Goal: Task Accomplishment & Management: Use online tool/utility

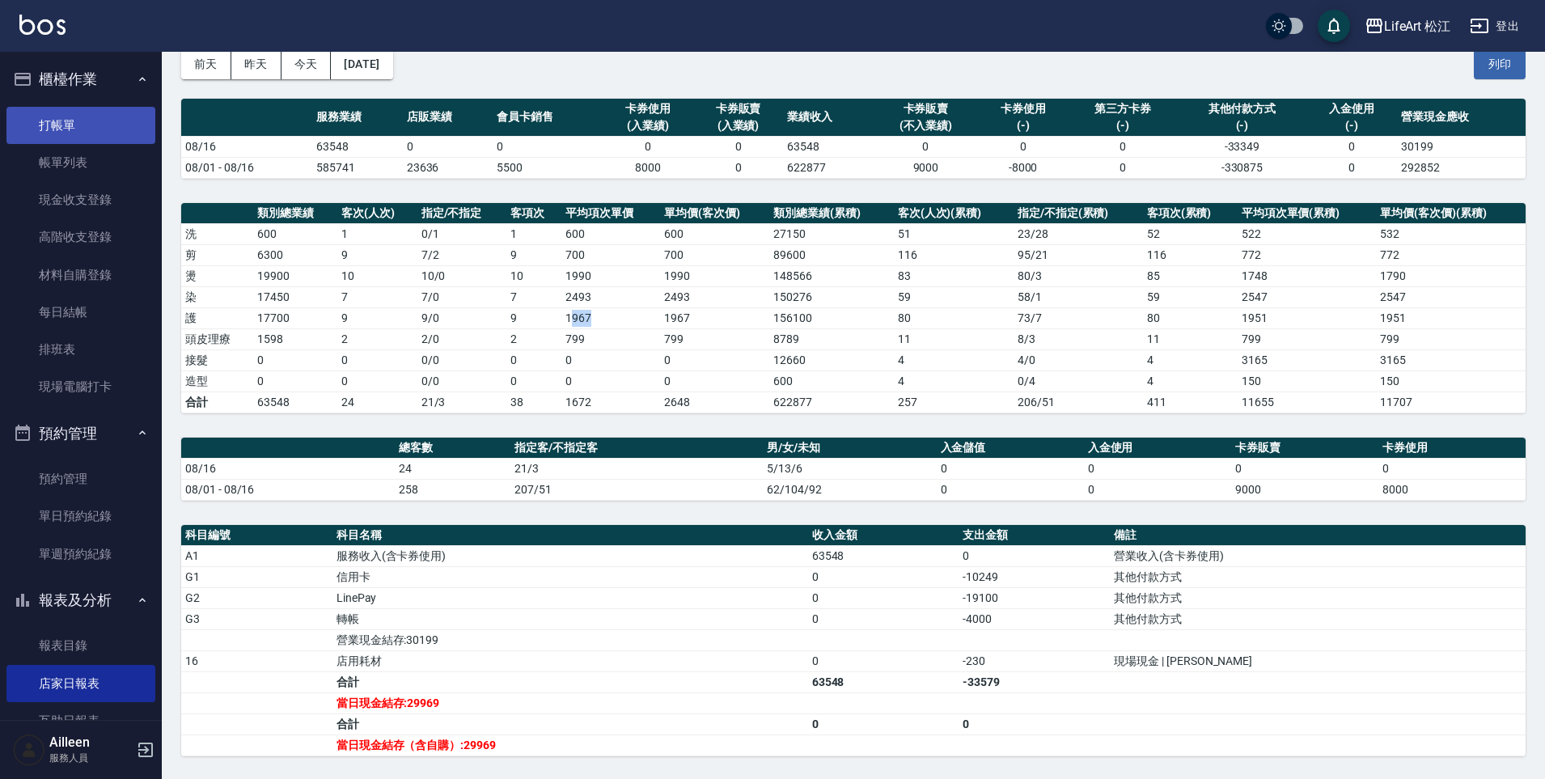
click at [91, 120] on link "打帳單" at bounding box center [80, 125] width 149 height 37
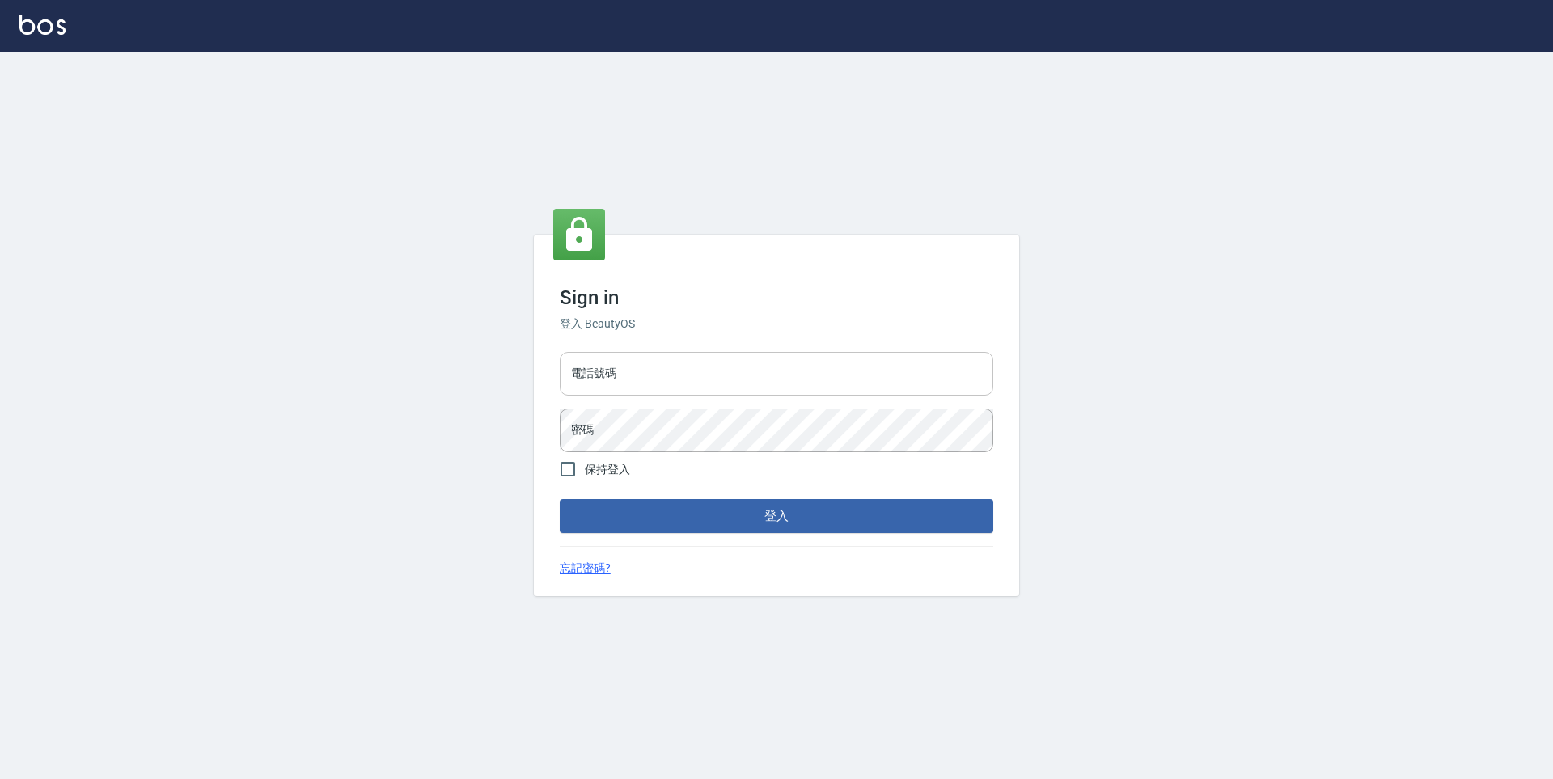
click at [670, 353] on input "電話號碼" at bounding box center [776, 374] width 433 height 44
type input "0900345509"
drag, startPoint x: 617, startPoint y: 373, endPoint x: 527, endPoint y: 368, distance: 89.9
click at [527, 368] on div "Sign in 登入 BeautyOS 電話號碼 [PHONE_NUMBER] 電話號碼 密碼 密碼 保持登入 登入 忘記密碼?" at bounding box center [776, 415] width 1553 height 727
click at [716, 519] on button "登入" at bounding box center [776, 516] width 433 height 34
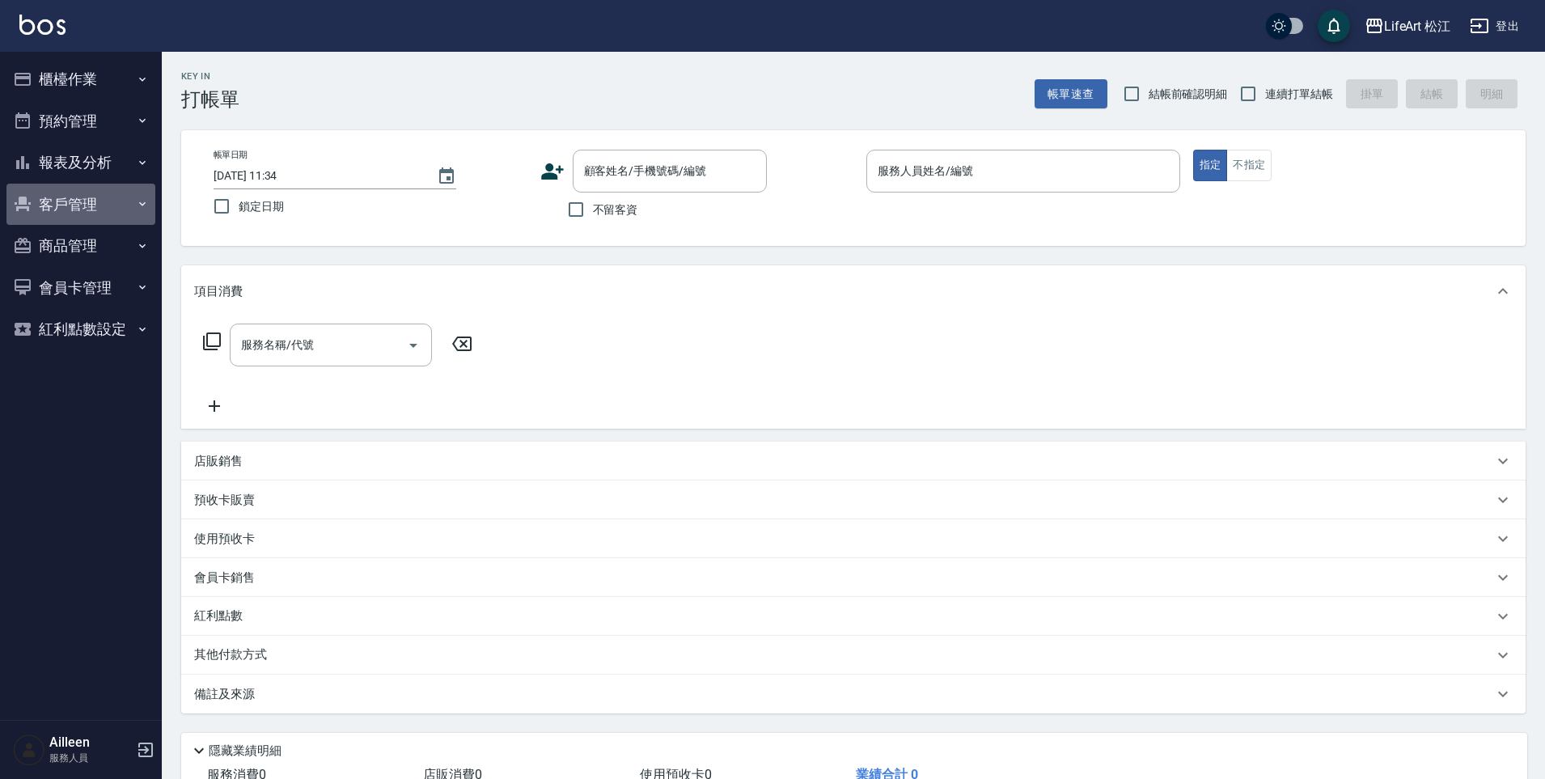
click at [115, 200] on button "客戶管理" at bounding box center [80, 205] width 149 height 42
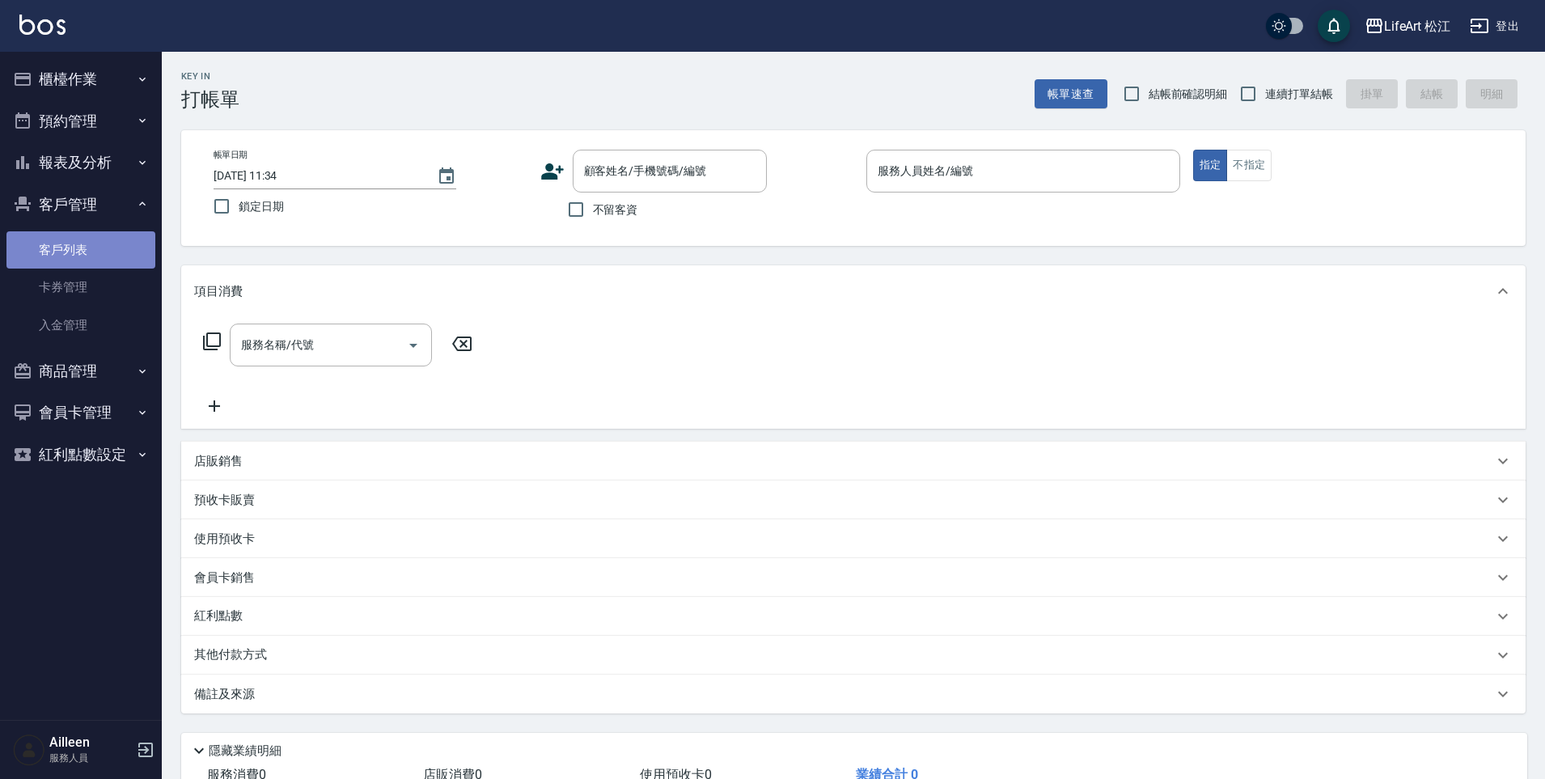
click at [102, 250] on link "客戶列表" at bounding box center [80, 249] width 149 height 37
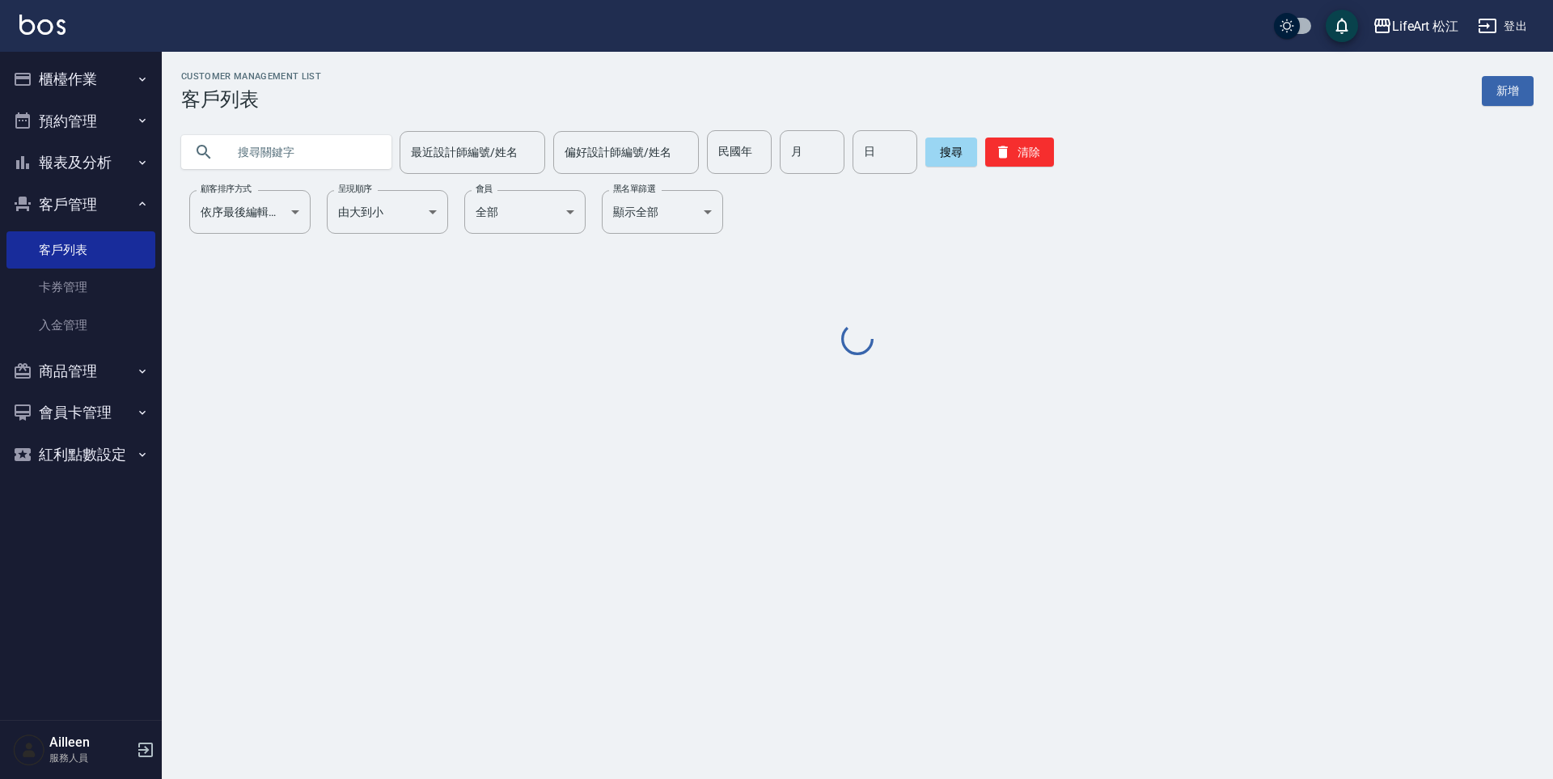
click at [273, 152] on input "text" at bounding box center [302, 152] width 152 height 44
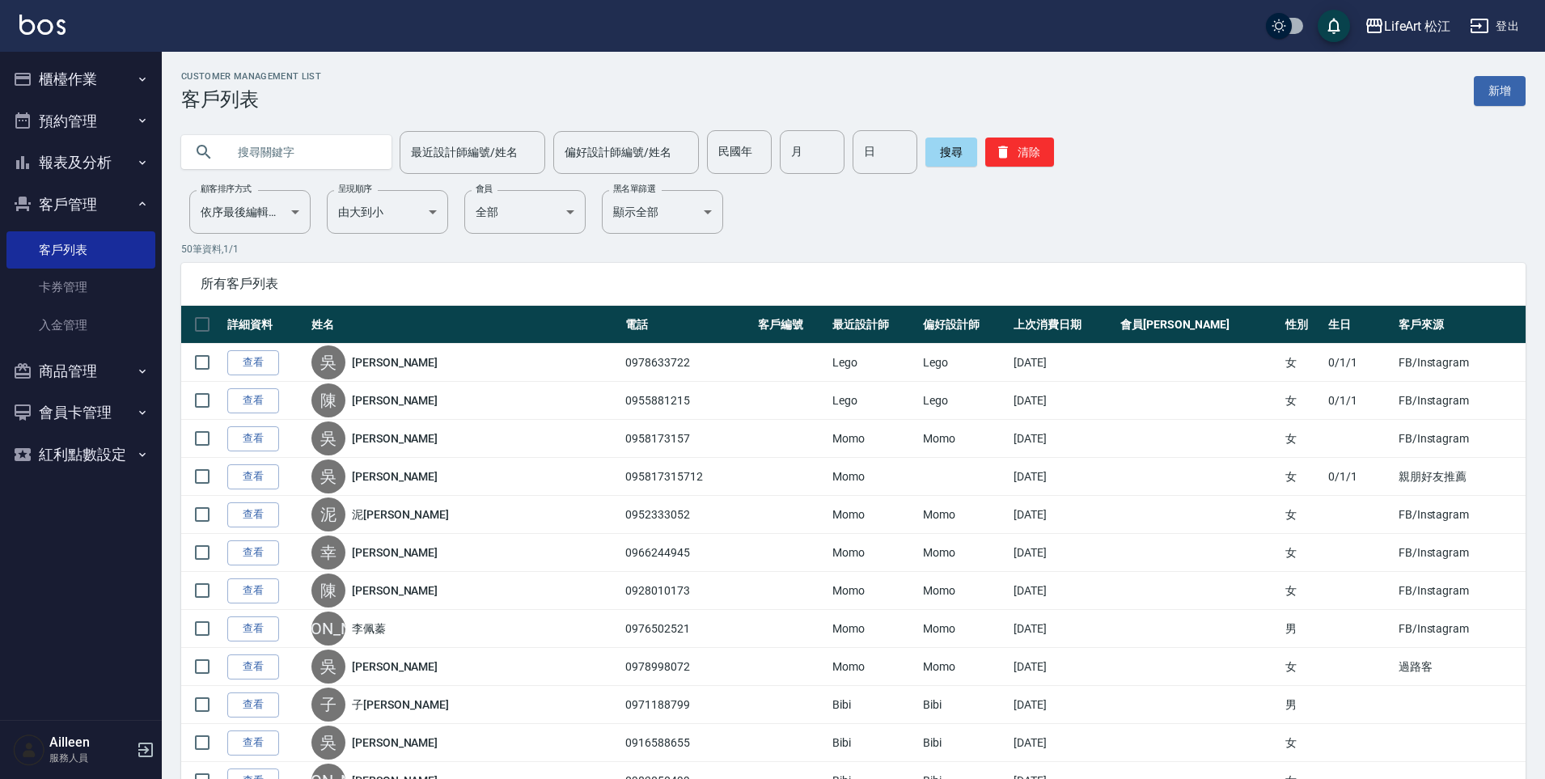
type input "a"
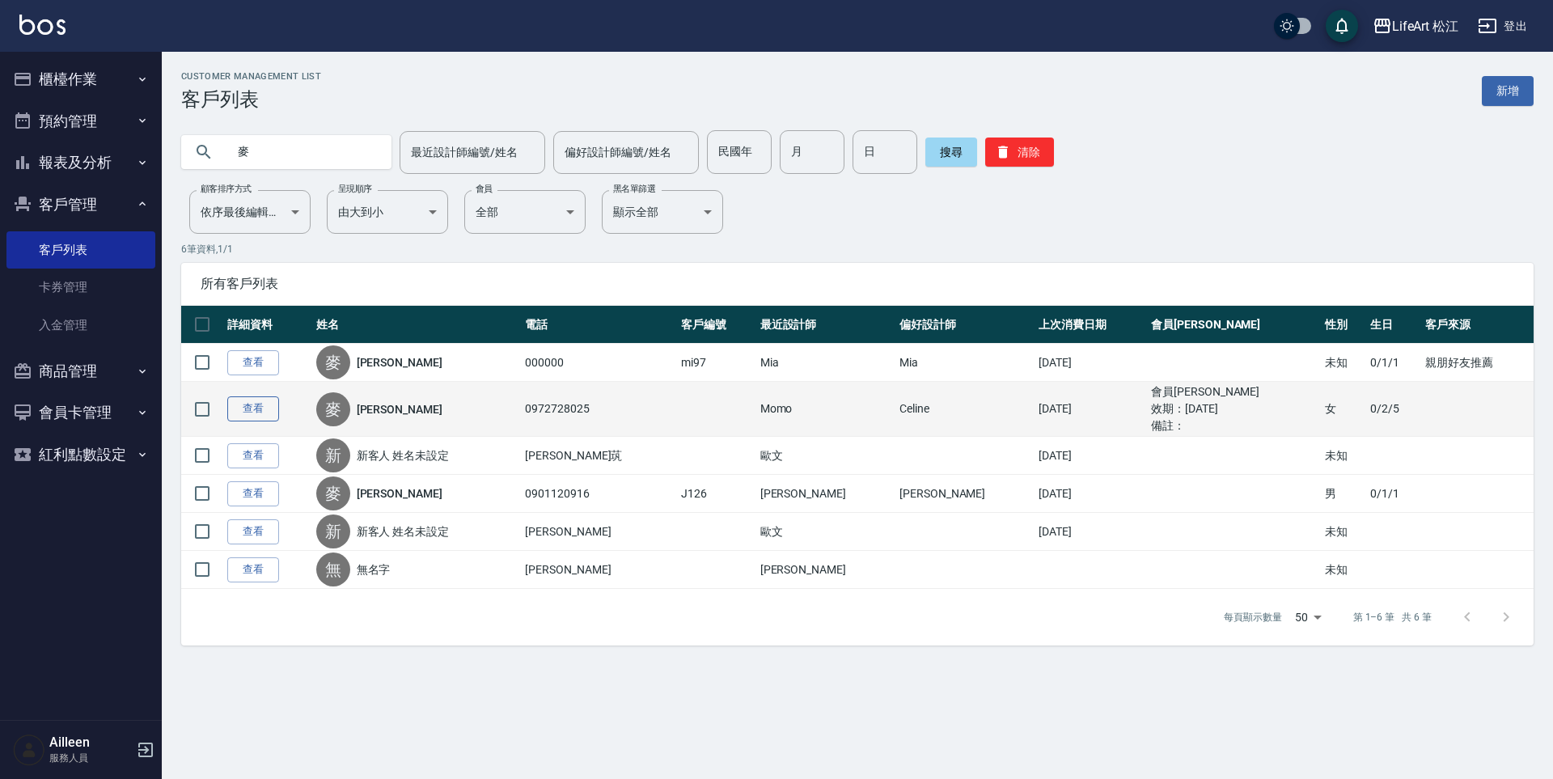
type input "麥"
click at [253, 399] on link "查看" at bounding box center [253, 408] width 52 height 25
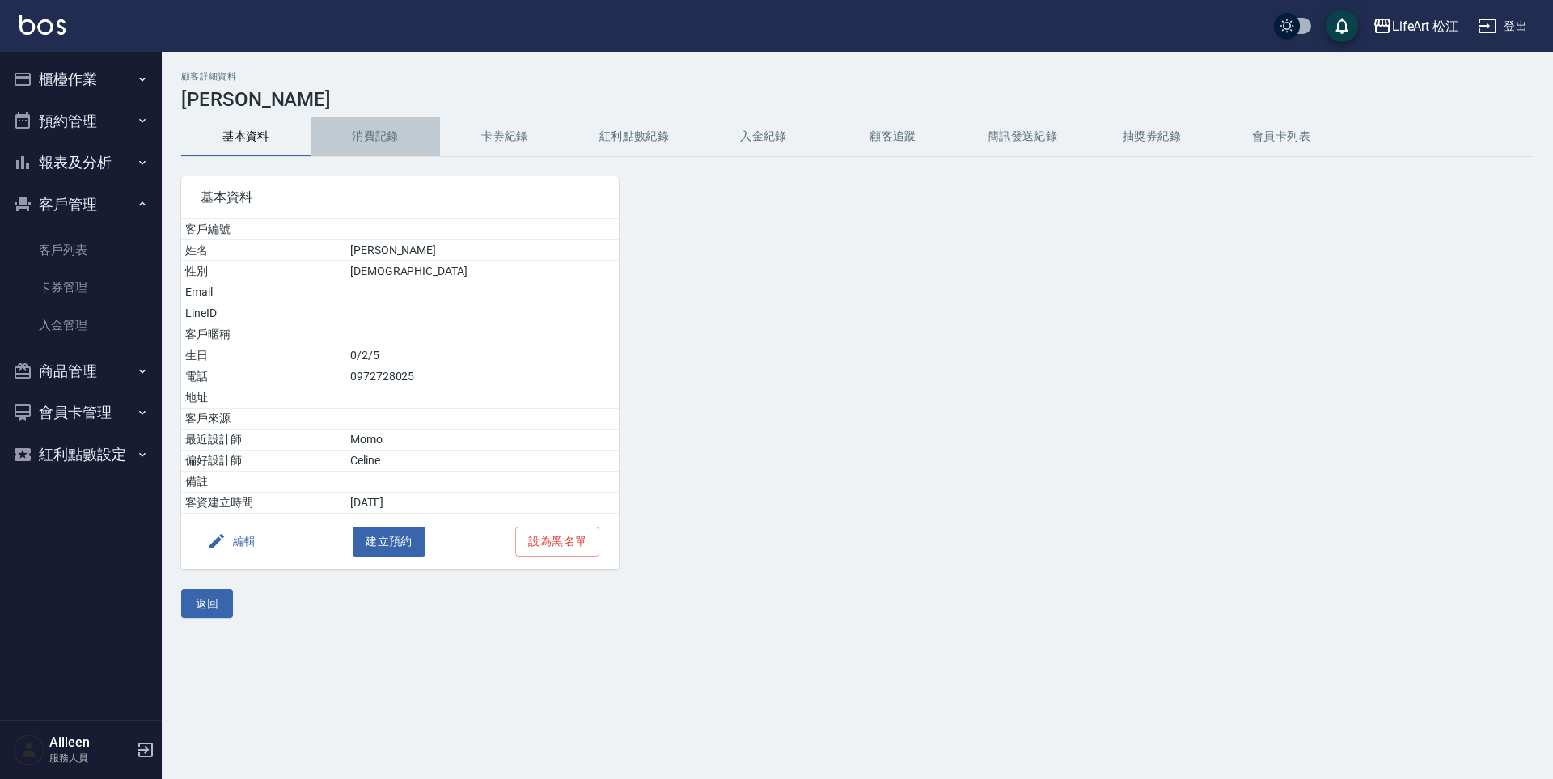
click at [363, 137] on button "消費記錄" at bounding box center [375, 136] width 129 height 39
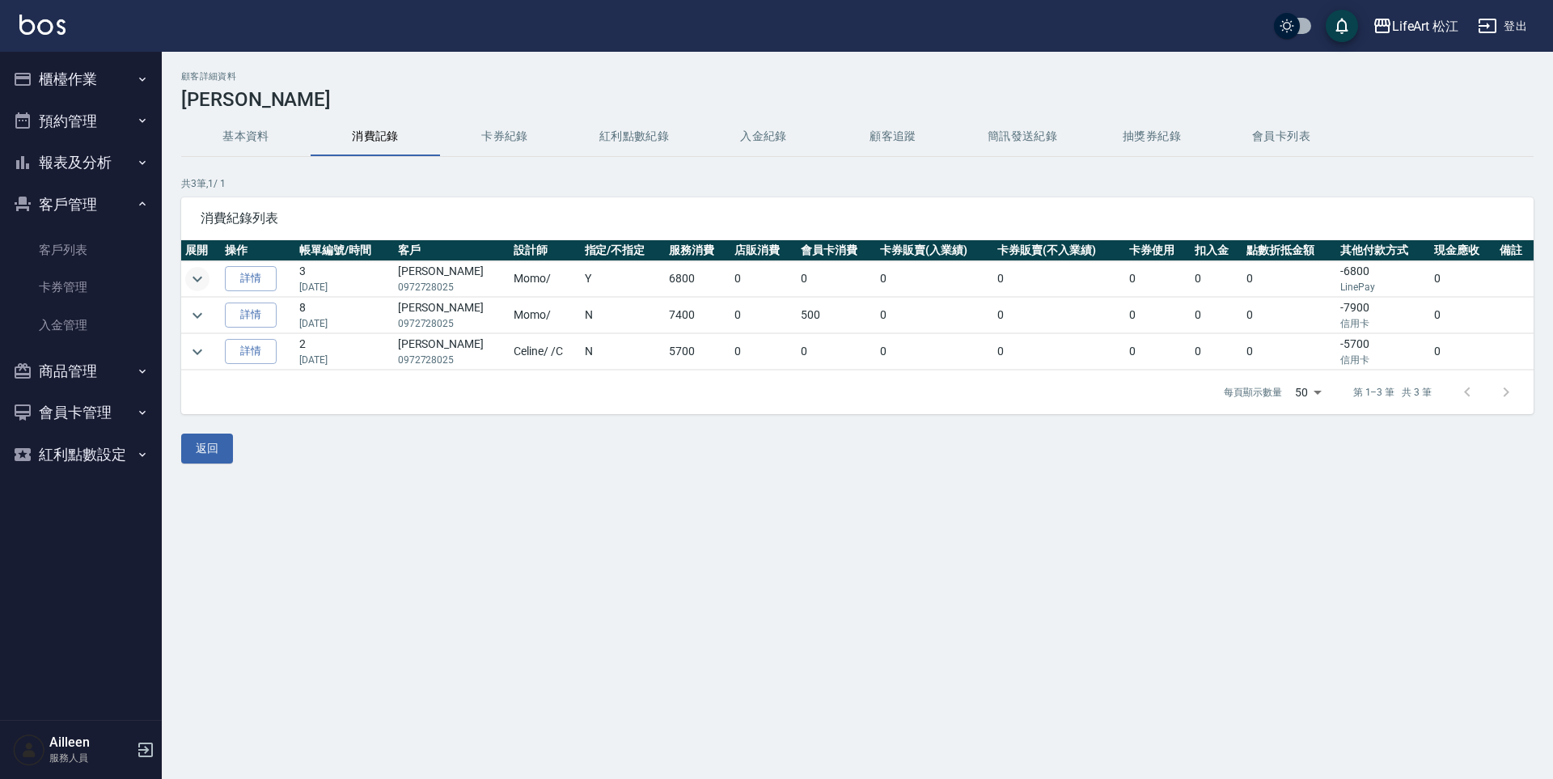
click at [204, 279] on icon "expand row" at bounding box center [197, 278] width 19 height 19
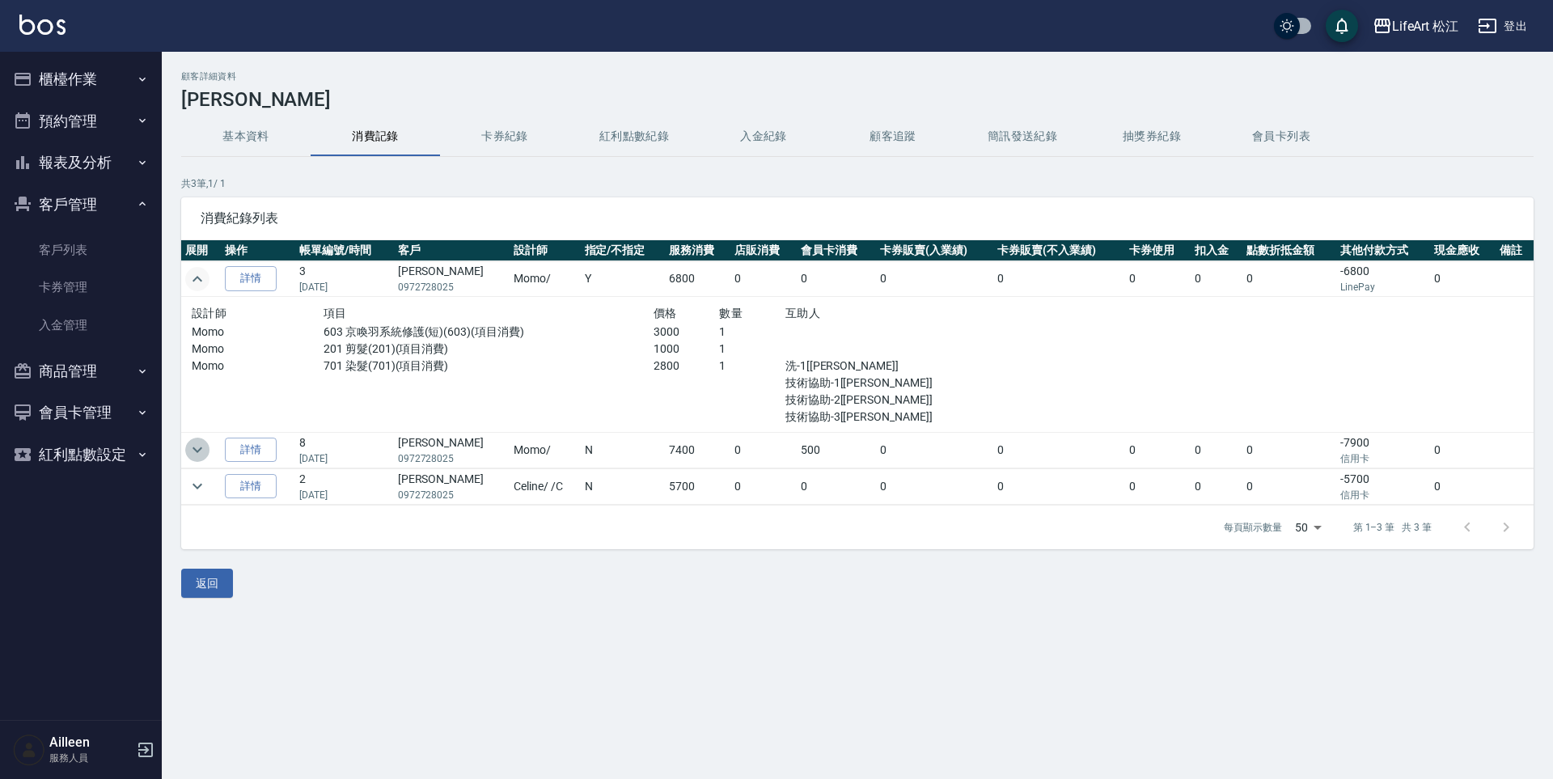
click at [195, 450] on icon "expand row" at bounding box center [197, 450] width 10 height 6
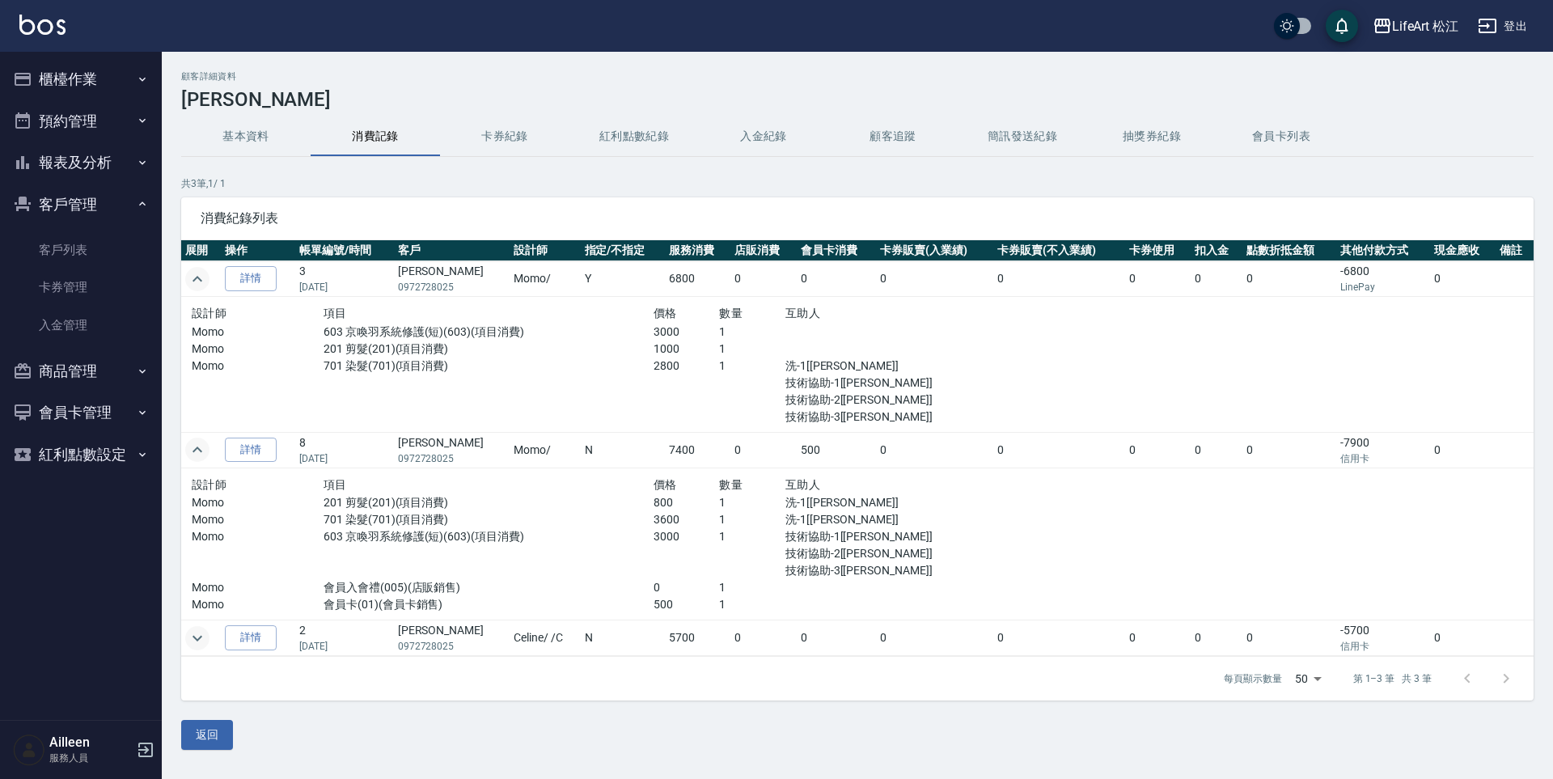
click at [203, 636] on icon "expand row" at bounding box center [197, 637] width 19 height 19
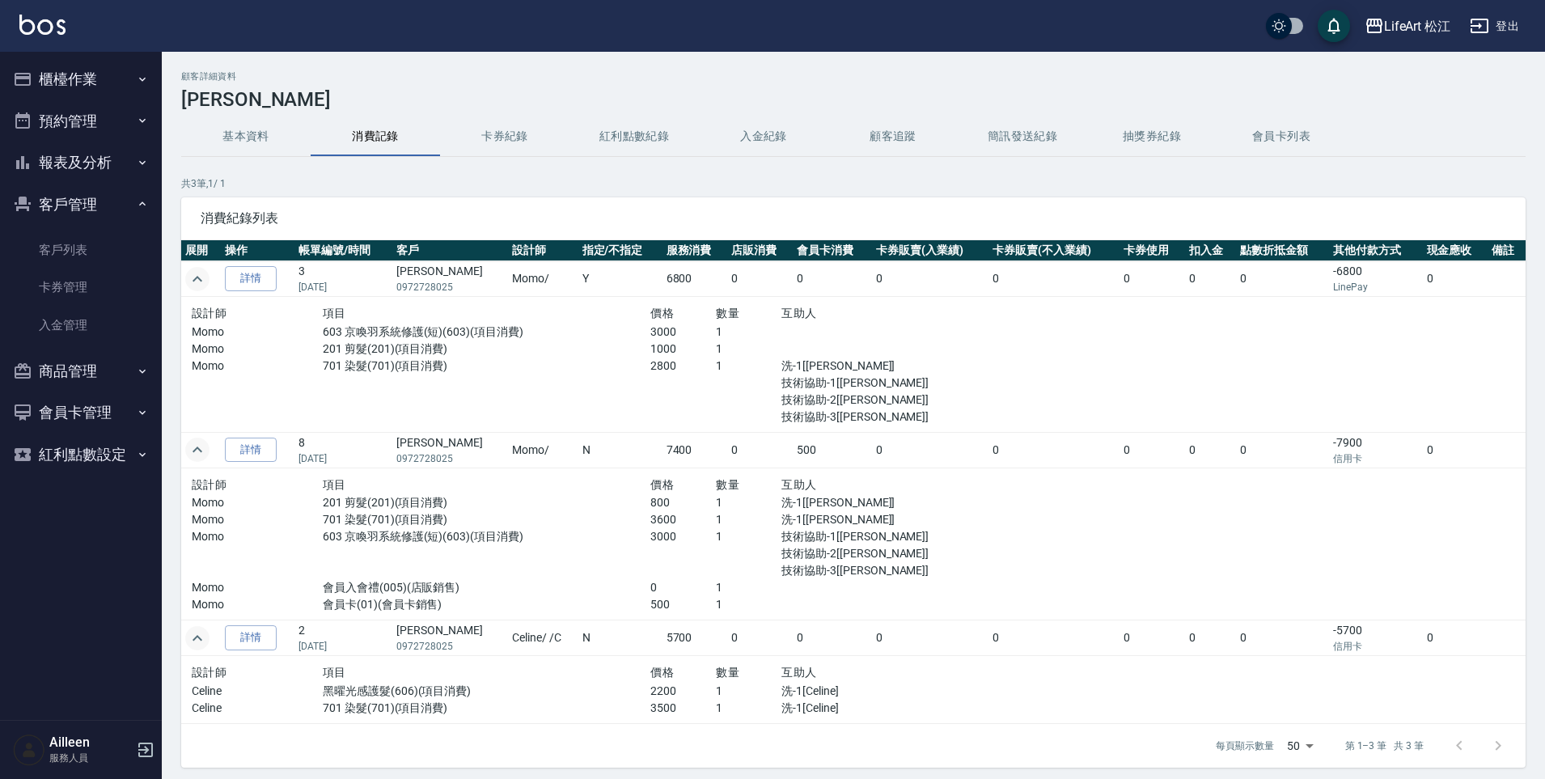
click at [91, 72] on button "櫃檯作業" at bounding box center [80, 79] width 149 height 42
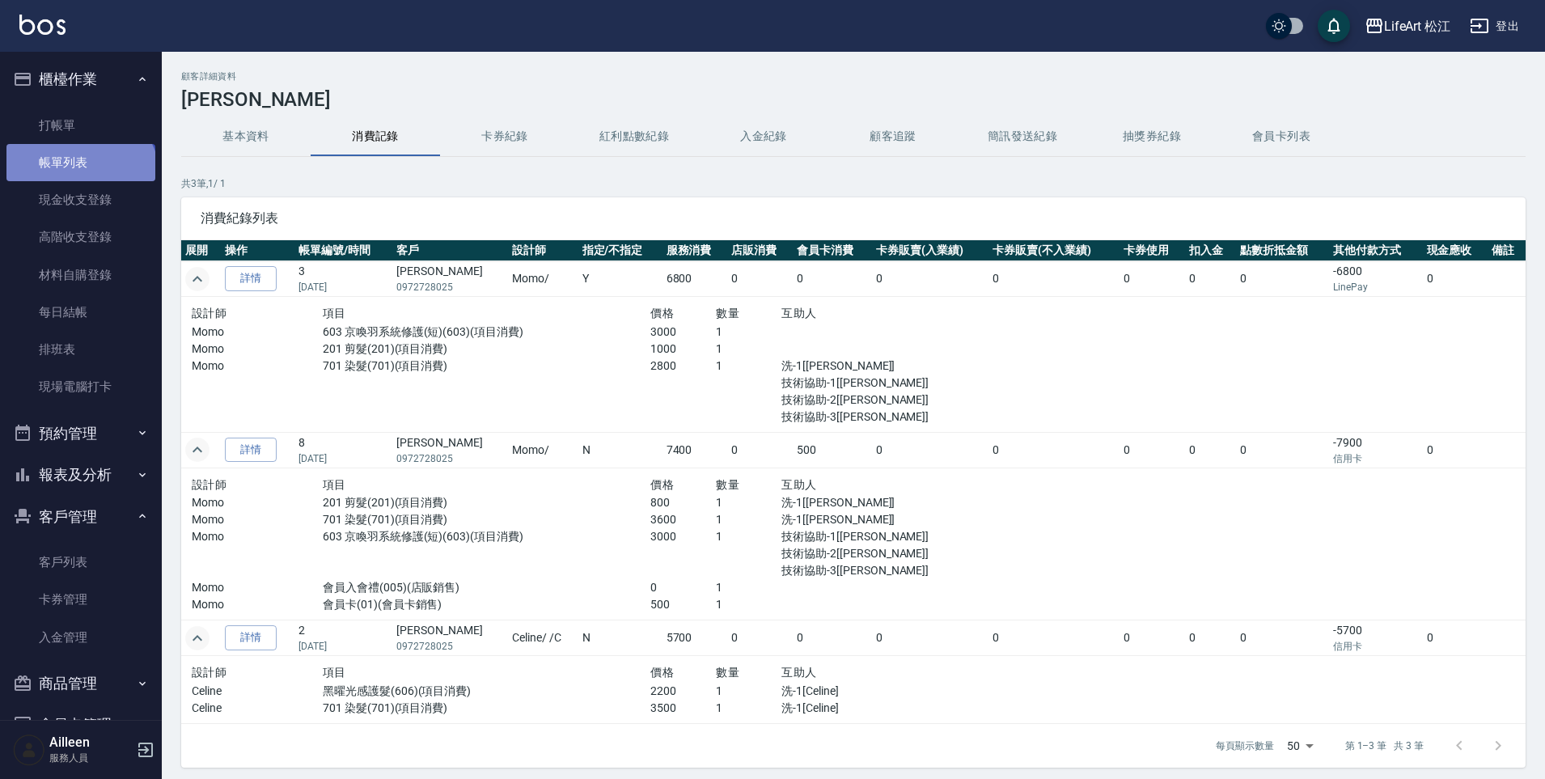
click at [78, 180] on link "帳單列表" at bounding box center [80, 162] width 149 height 37
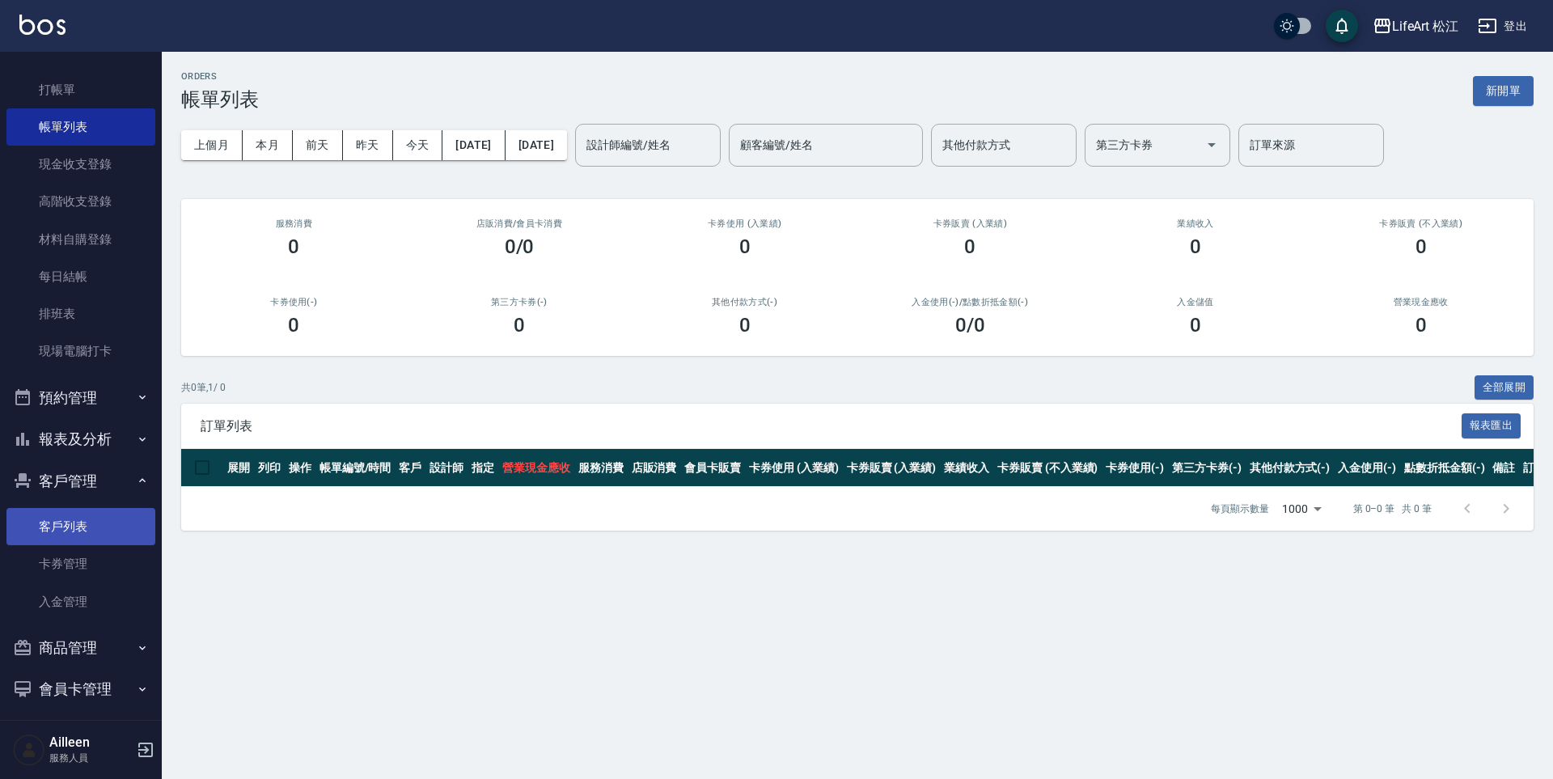
scroll to position [87, 0]
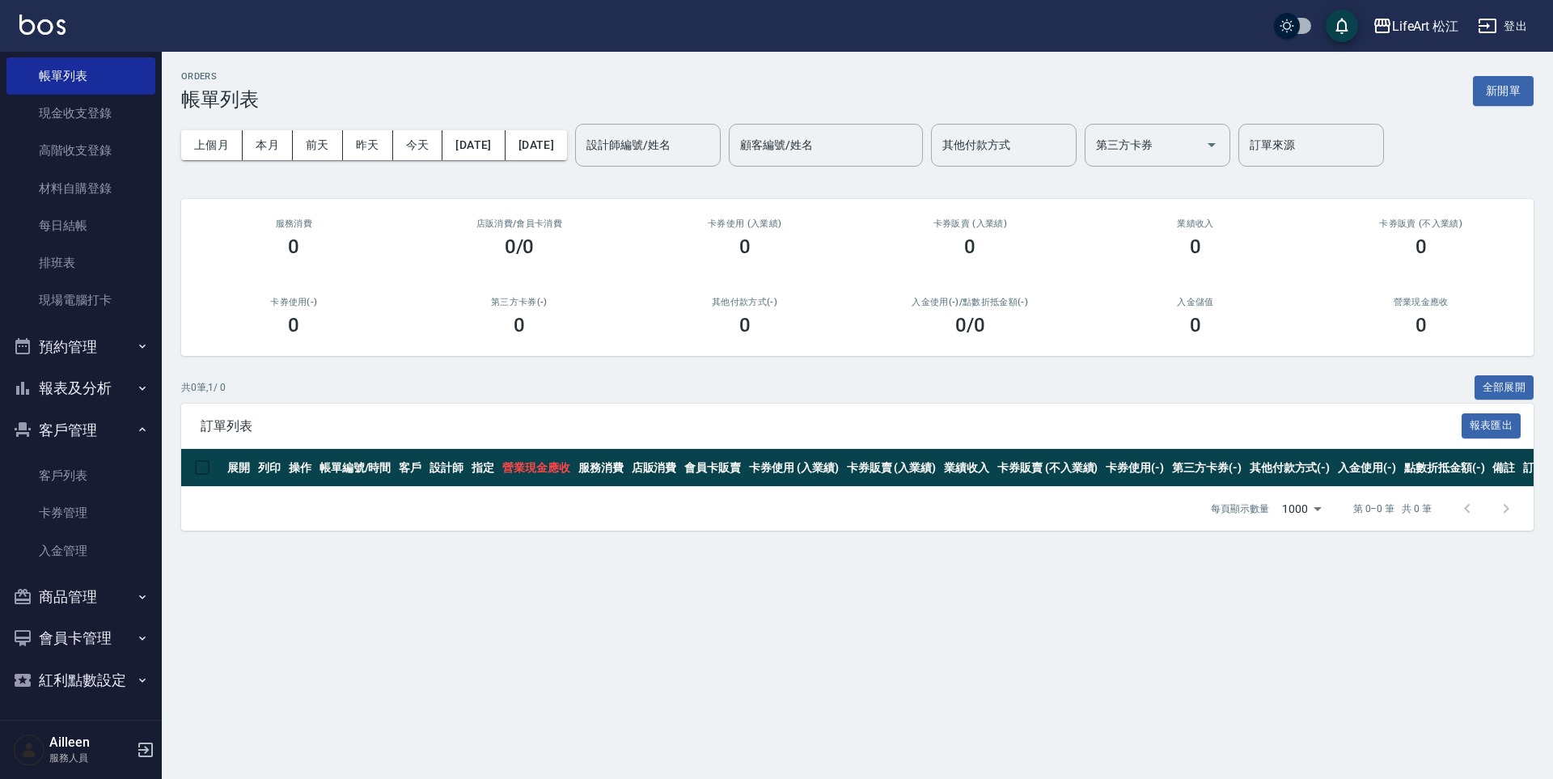
click at [77, 383] on button "報表及分析" at bounding box center [80, 388] width 149 height 42
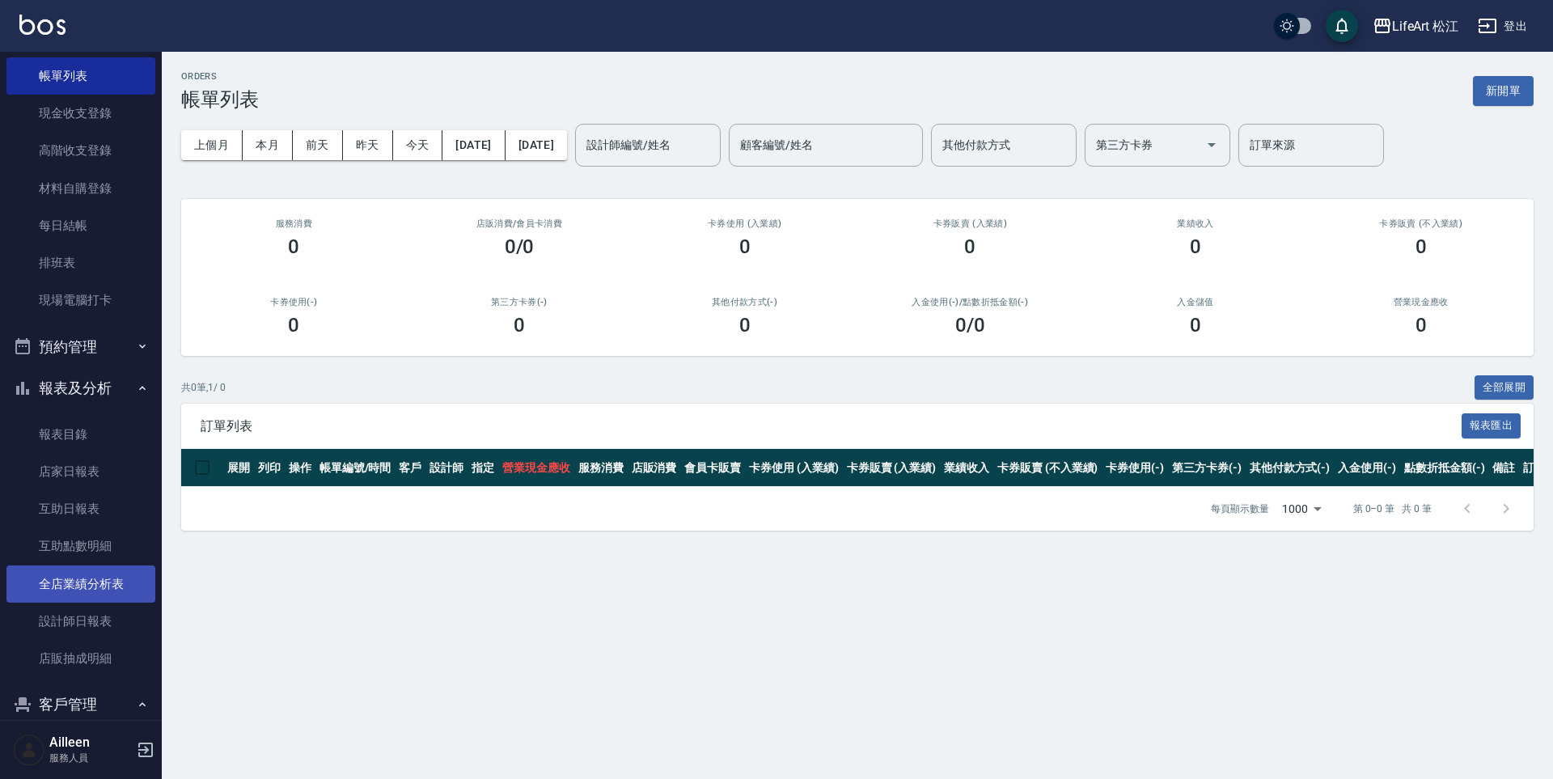
click at [87, 578] on link "全店業績分析表" at bounding box center [80, 583] width 149 height 37
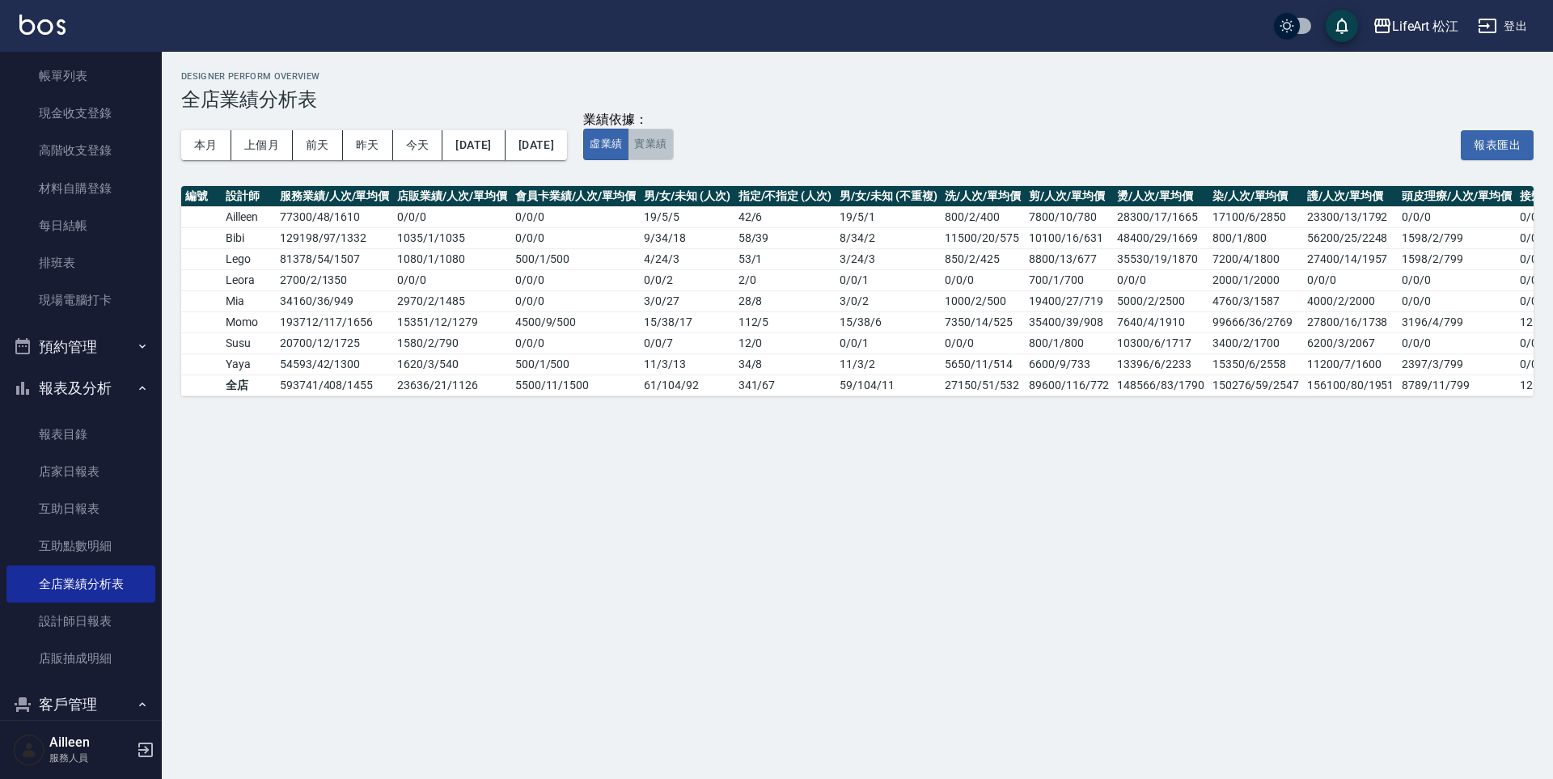
click at [673, 144] on button "實業績" at bounding box center [650, 145] width 45 height 32
click at [628, 145] on button "虛業績" at bounding box center [605, 145] width 45 height 32
click at [673, 144] on button "實業績" at bounding box center [650, 145] width 45 height 32
click at [628, 146] on button "虛業績" at bounding box center [605, 145] width 45 height 32
click at [673, 145] on button "實業績" at bounding box center [650, 145] width 45 height 32
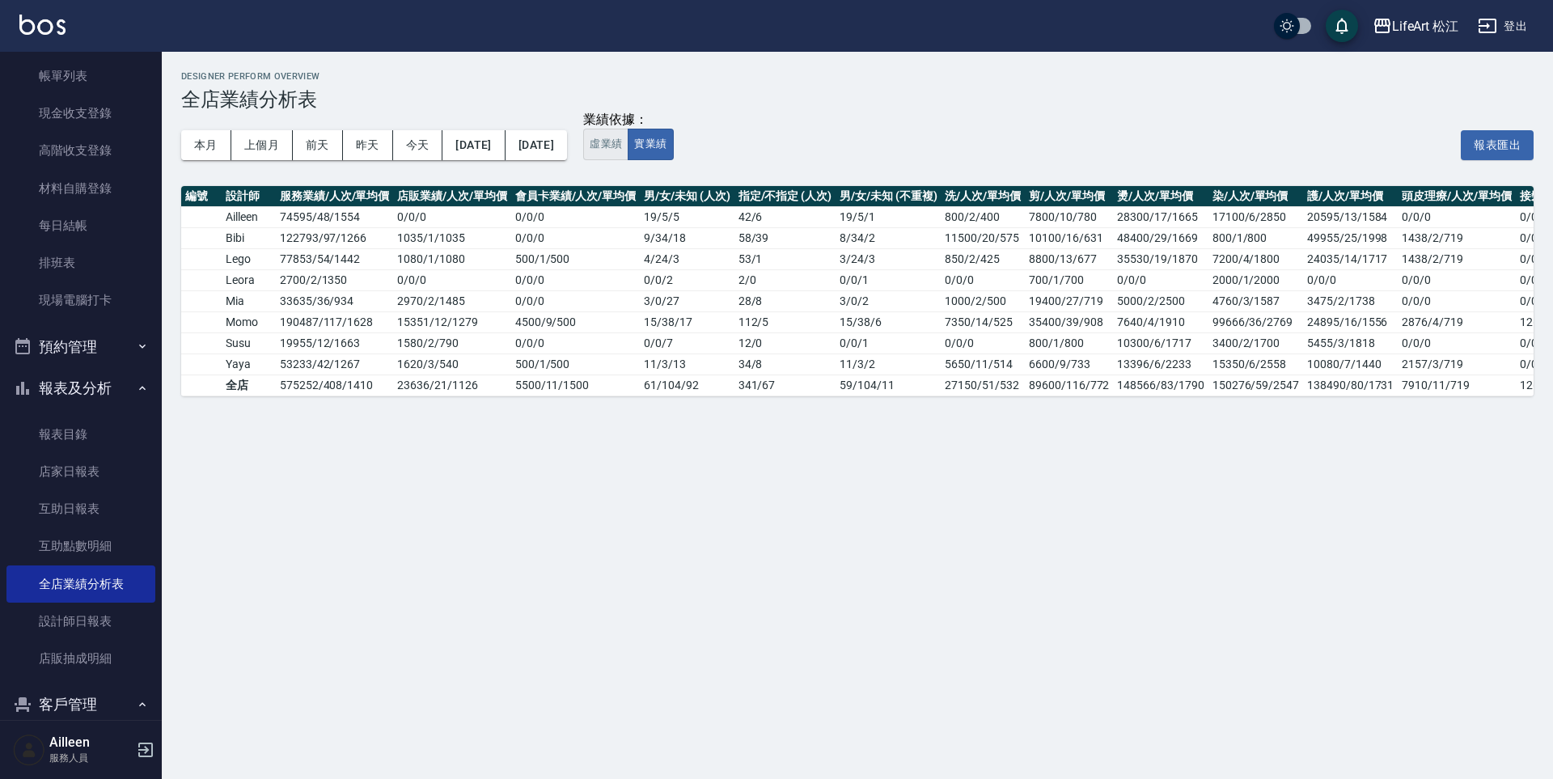
click at [628, 140] on button "虛業績" at bounding box center [605, 145] width 45 height 32
click at [673, 133] on button "實業績" at bounding box center [650, 145] width 45 height 32
click at [628, 150] on button "虛業績" at bounding box center [605, 145] width 45 height 32
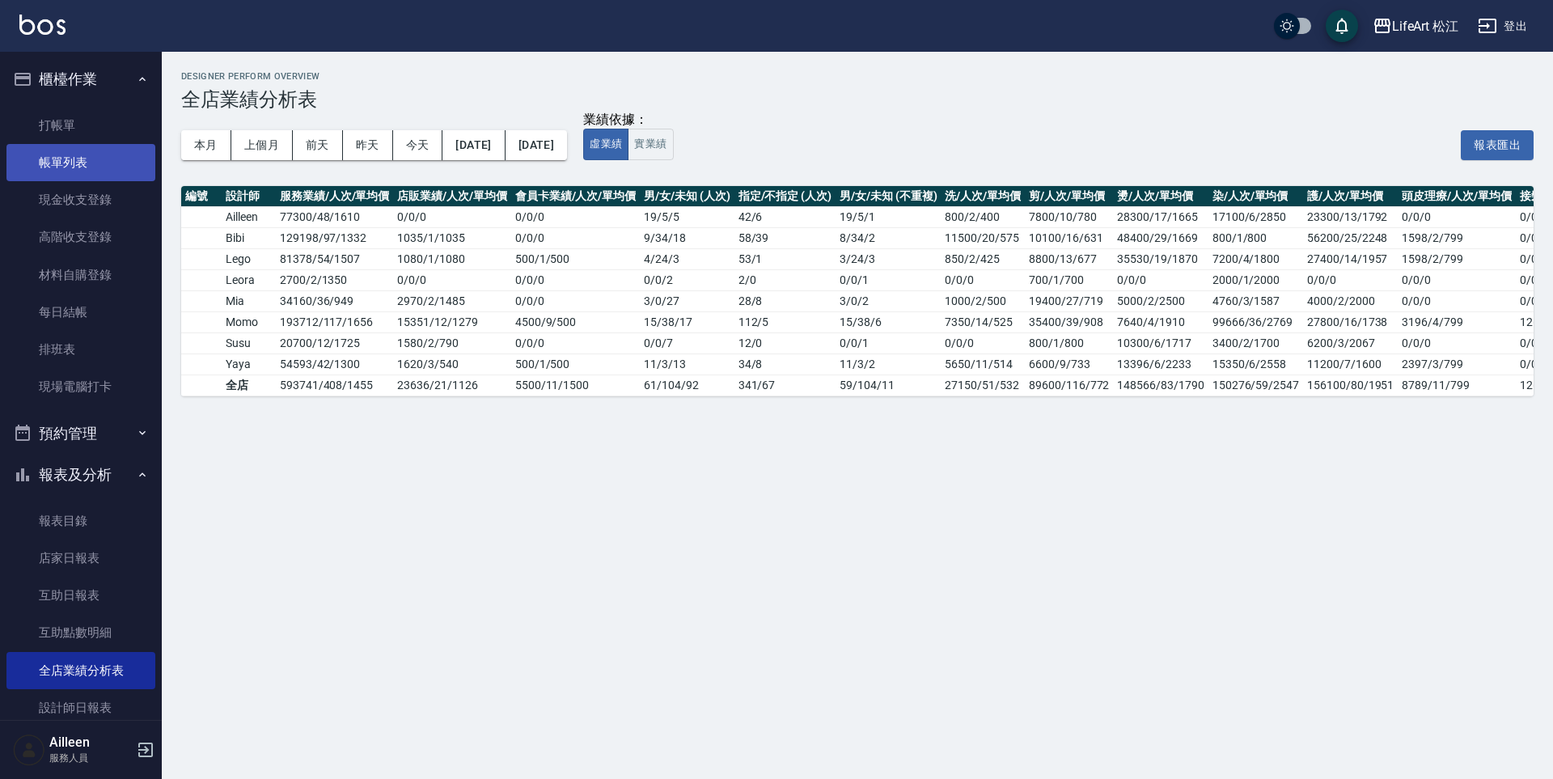
click at [93, 150] on link "帳單列表" at bounding box center [80, 162] width 149 height 37
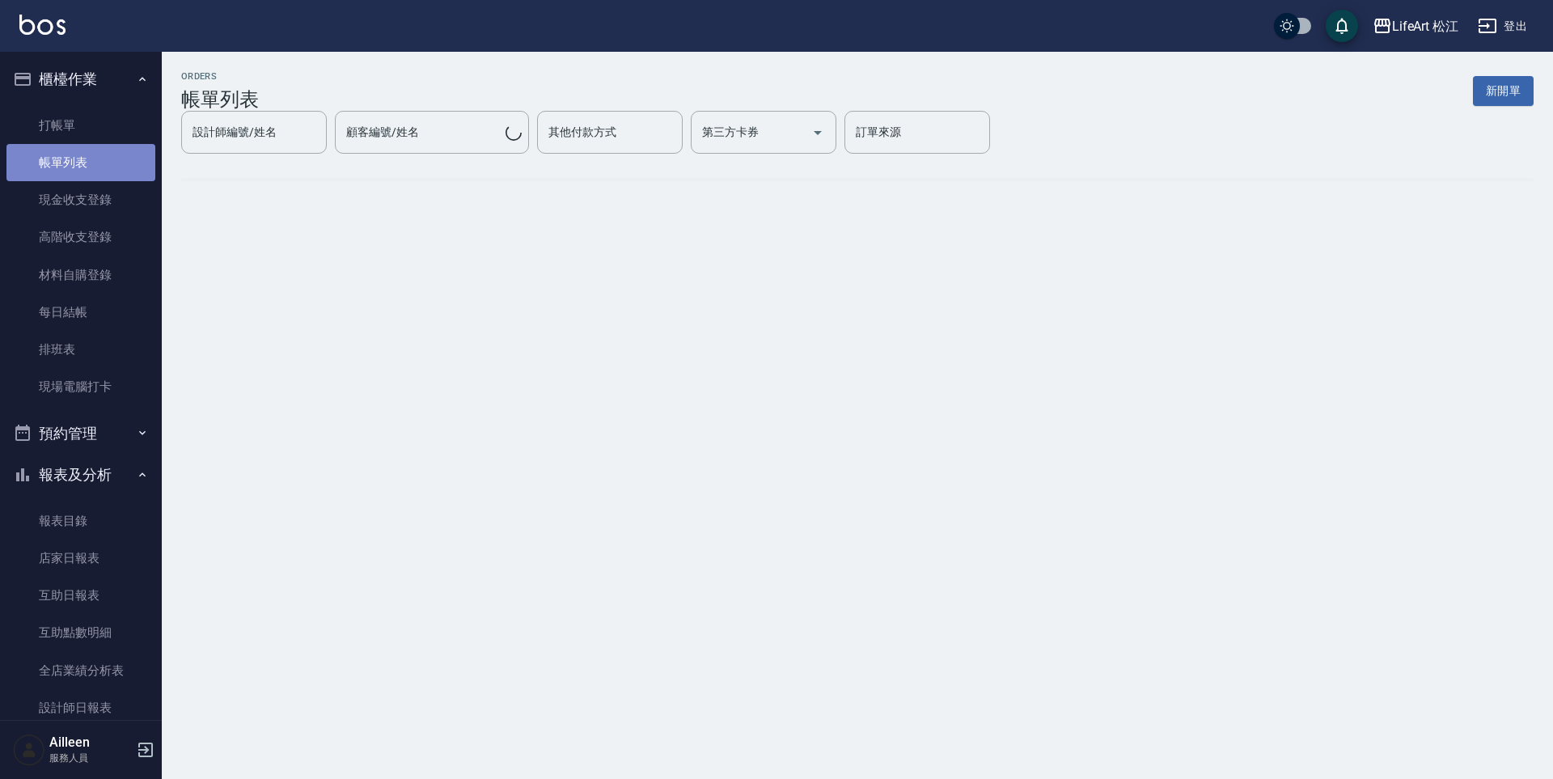
click at [92, 157] on link "帳單列表" at bounding box center [80, 162] width 149 height 37
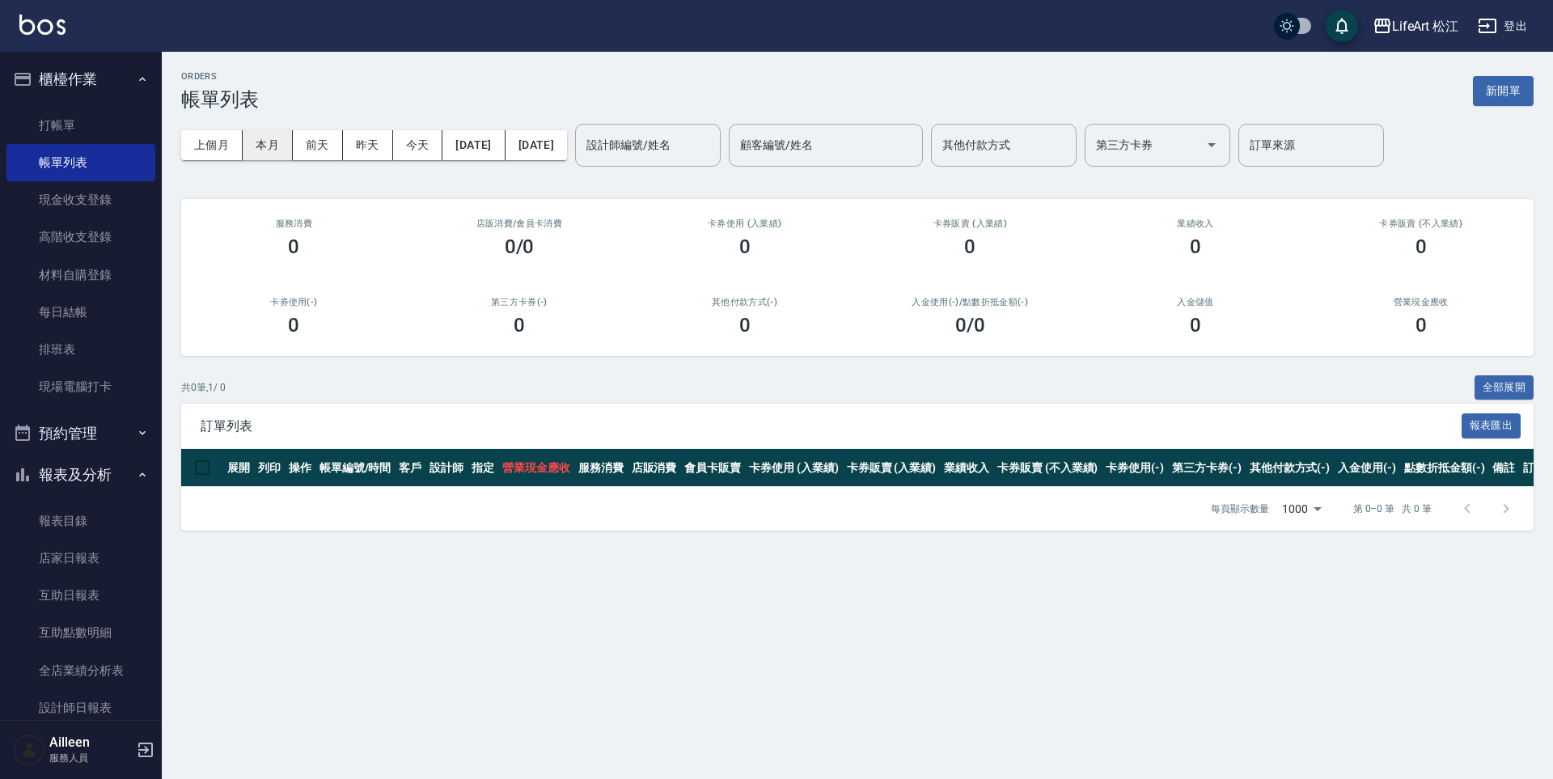
click at [266, 142] on button "本月" at bounding box center [268, 145] width 50 height 30
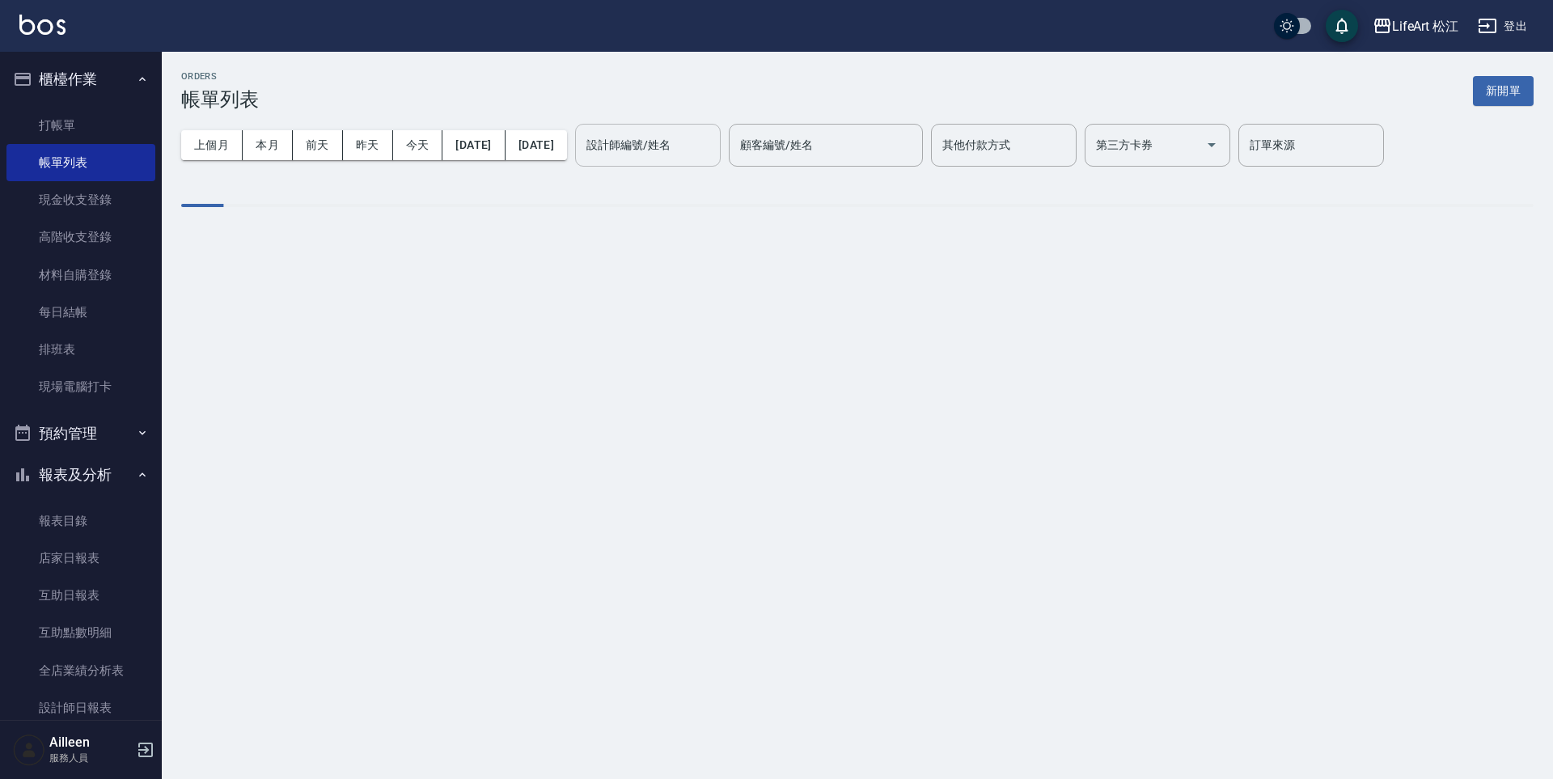
click at [661, 152] on div "設計師編號/姓名 設計師編號/姓名" at bounding box center [648, 145] width 146 height 43
click at [661, 154] on input "設計師編號/姓名" at bounding box center [647, 145] width 131 height 28
click at [662, 150] on label "設計師編號/姓名" at bounding box center [628, 145] width 84 height 16
click at [662, 150] on input "設計師編號/姓名" at bounding box center [647, 145] width 131 height 28
click at [666, 143] on label "設計師編號/姓名" at bounding box center [628, 145] width 84 height 16
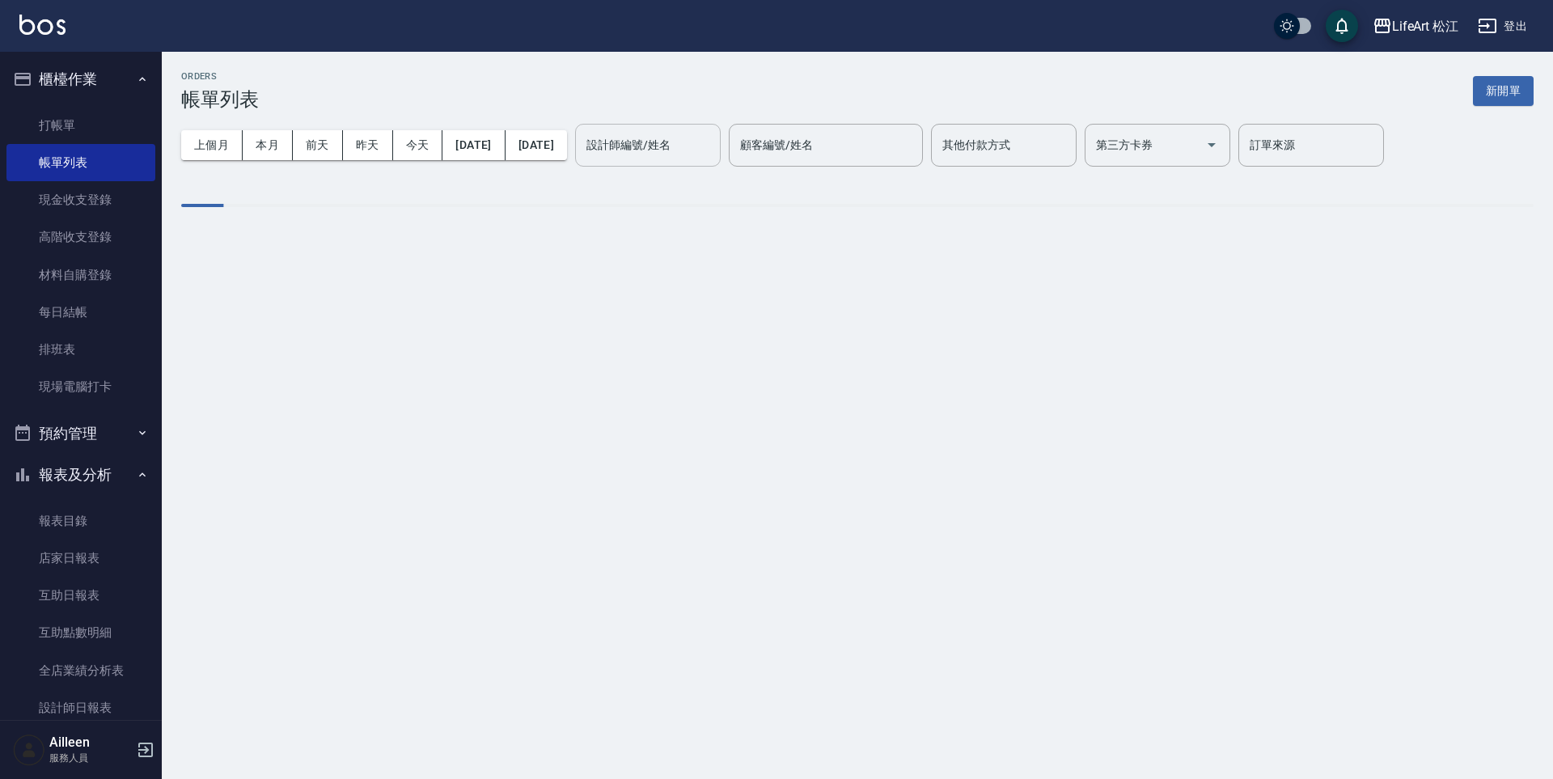
click at [666, 143] on input "設計師編號/姓名" at bounding box center [647, 145] width 131 height 28
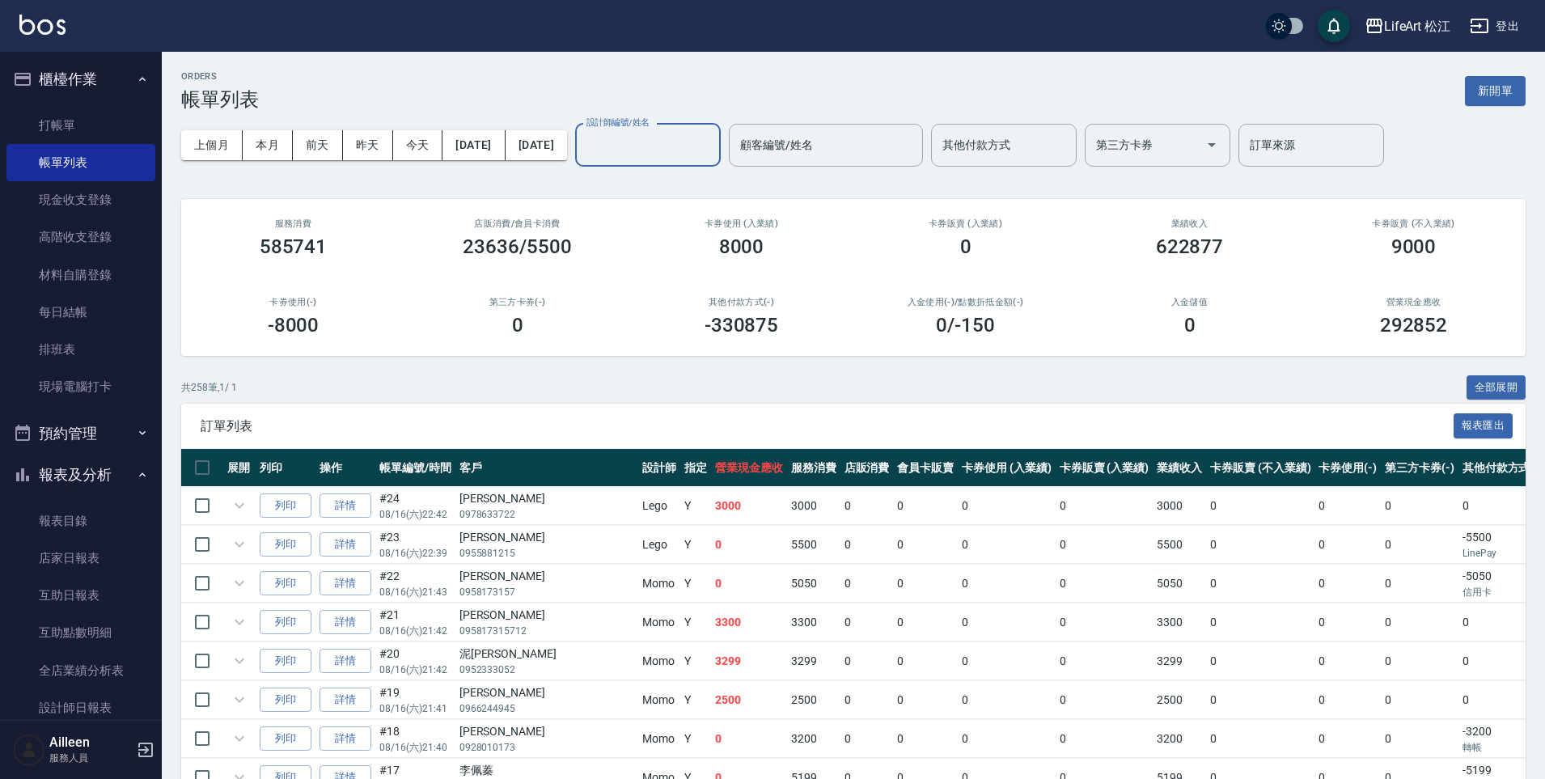
click at [701, 151] on input "設計師編號/姓名" at bounding box center [647, 145] width 131 height 28
click at [694, 141] on input "設計師編號/姓名" at bounding box center [647, 145] width 131 height 28
click at [687, 153] on input "設計師編號/姓名" at bounding box center [647, 145] width 131 height 28
click at [686, 157] on input "設計師編號/姓名" at bounding box center [647, 145] width 131 height 28
click at [505, 152] on button "2025/08/01" at bounding box center [473, 145] width 62 height 30
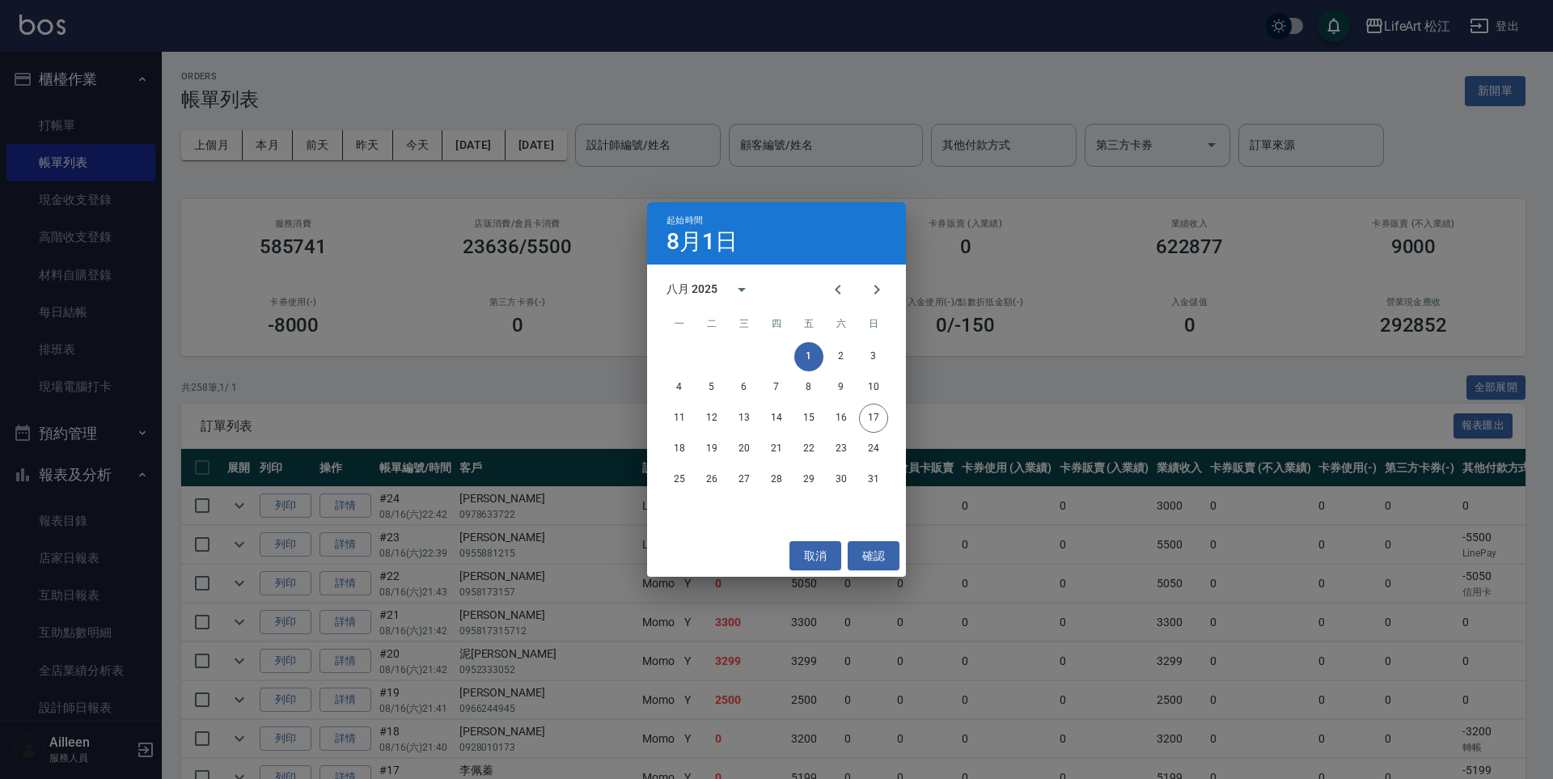
drag, startPoint x: 501, startPoint y: 268, endPoint x: 505, endPoint y: 260, distance: 10.1
click at [501, 265] on div "起始時間 8月1日 八月 2025 一 二 三 四 五 六 日 1 2 3 4 5 6 7 8 9 10 11 12 13 14 15 16 17 18 19…" at bounding box center [776, 389] width 1553 height 779
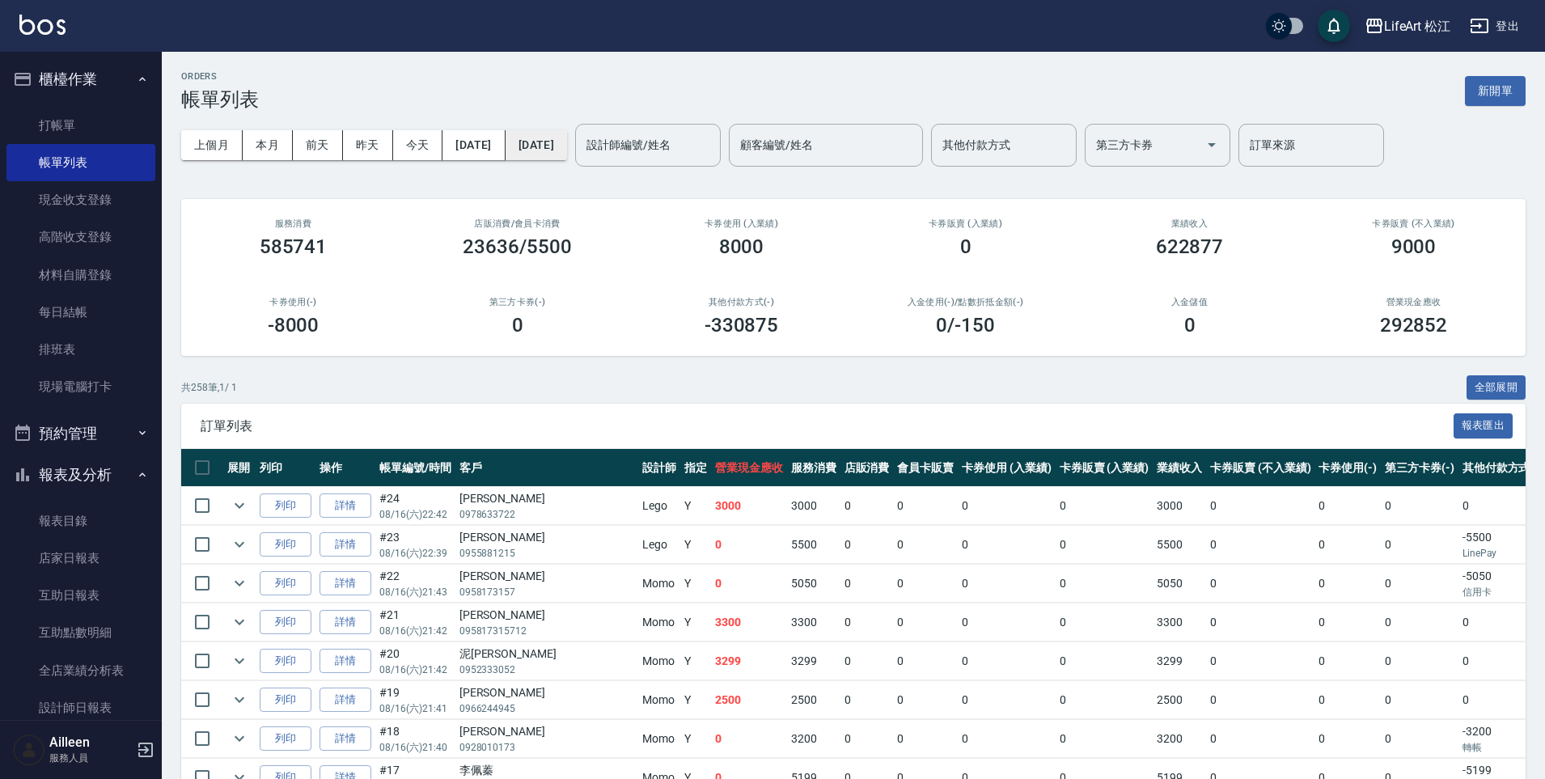
click at [567, 153] on button "2025/08/31" at bounding box center [535, 145] width 61 height 30
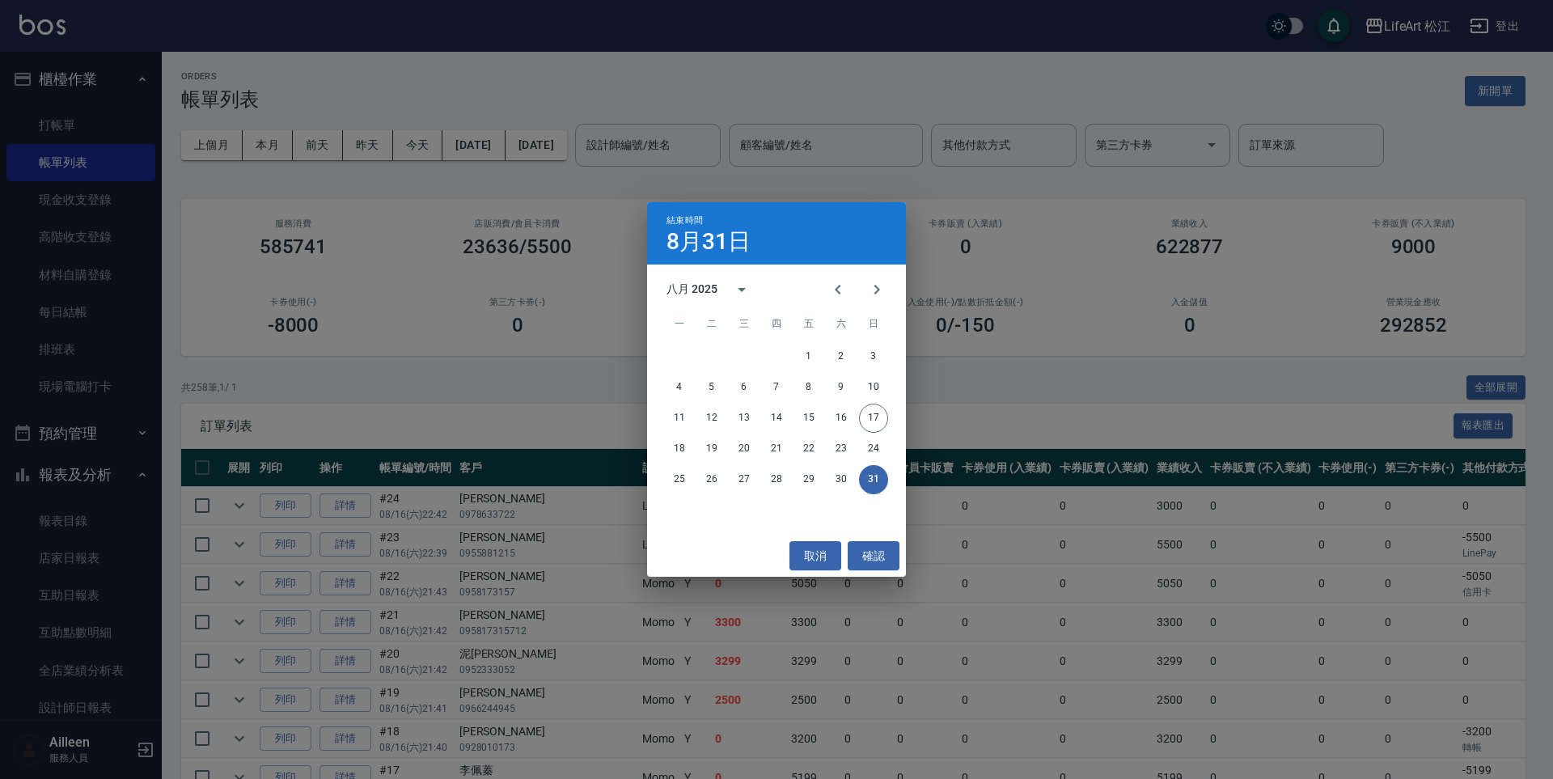
click at [544, 240] on div "結束時間 8月31日 八月 2025 一 二 三 四 五 六 日 1 2 3 4 5 6 7 8 9 10 11 12 13 14 15 16 17 18 1…" at bounding box center [776, 389] width 1553 height 779
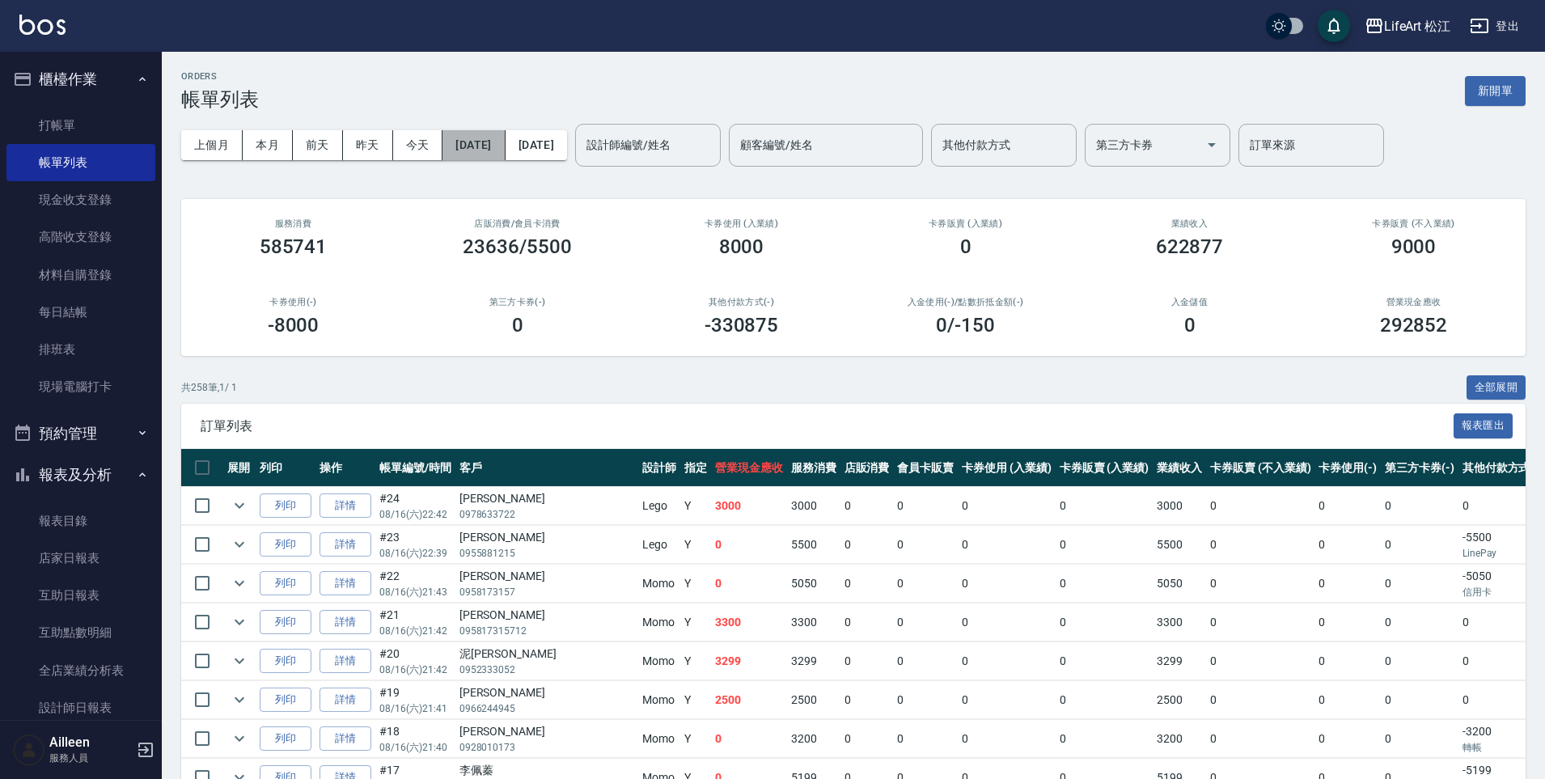
click at [505, 152] on button "2025/08/01" at bounding box center [473, 145] width 62 height 30
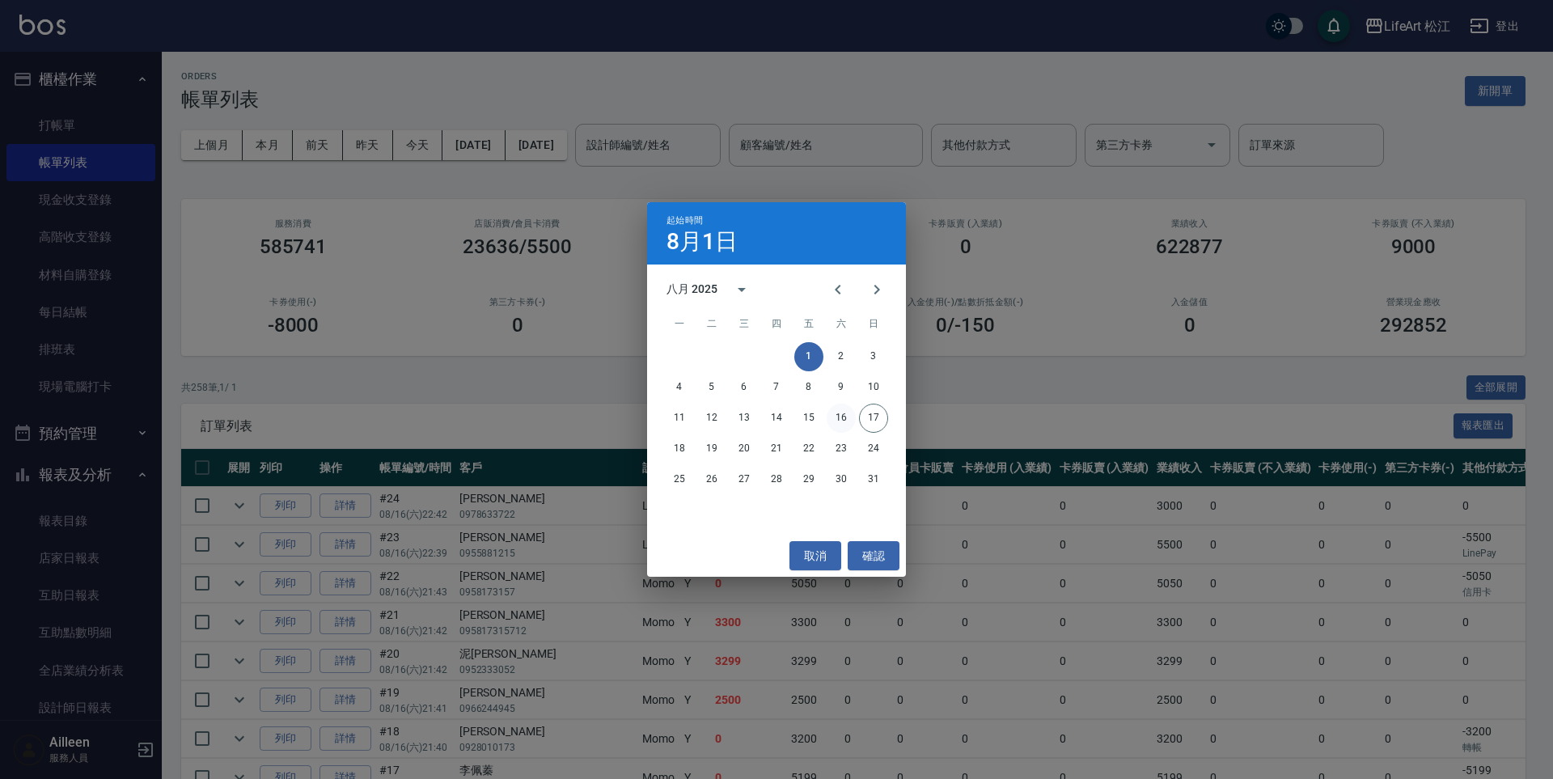
click at [839, 418] on button "16" at bounding box center [840, 418] width 29 height 29
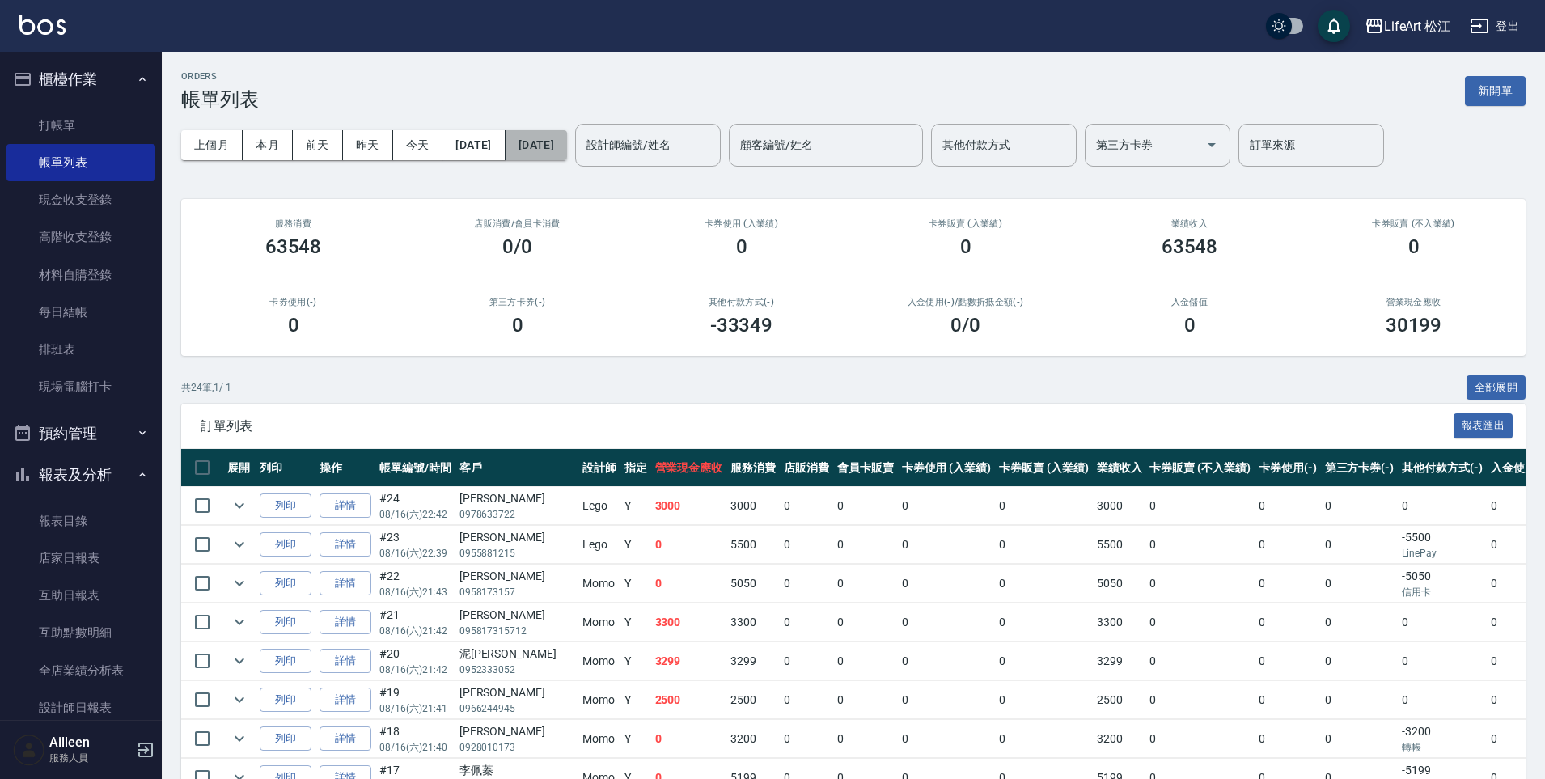
click at [567, 152] on button "2025/08/31" at bounding box center [535, 145] width 61 height 30
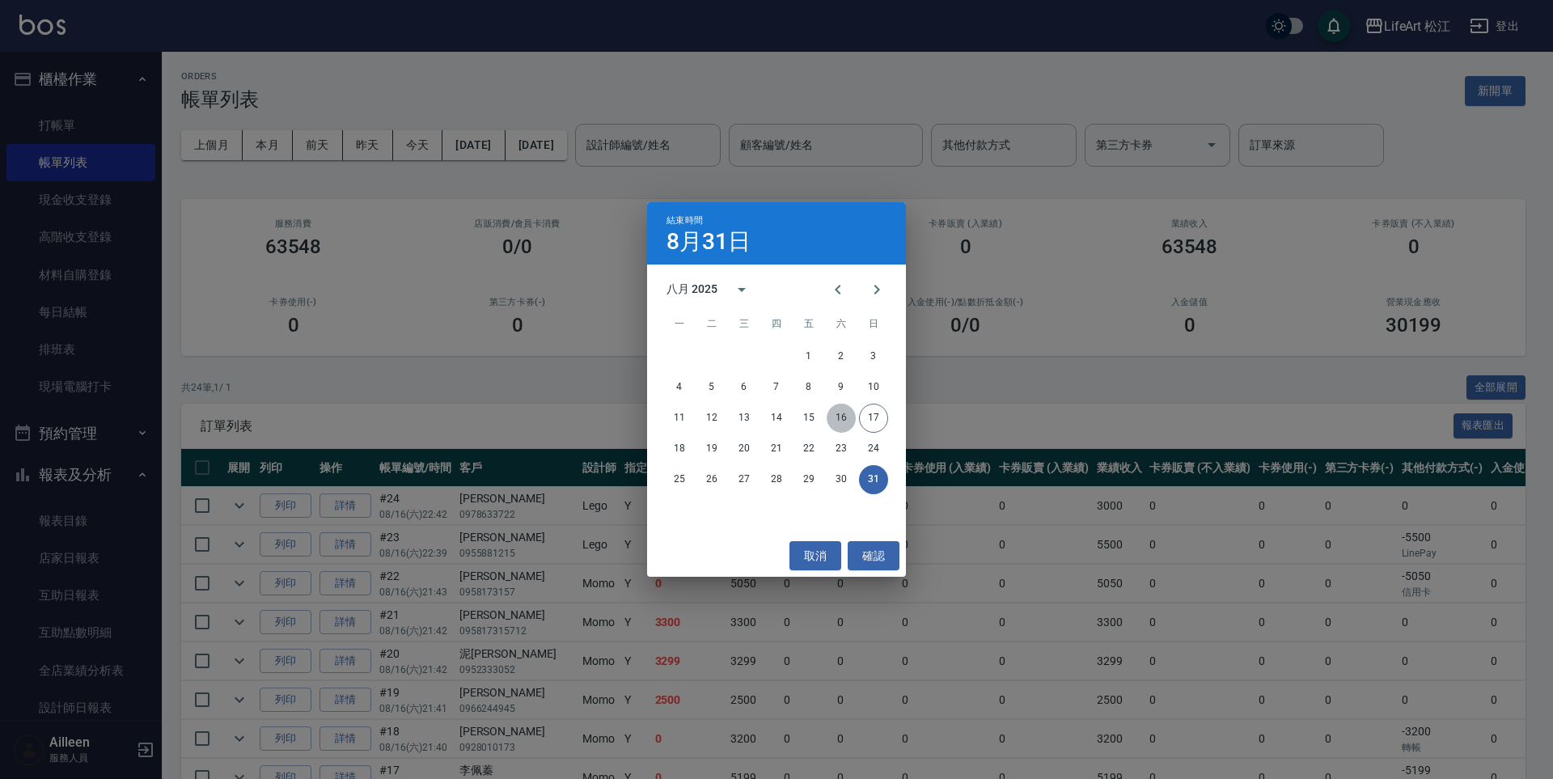
click at [839, 421] on button "16" at bounding box center [840, 418] width 29 height 29
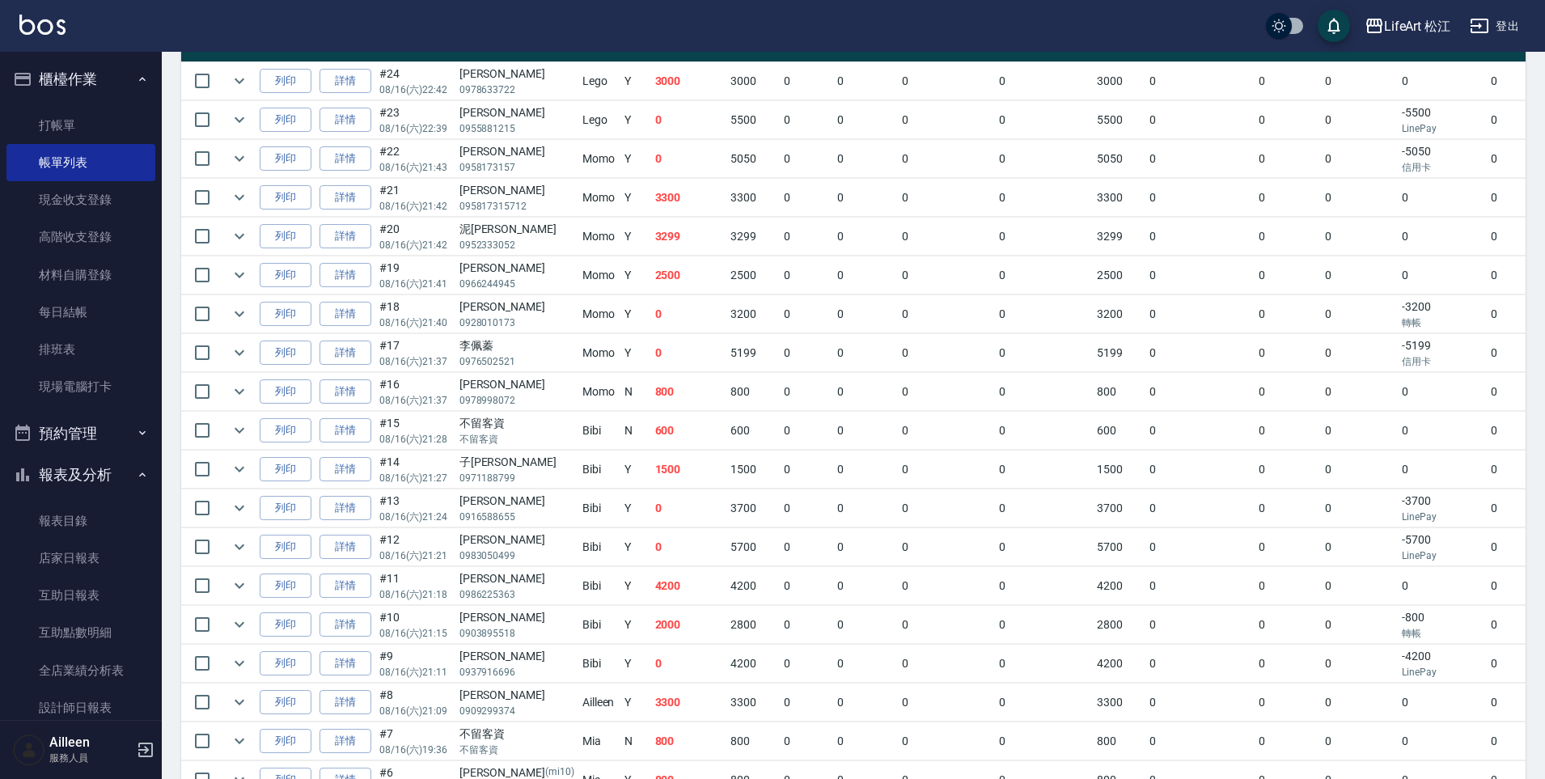
scroll to position [455, 0]
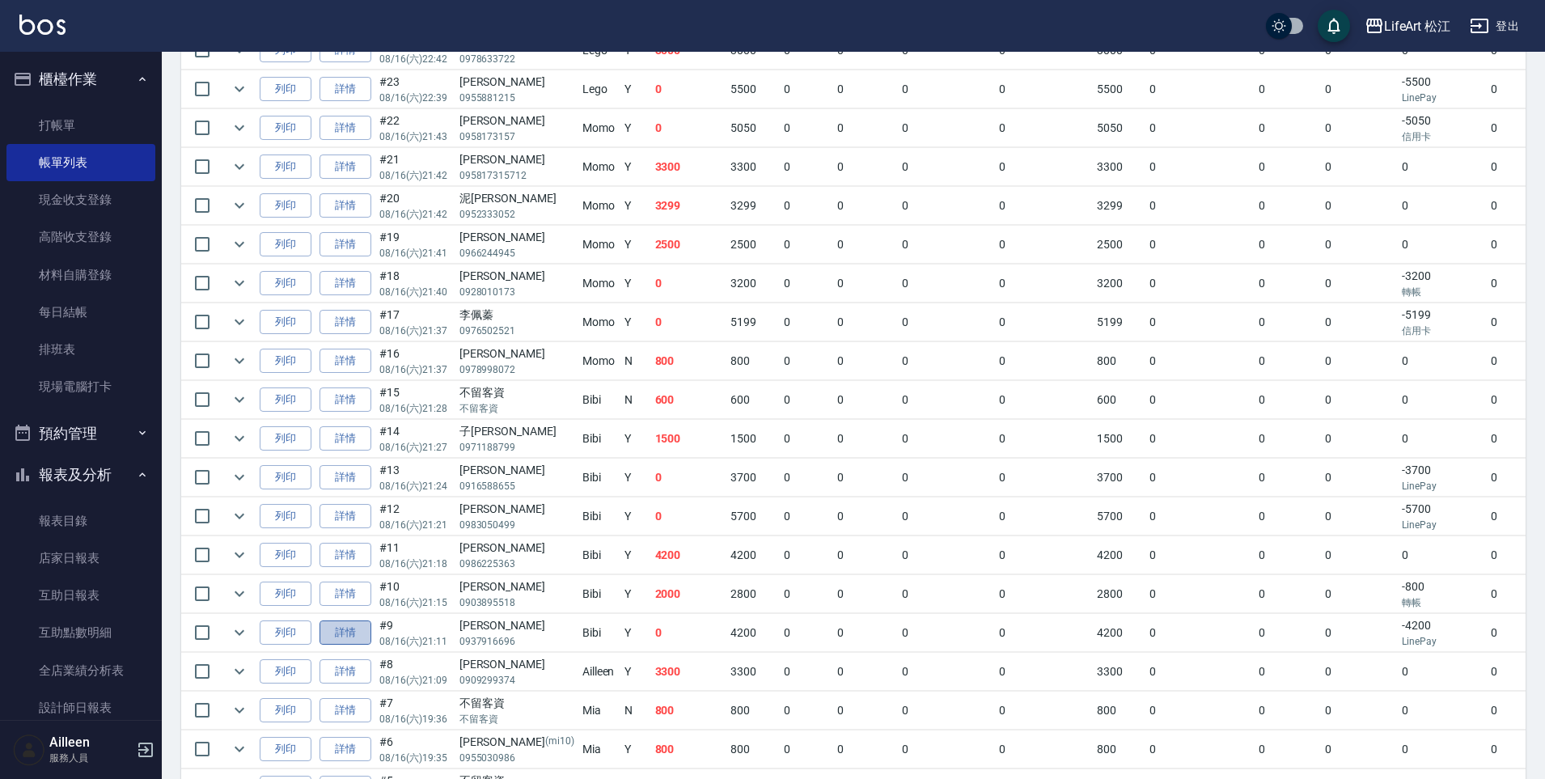
click at [357, 636] on link "詳情" at bounding box center [345, 632] width 52 height 25
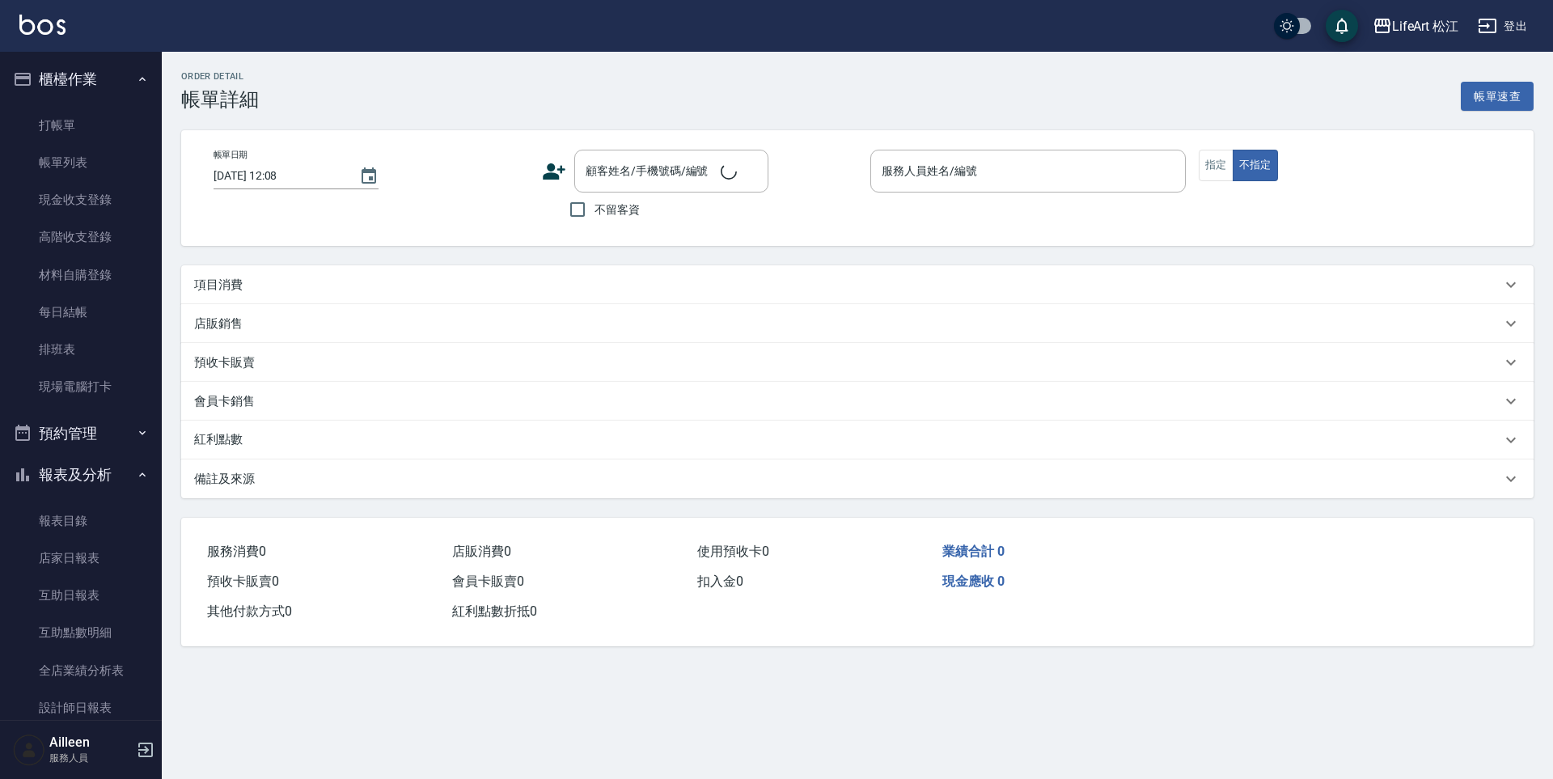
type input "2025/08/16 21:11"
type input "Bibi(無代號)"
type input "FB/Instagram"
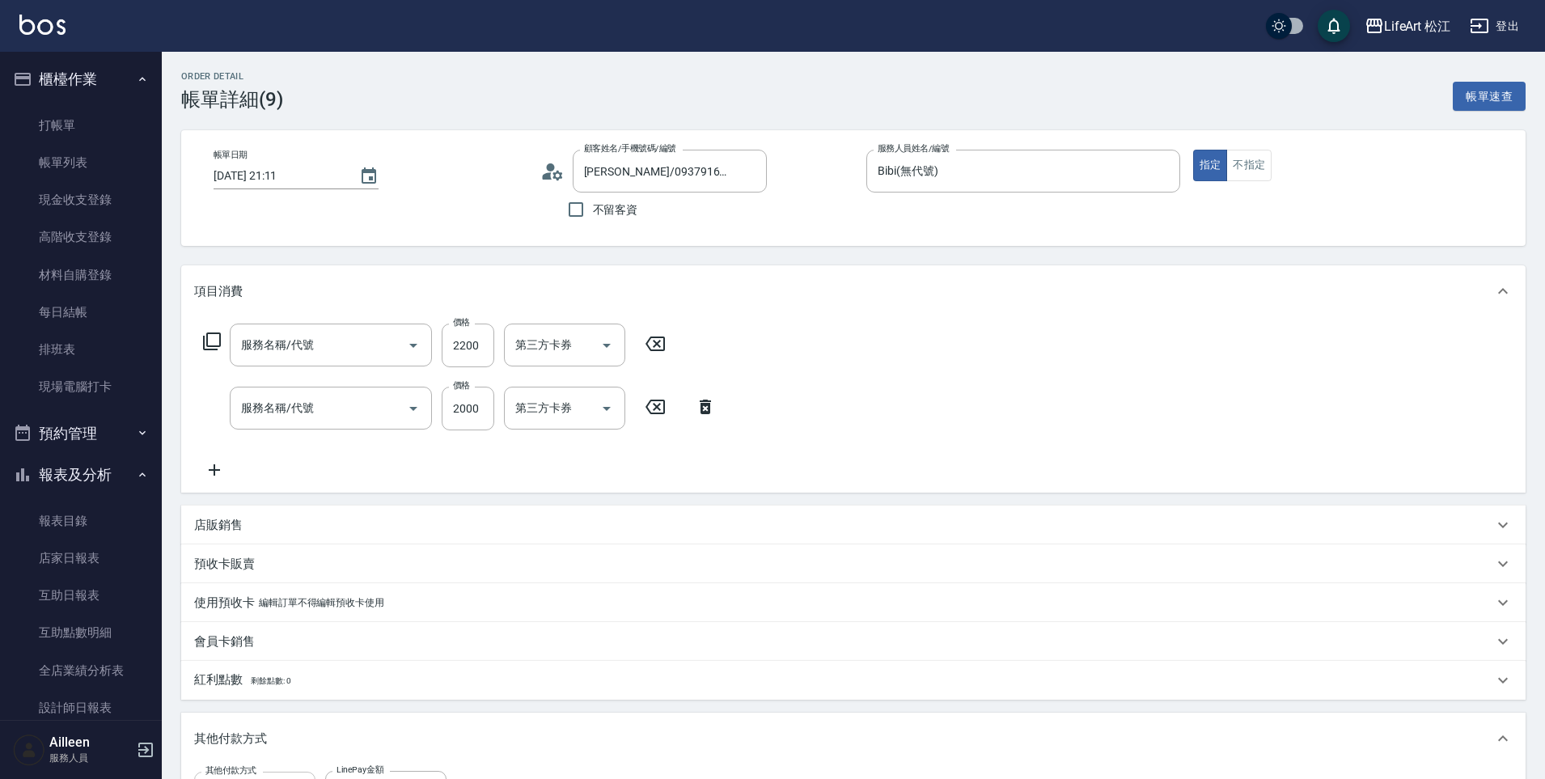
type input "Vivian/0937916696/null"
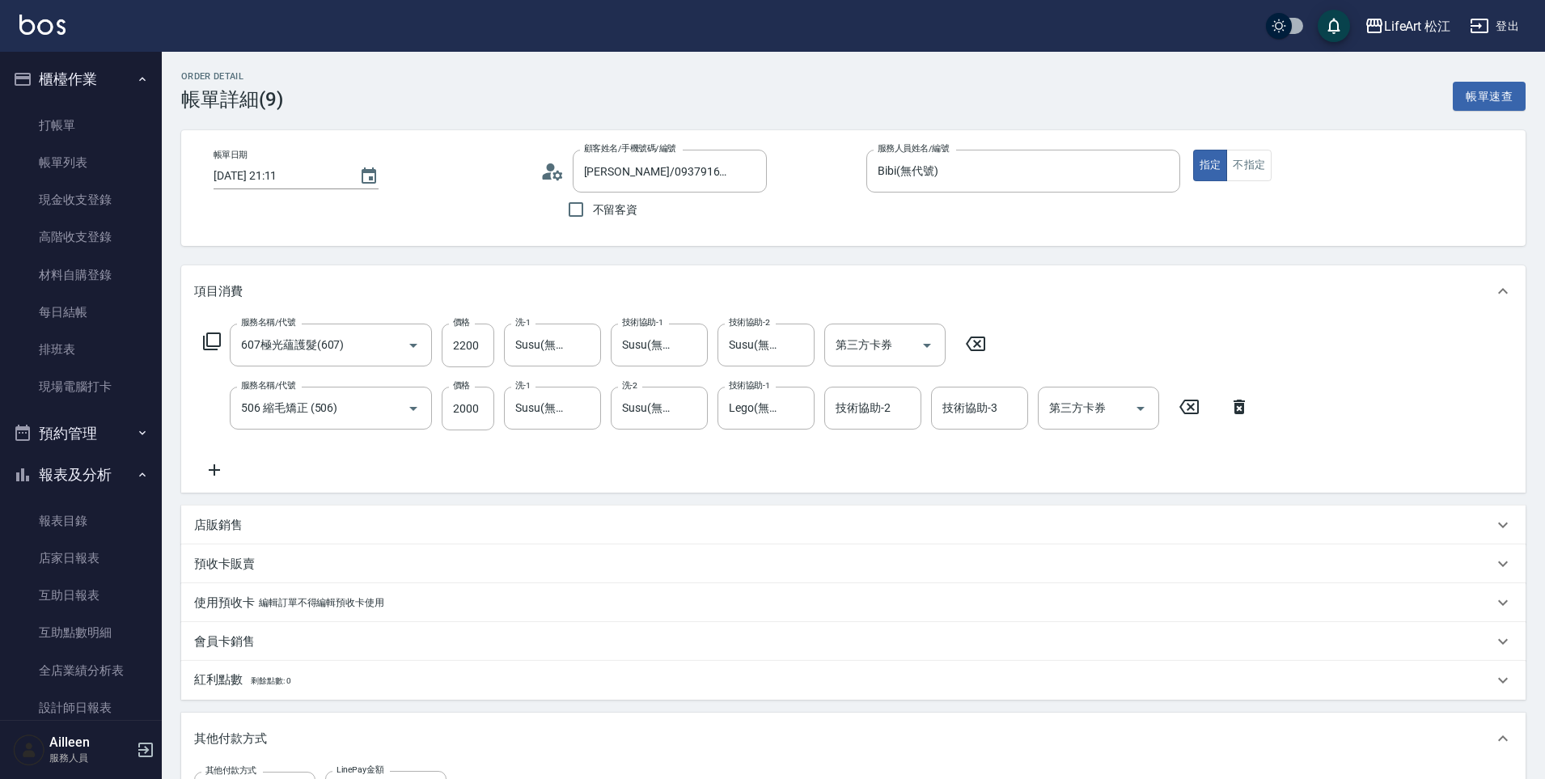
type input "607極光蘊護髮(607)"
type input "506 縮毛矯正 (506)"
click at [419, 346] on icon "Open" at bounding box center [413, 345] width 19 height 19
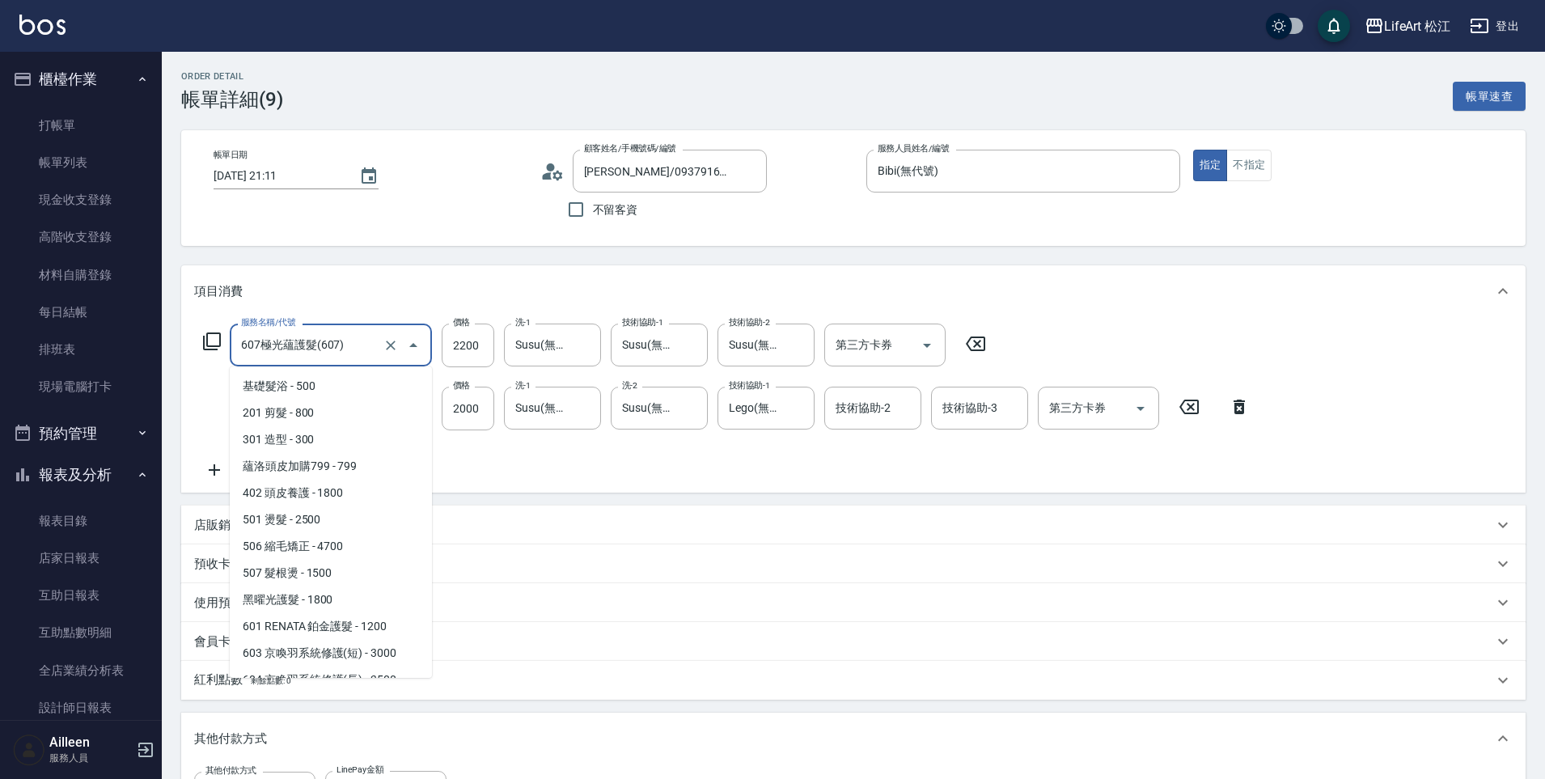
scroll to position [95, 0]
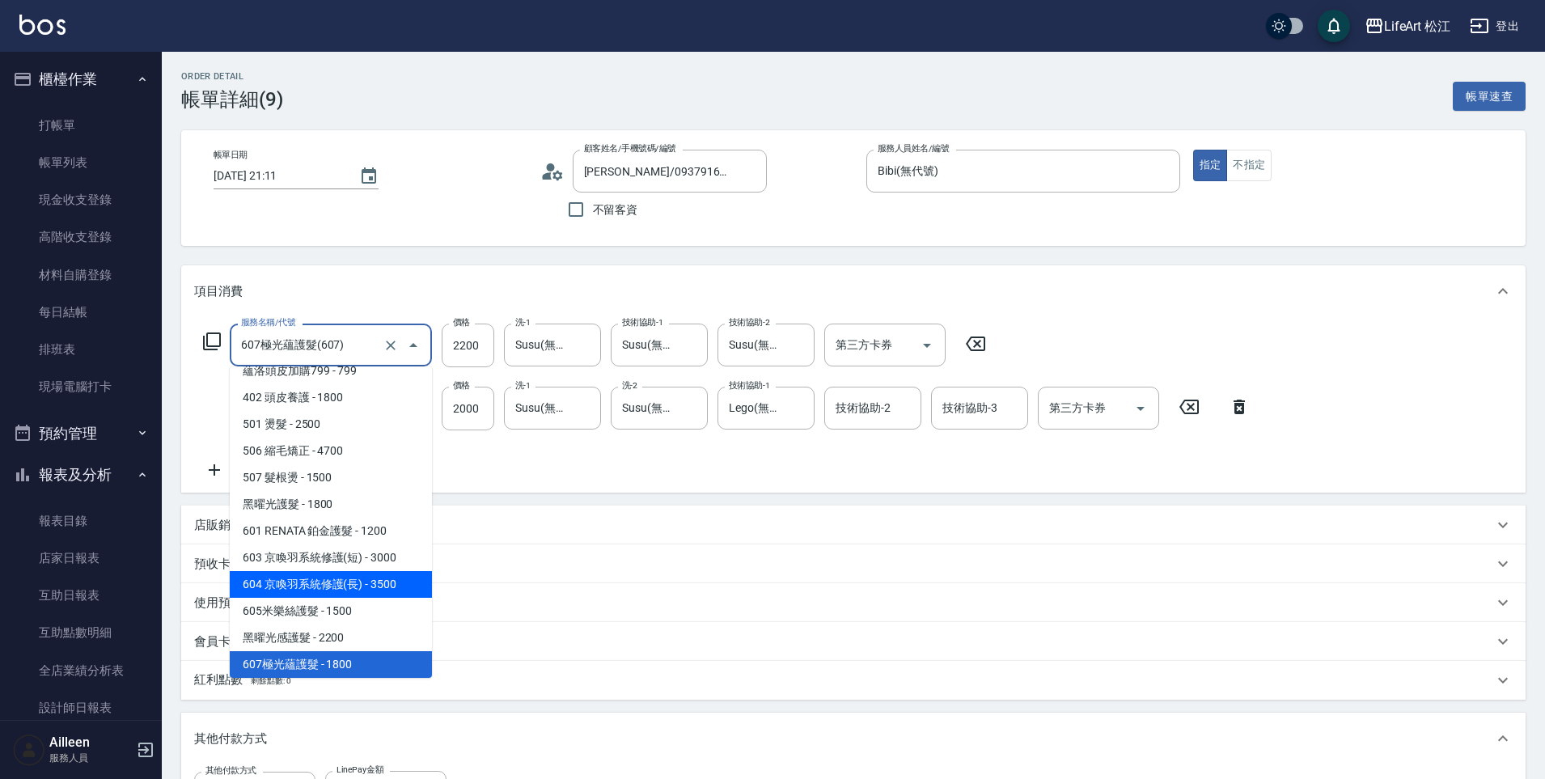
click at [398, 585] on span "604 京喚羽系統修護(長) - 3500" at bounding box center [331, 584] width 202 height 27
type input "604 京喚羽系統修護(長)(604)"
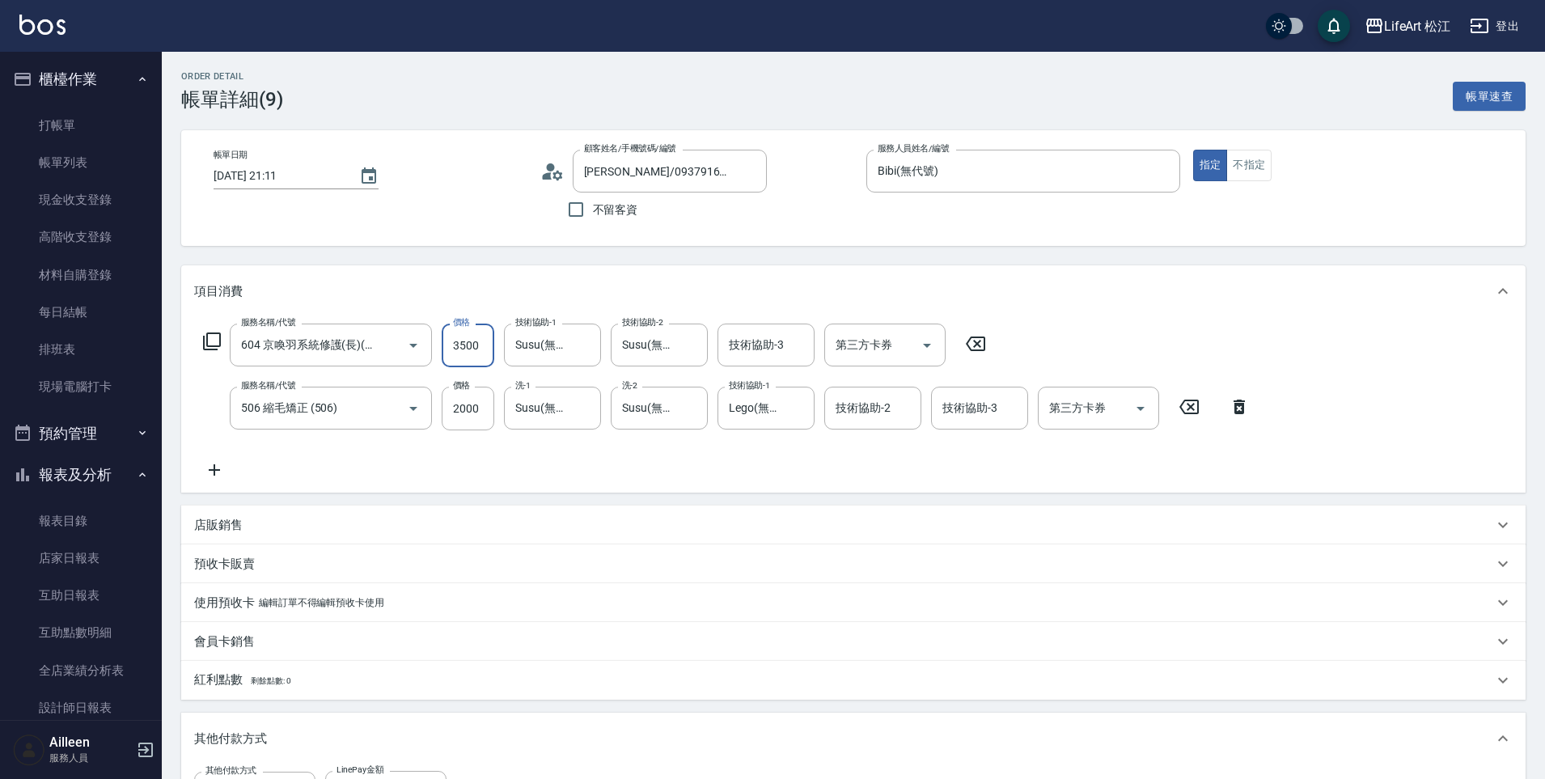
click at [483, 340] on input "3500" at bounding box center [468, 345] width 53 height 44
type input "2"
type input "0"
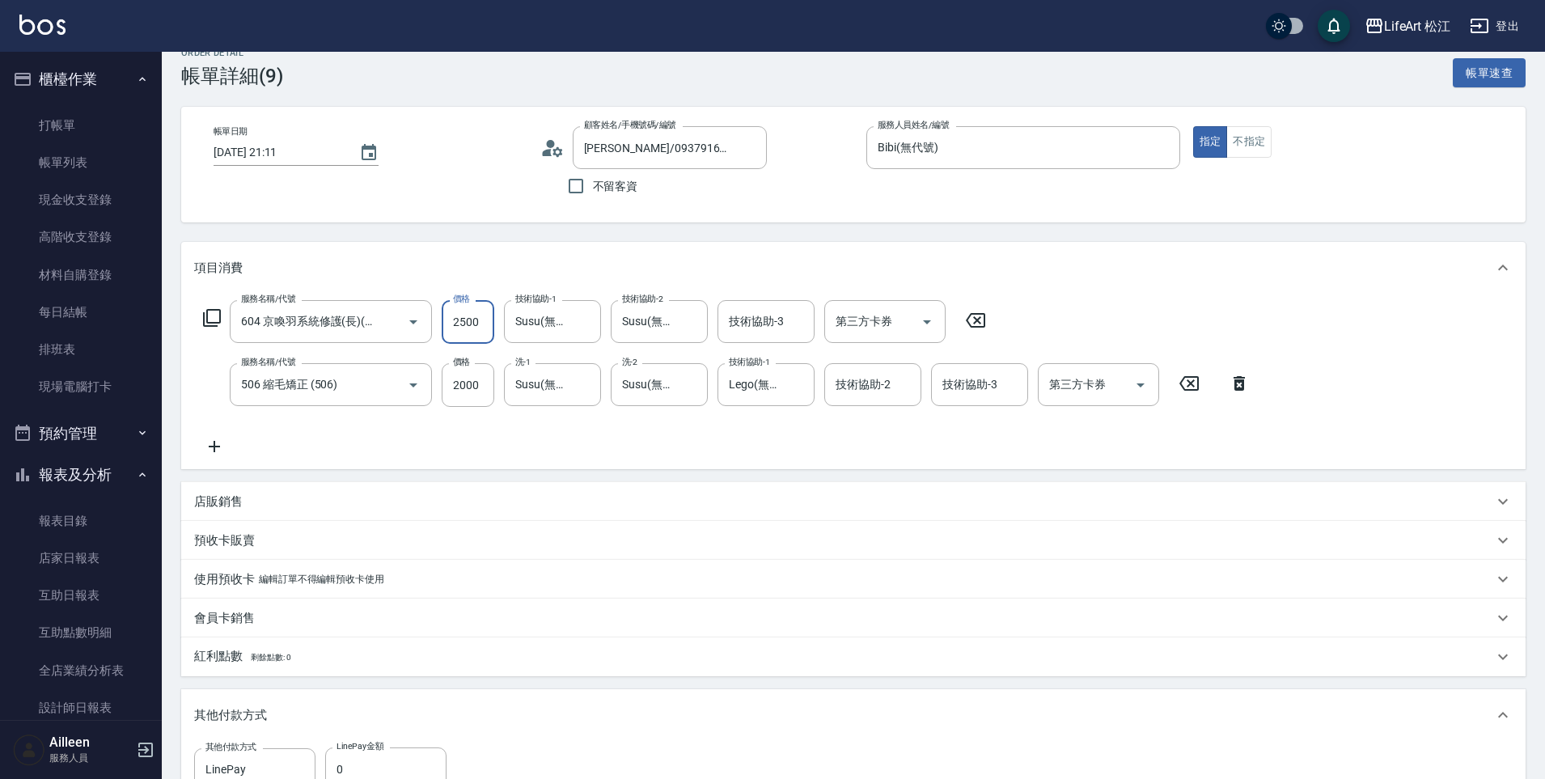
scroll to position [175, 0]
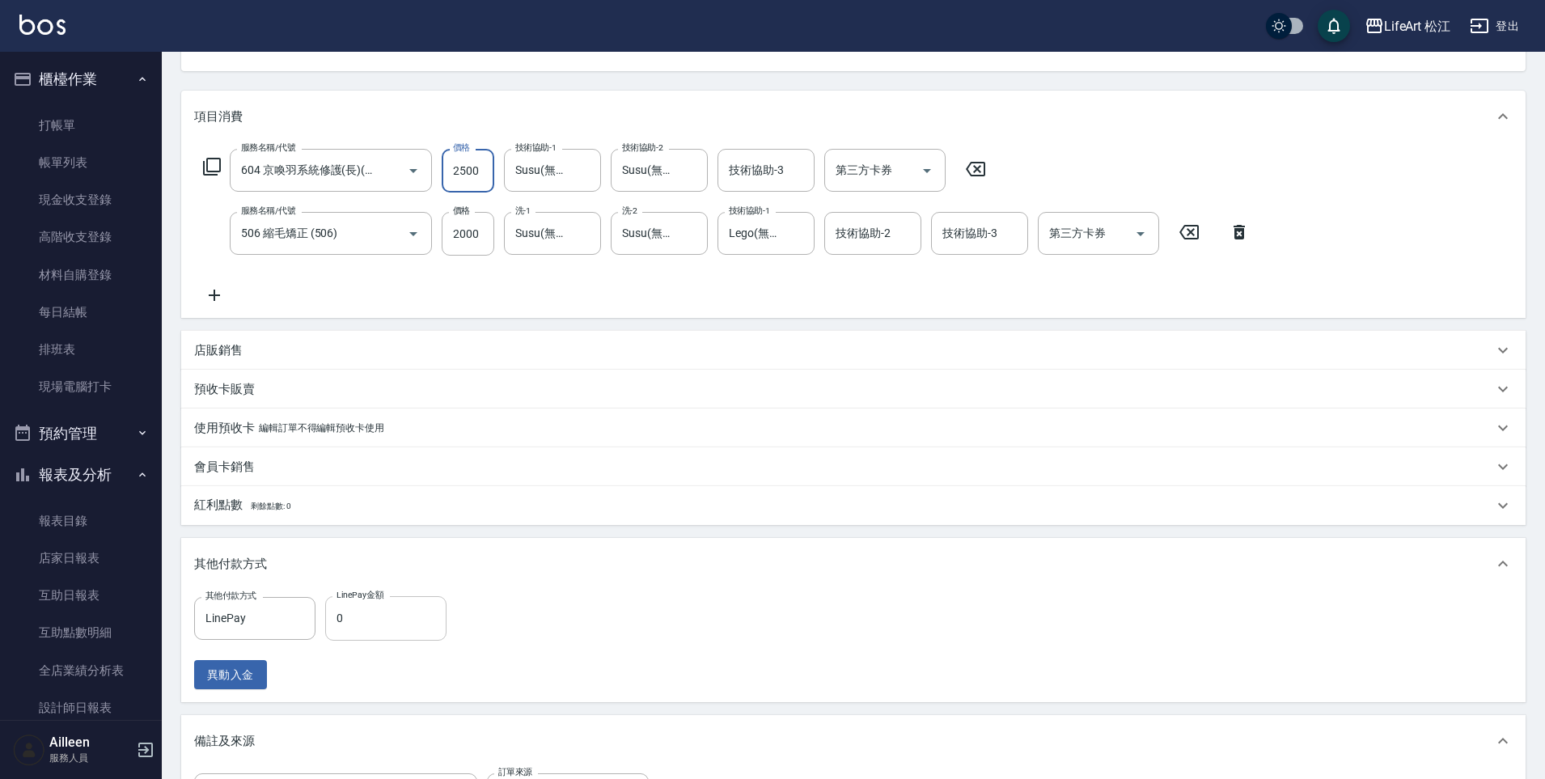
type input "2500"
click at [405, 617] on input "0" at bounding box center [385, 618] width 121 height 44
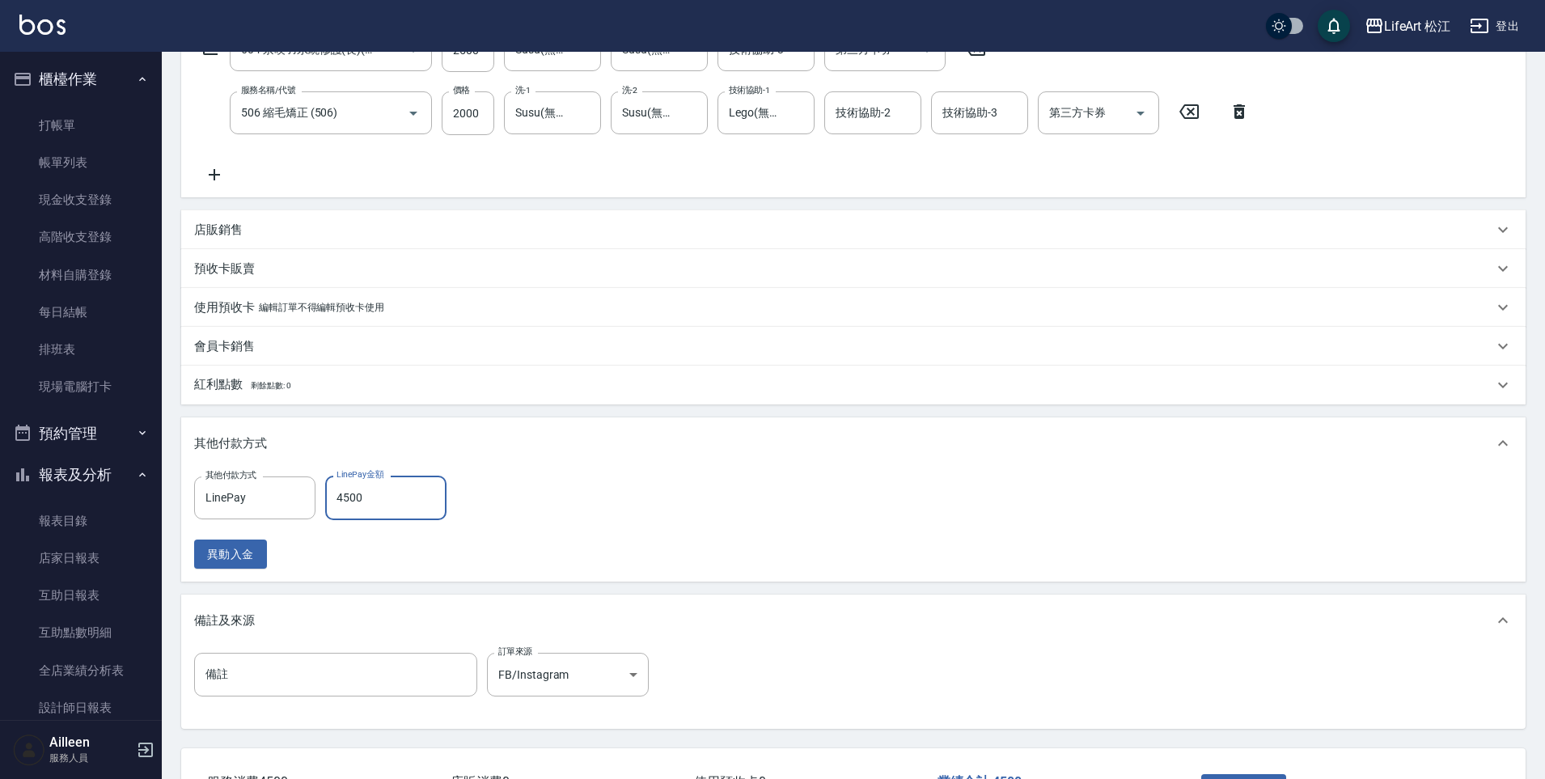
scroll to position [420, 0]
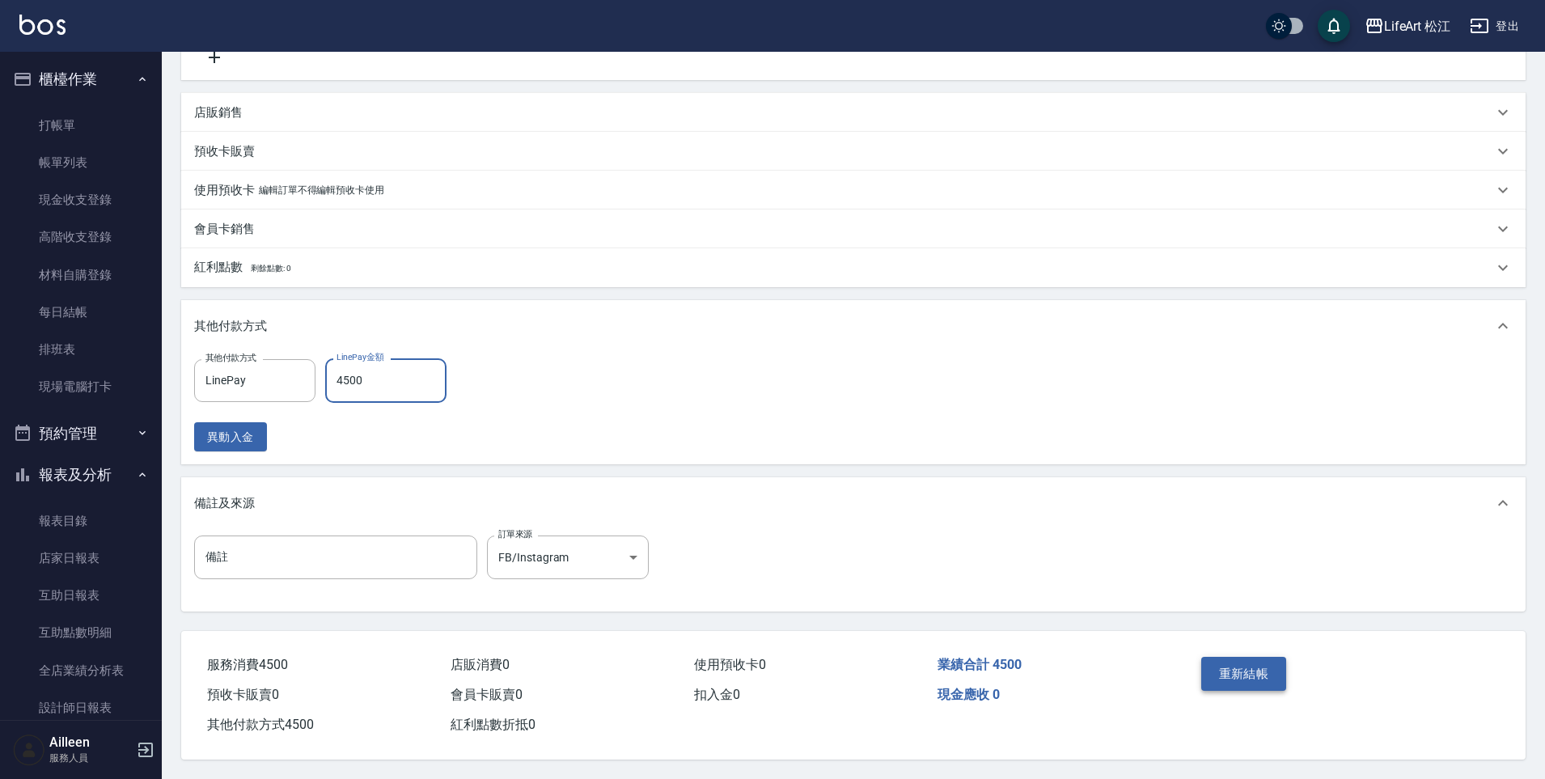
type input "4500"
click at [1260, 665] on button "重新結帳" at bounding box center [1244, 674] width 86 height 34
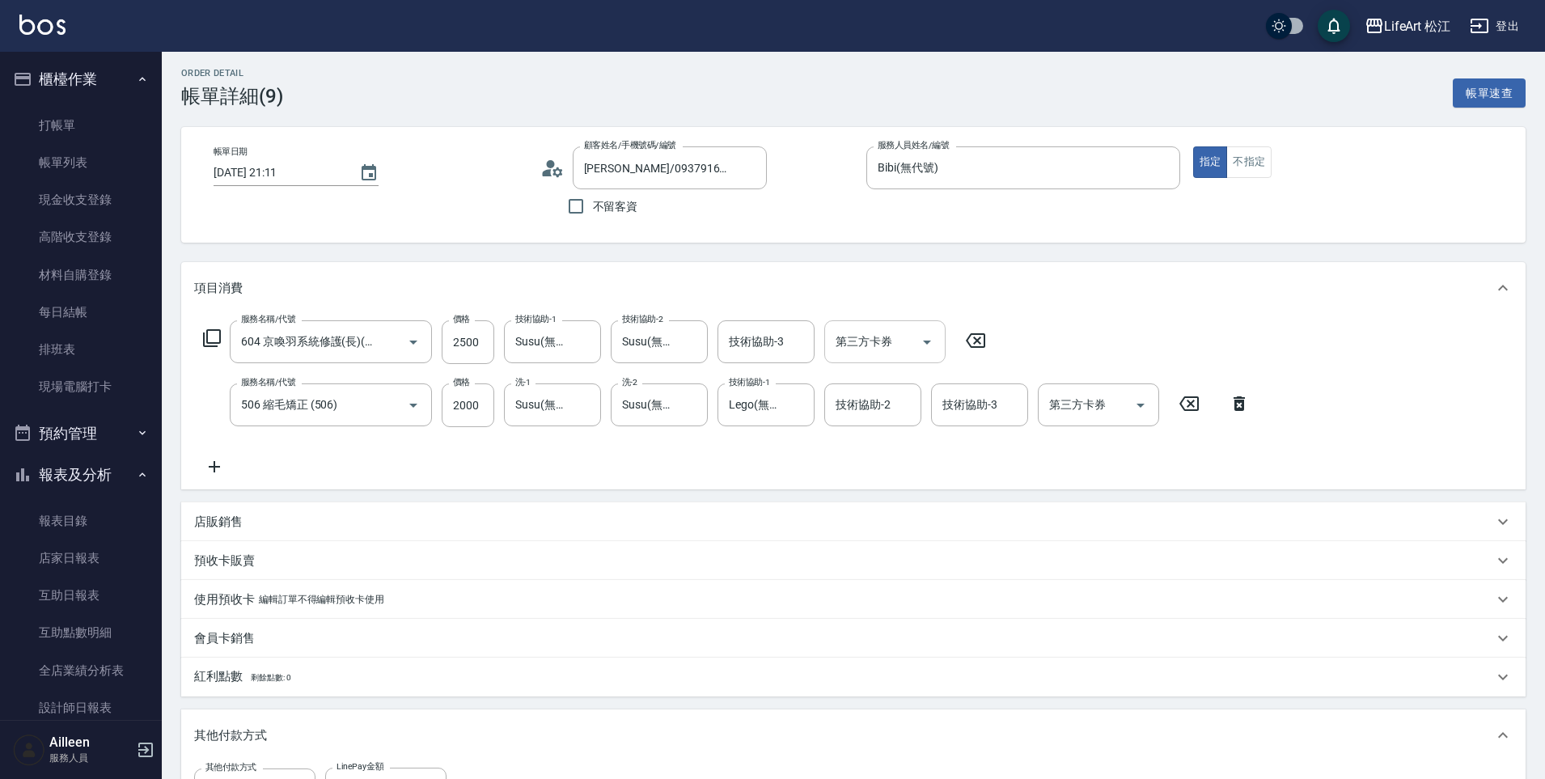
scroll to position [0, 0]
click at [695, 459] on div "服務名稱/代號 604 京喚羽系統修護(長)(604) 服務名稱/代號 價格 2500 價格 技術協助-1 Susu(無代號) 技術協助-1 技術協助-2 S…" at bounding box center [726, 401] width 1065 height 156
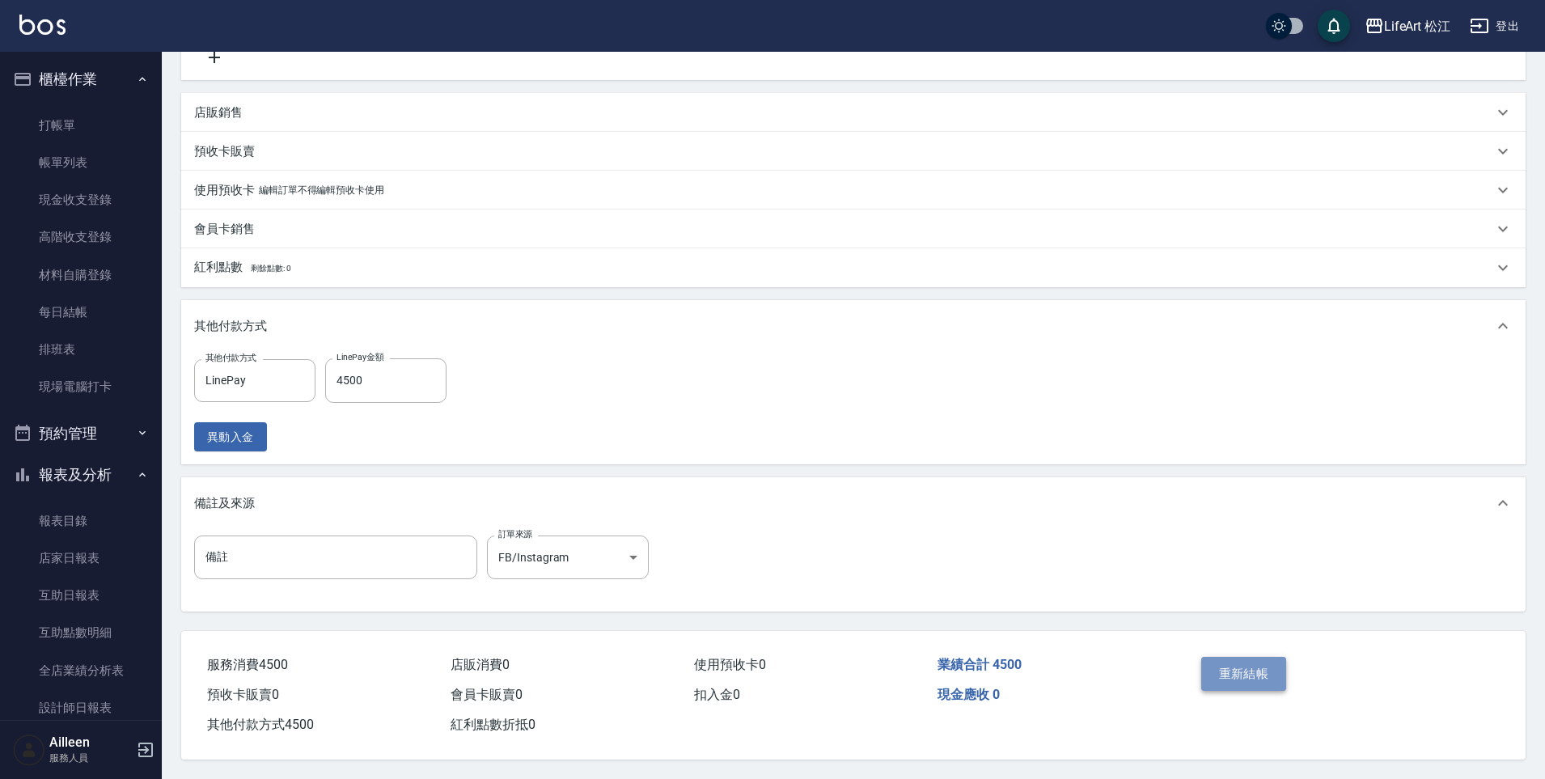
click at [1268, 664] on button "重新結帳" at bounding box center [1244, 674] width 86 height 34
drag, startPoint x: 902, startPoint y: 509, endPoint x: 862, endPoint y: 519, distance: 40.8
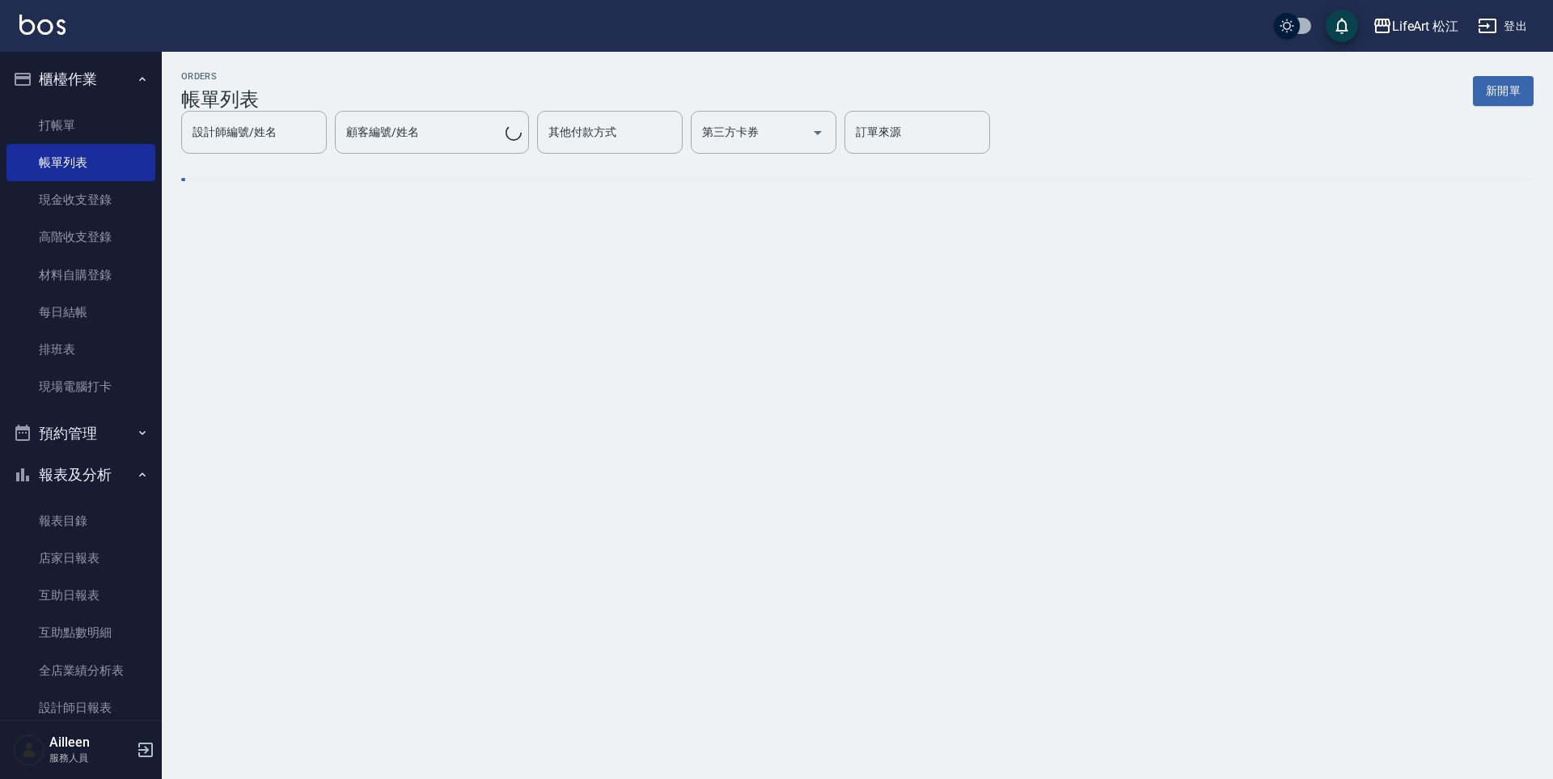
drag, startPoint x: 925, startPoint y: 516, endPoint x: 936, endPoint y: 499, distance: 20.4
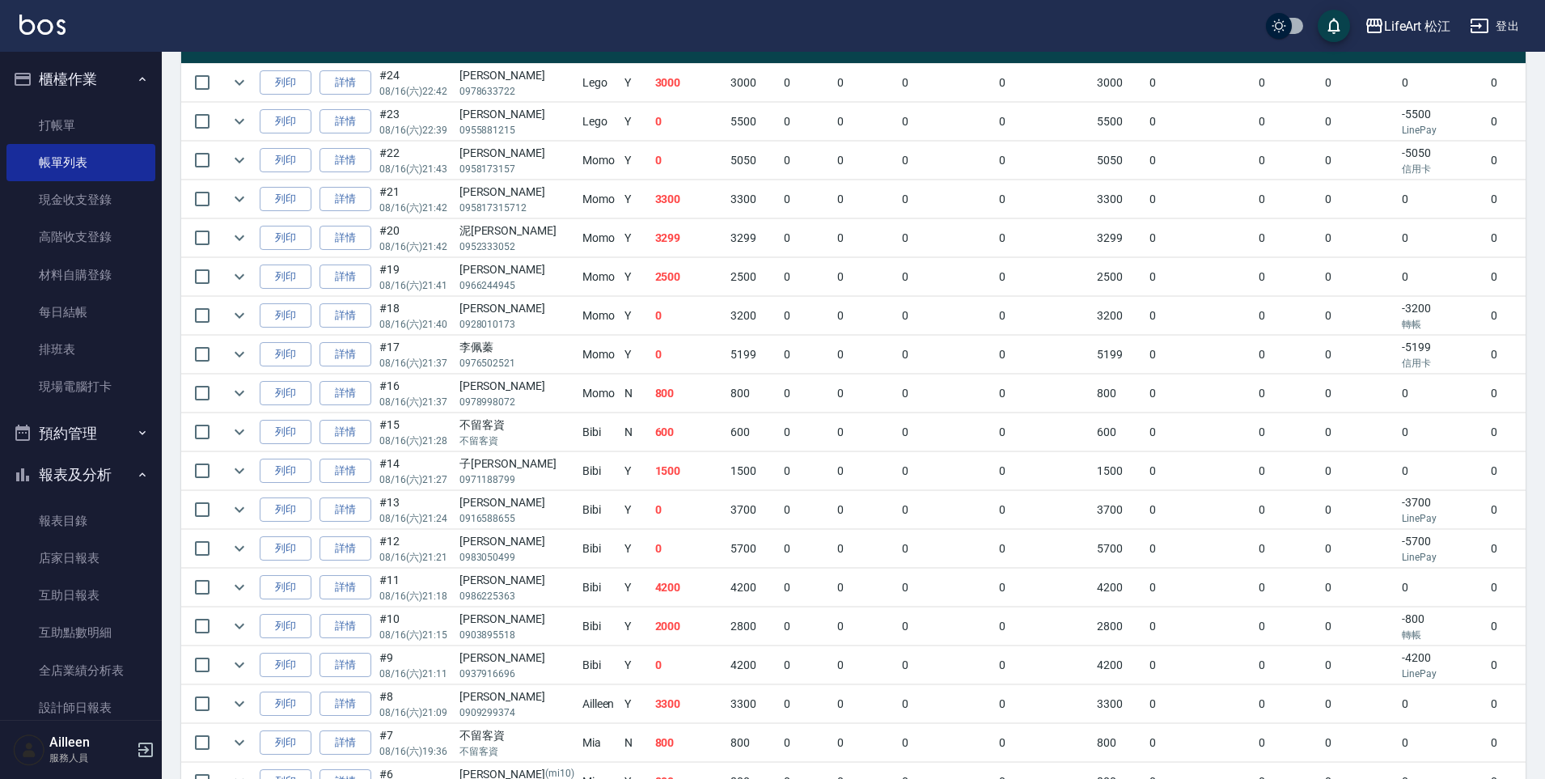
scroll to position [607, 0]
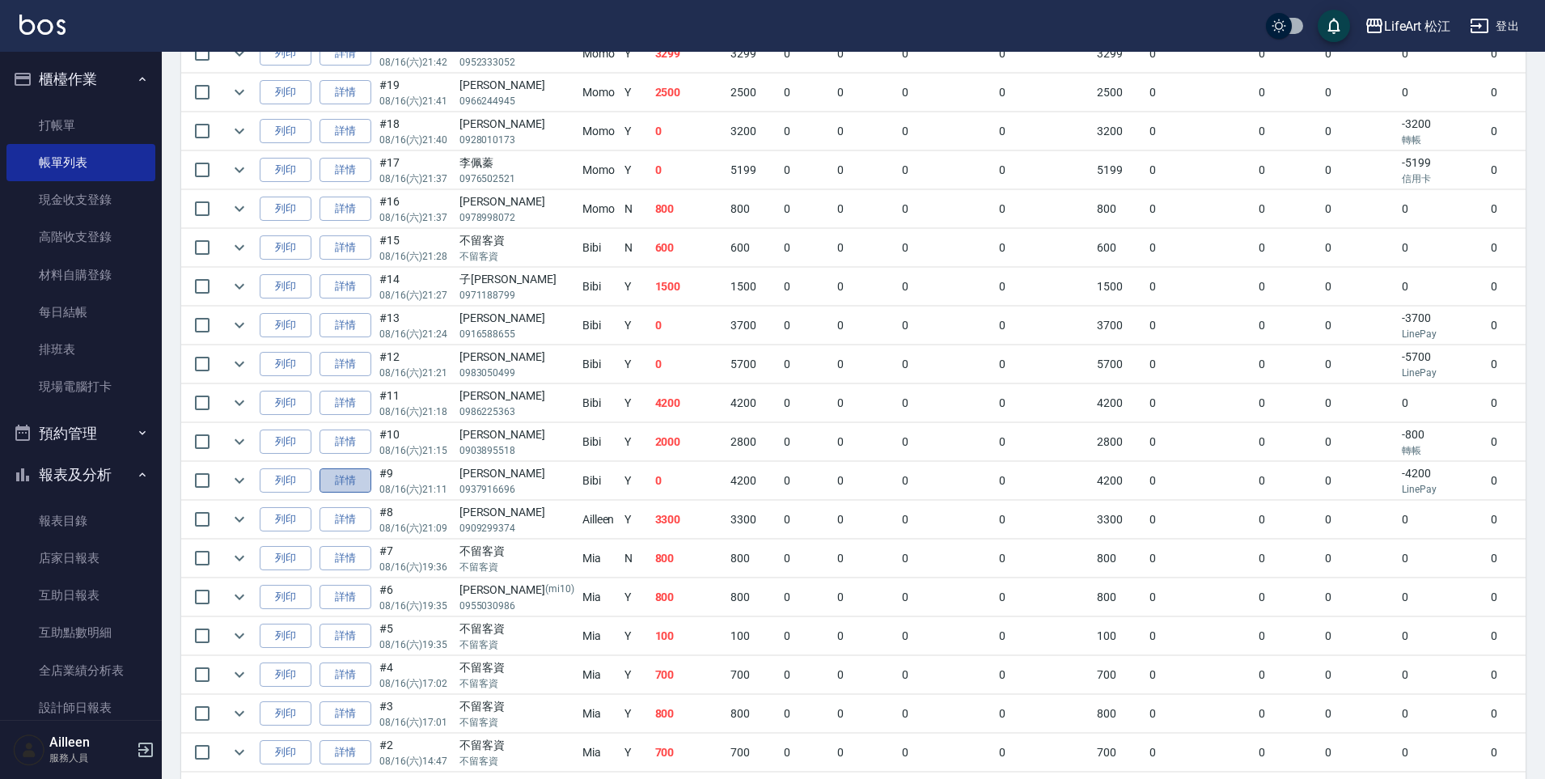
click at [346, 481] on link "詳情" at bounding box center [345, 480] width 52 height 25
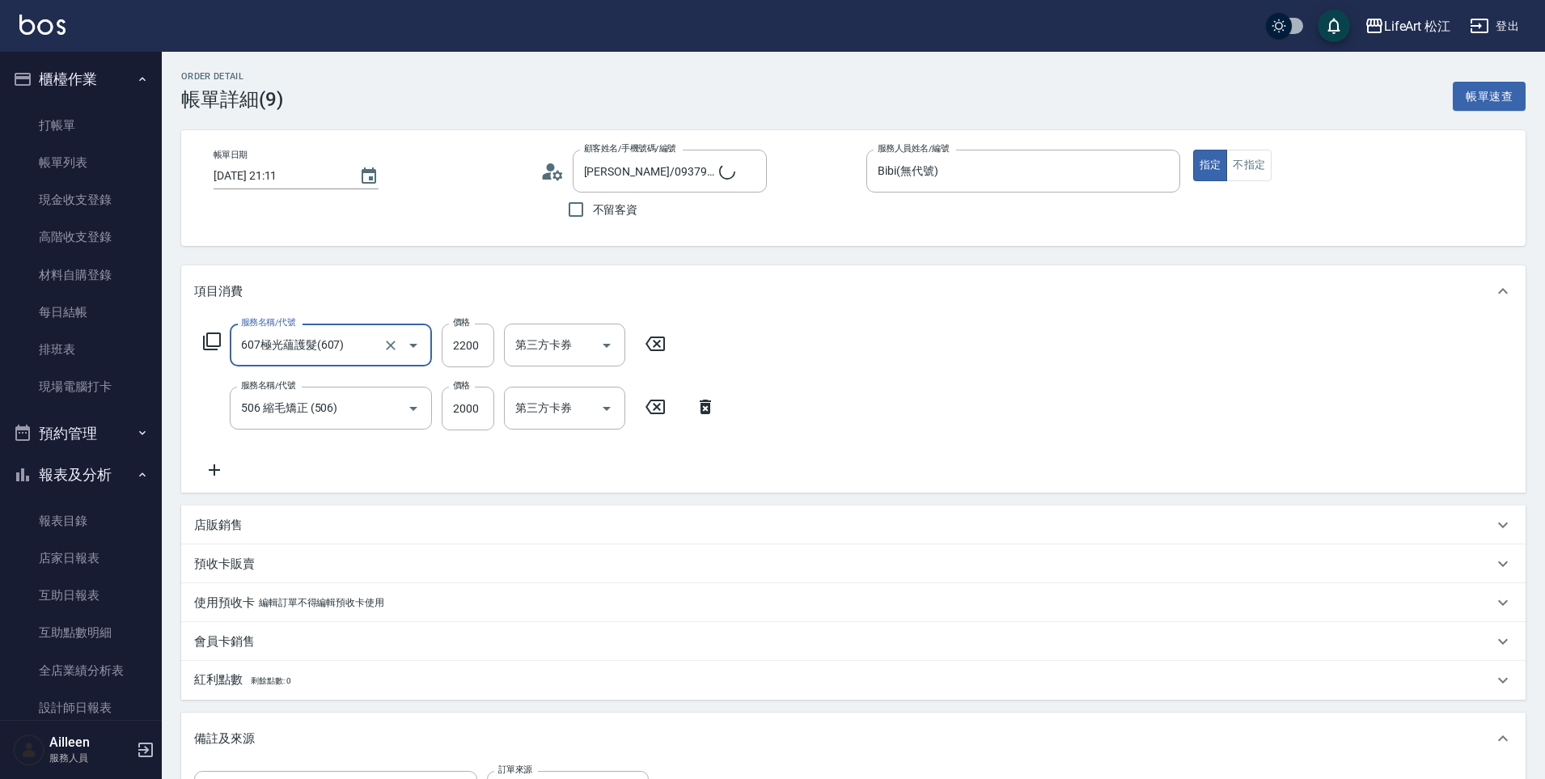
type input "Vivian/0937916696/null"
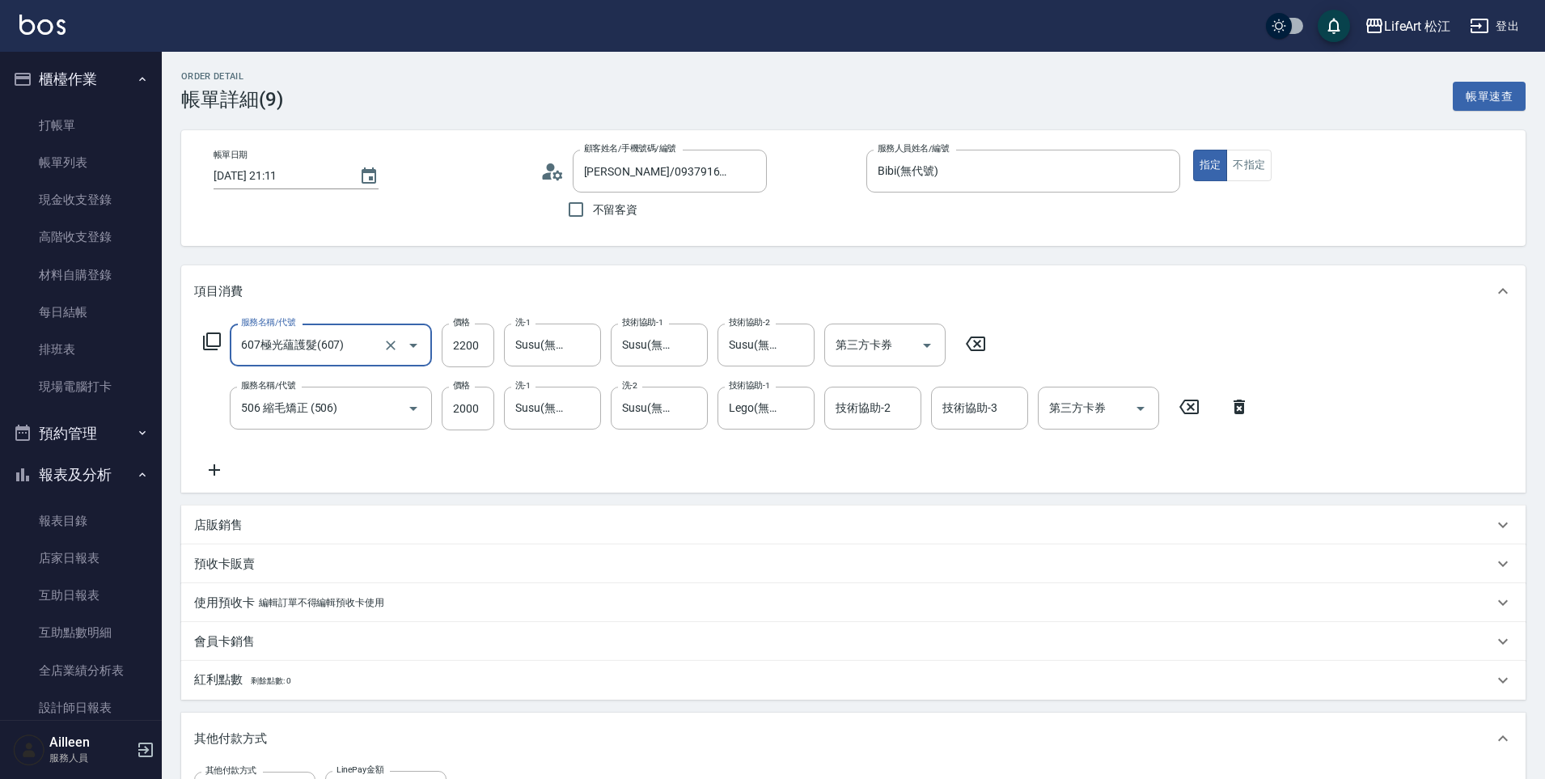
click at [376, 344] on input "607極光蘊護髮(607)" at bounding box center [308, 345] width 142 height 28
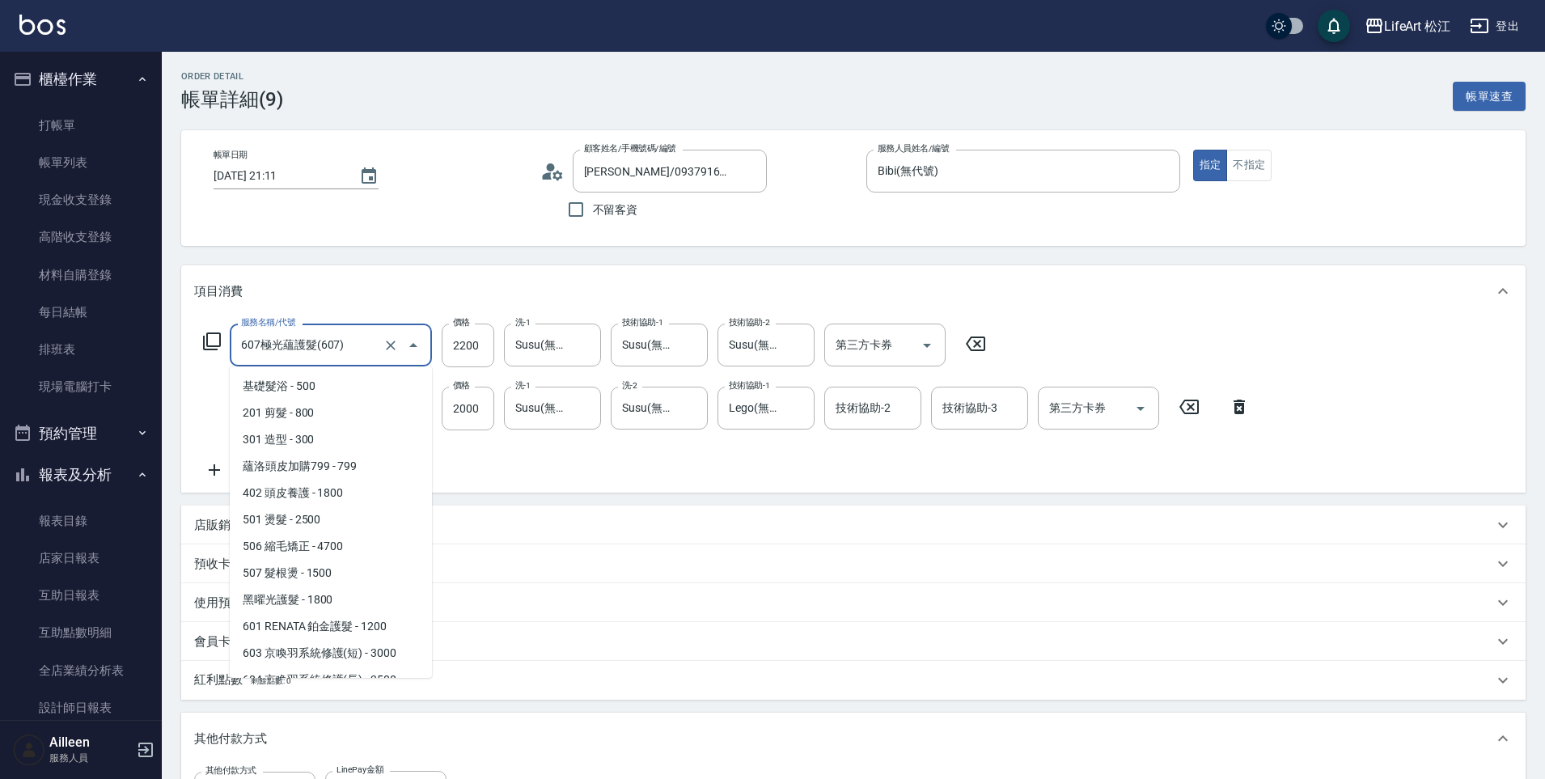
scroll to position [95, 0]
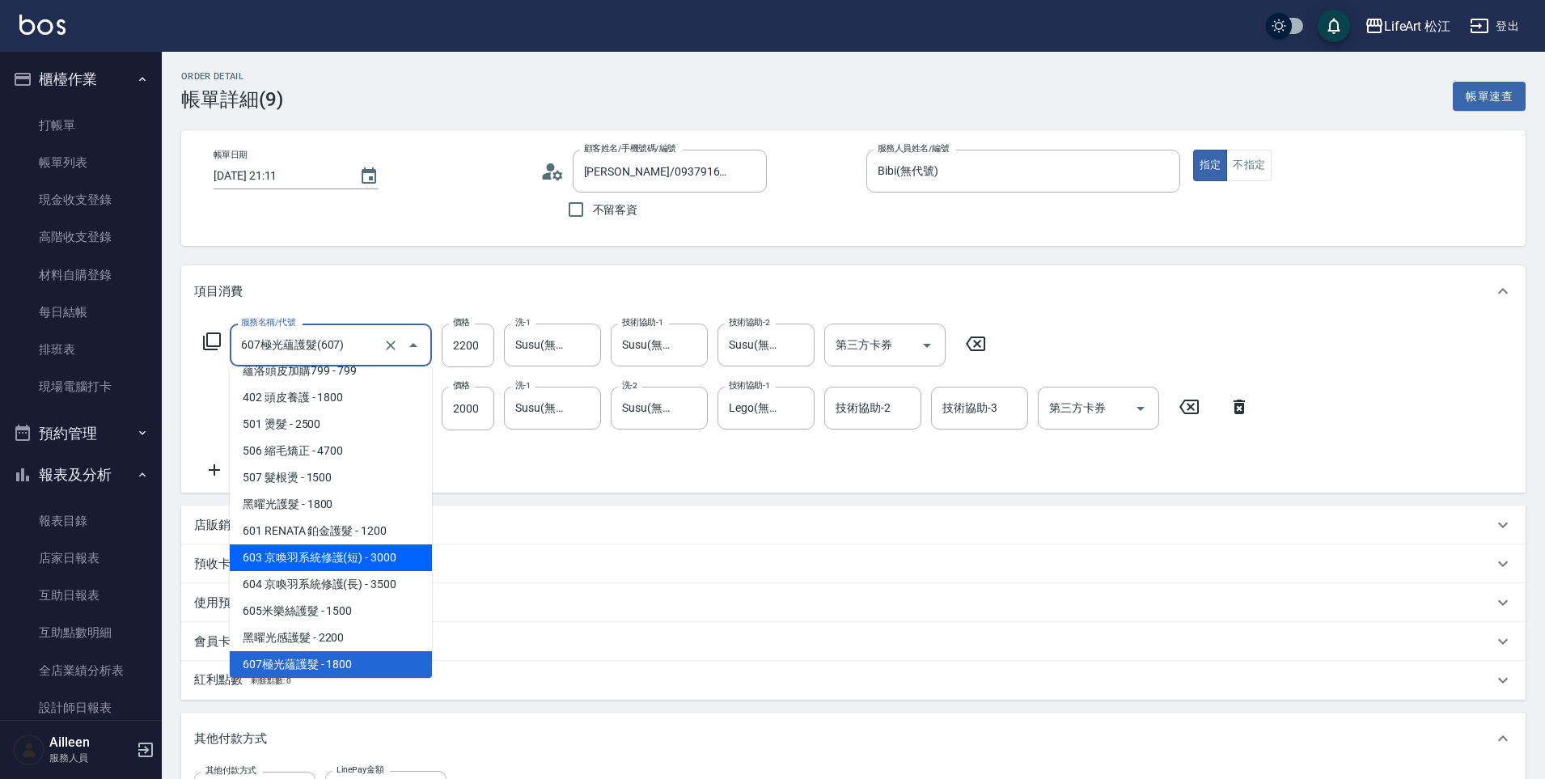
click at [348, 568] on span "603 京喚羽系統修護(短) - 3000" at bounding box center [331, 557] width 202 height 27
type input "603 京喚羽系統修護(短)(603)"
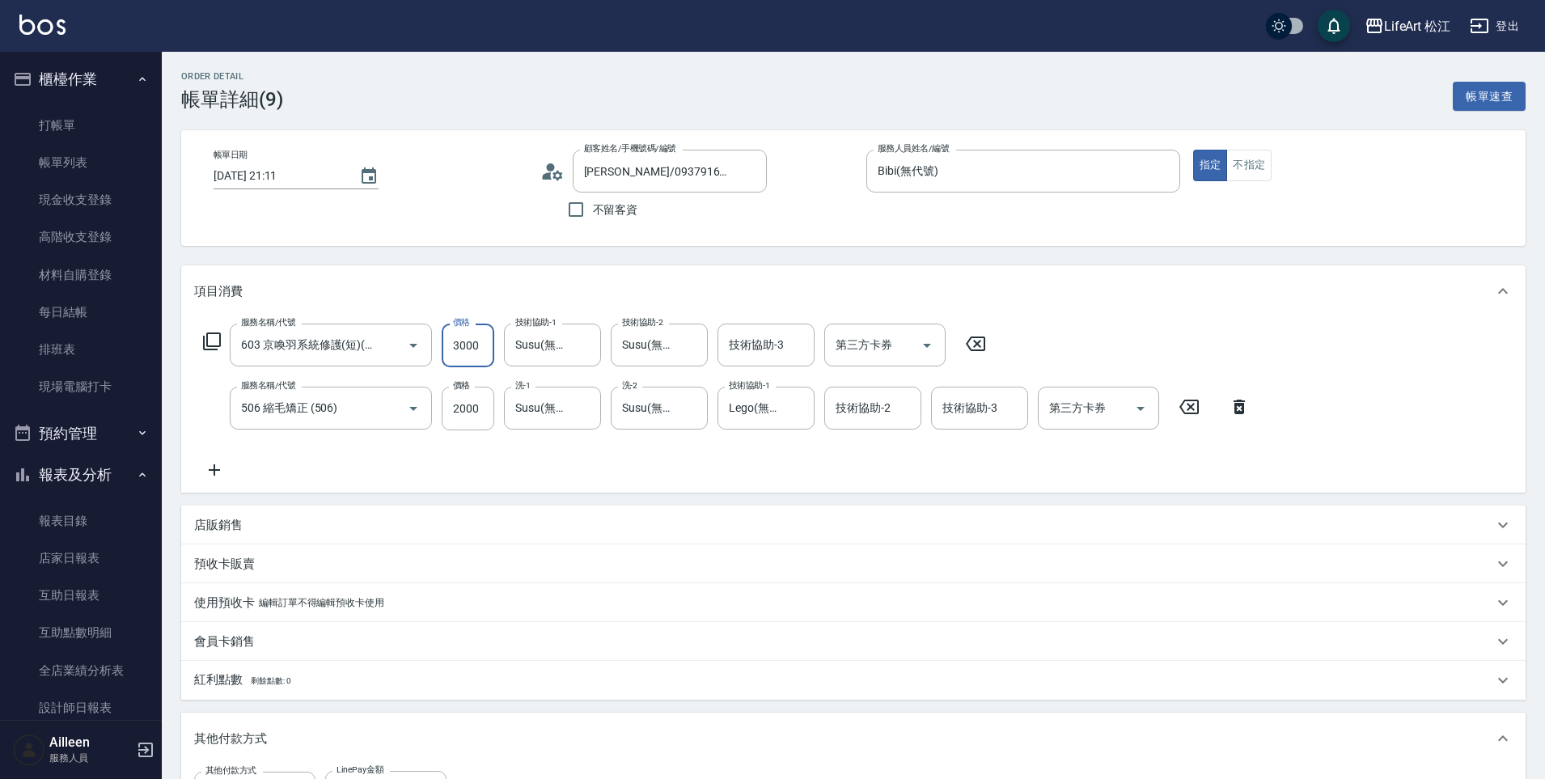
click at [468, 347] on input "3000" at bounding box center [468, 345] width 53 height 44
type input "2"
type input "0"
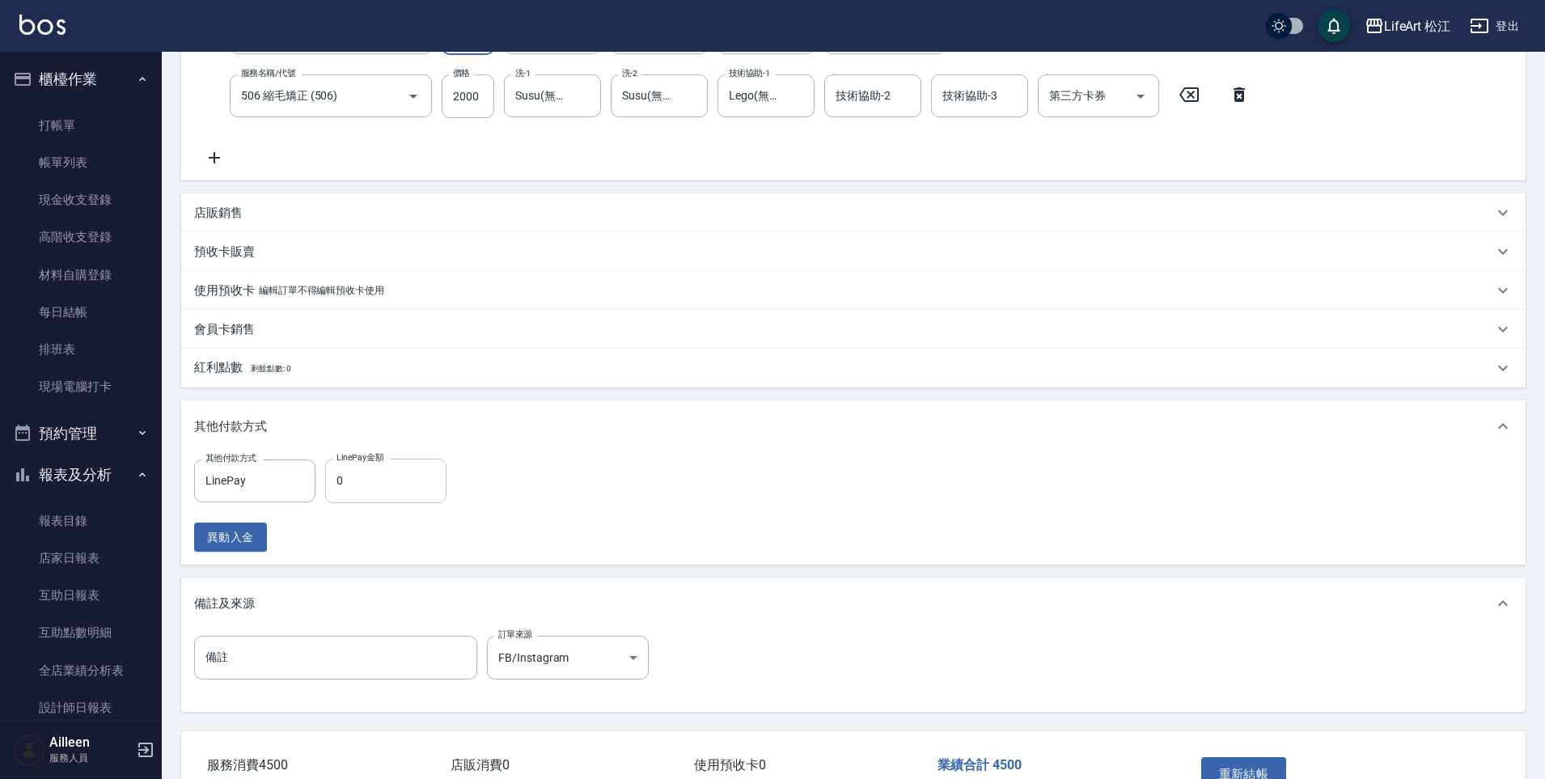
type input "2500"
click at [346, 481] on input "0" at bounding box center [385, 481] width 121 height 44
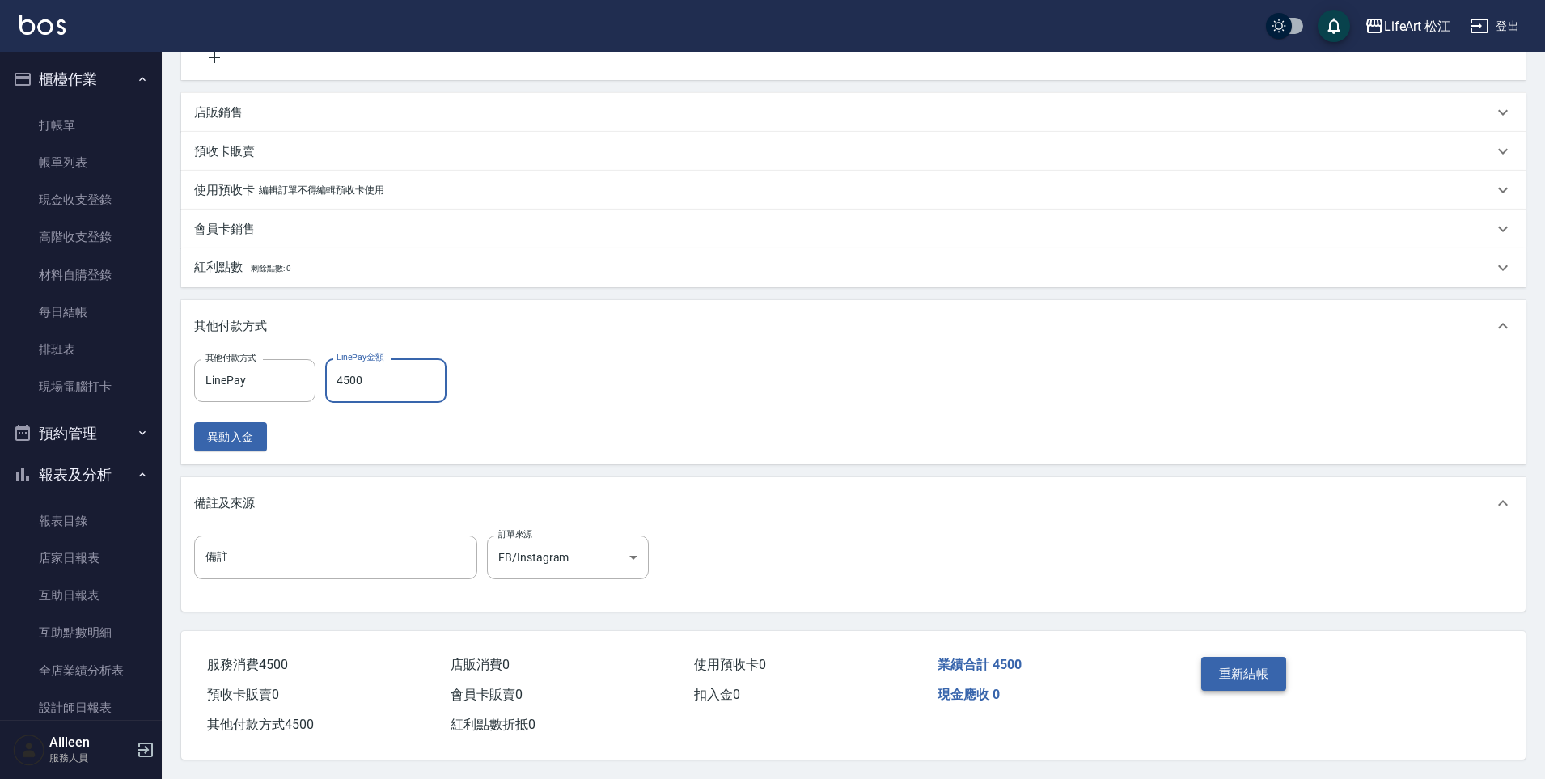
scroll to position [420, 0]
type input "4500"
click at [1272, 669] on button "重新結帳" at bounding box center [1244, 674] width 86 height 34
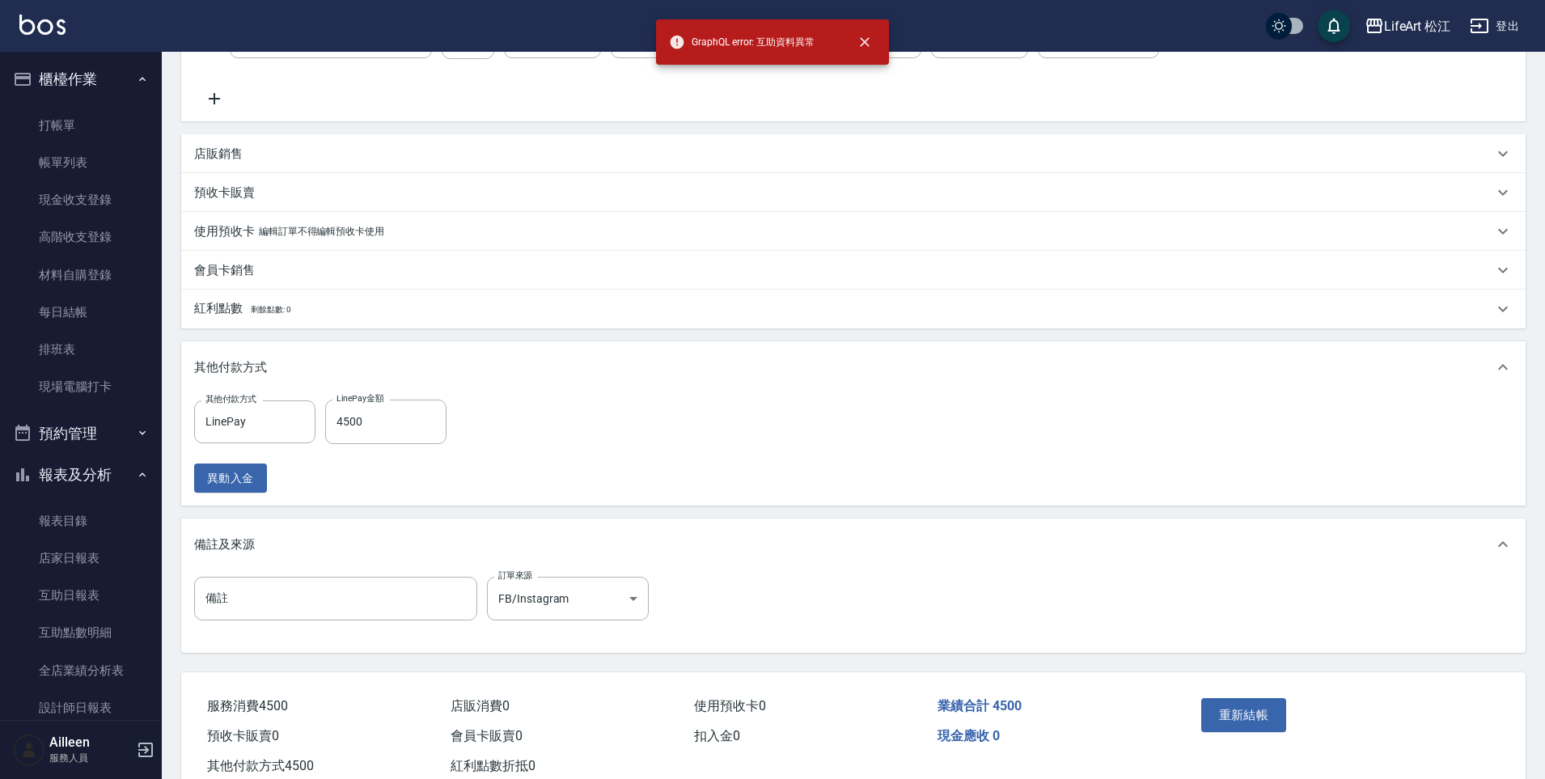
scroll to position [0, 0]
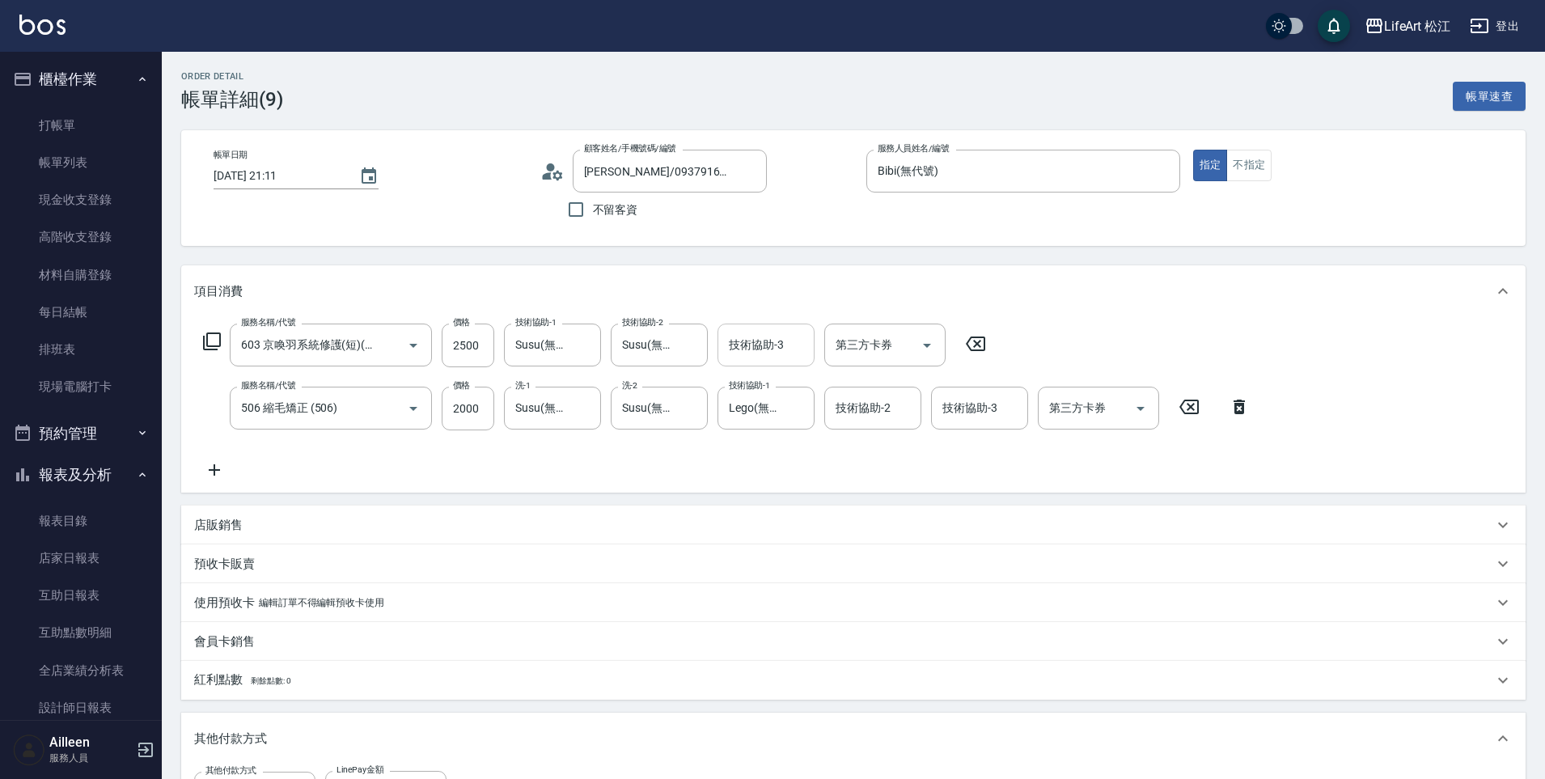
click at [776, 346] on div "技術協助-3 技術協助-3" at bounding box center [765, 344] width 97 height 43
click at [712, 307] on div "項目消費" at bounding box center [853, 291] width 1344 height 52
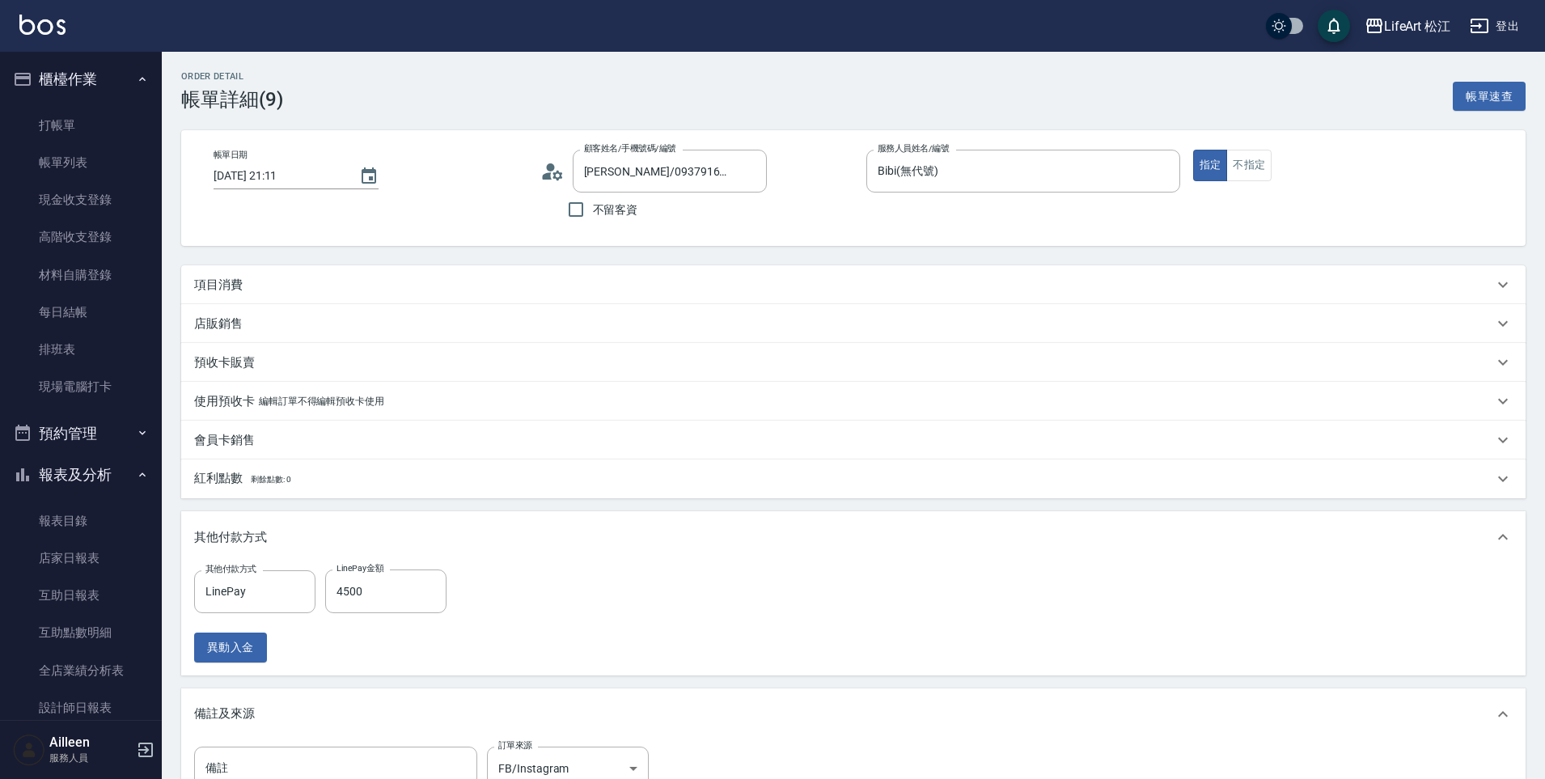
click at [616, 293] on div "項目消費" at bounding box center [853, 284] width 1344 height 39
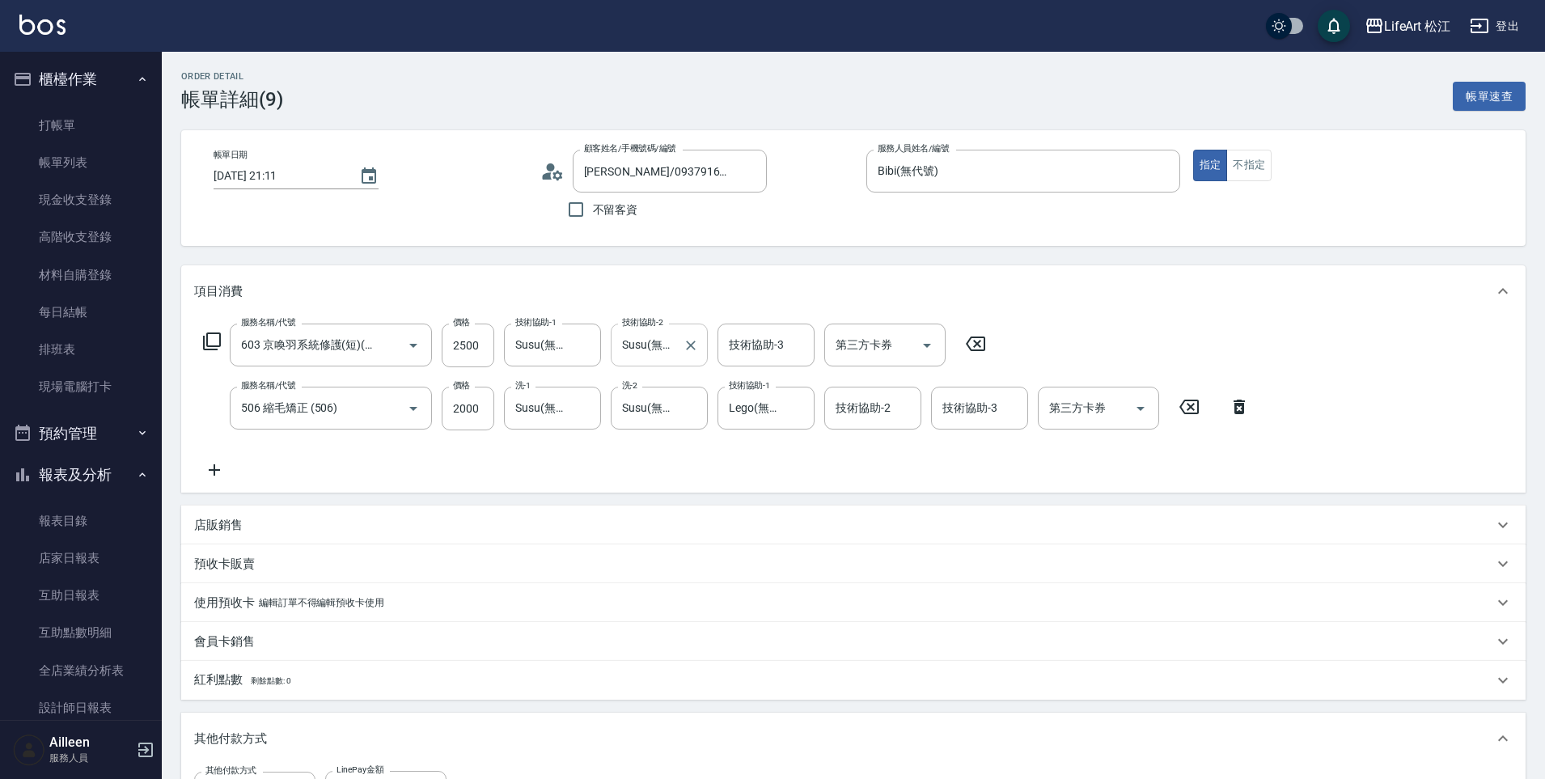
click at [691, 341] on icon "Clear" at bounding box center [691, 345] width 16 height 16
click at [582, 346] on icon "Clear" at bounding box center [584, 345] width 10 height 10
click at [535, 348] on input "技術協助-1" at bounding box center [552, 345] width 82 height 28
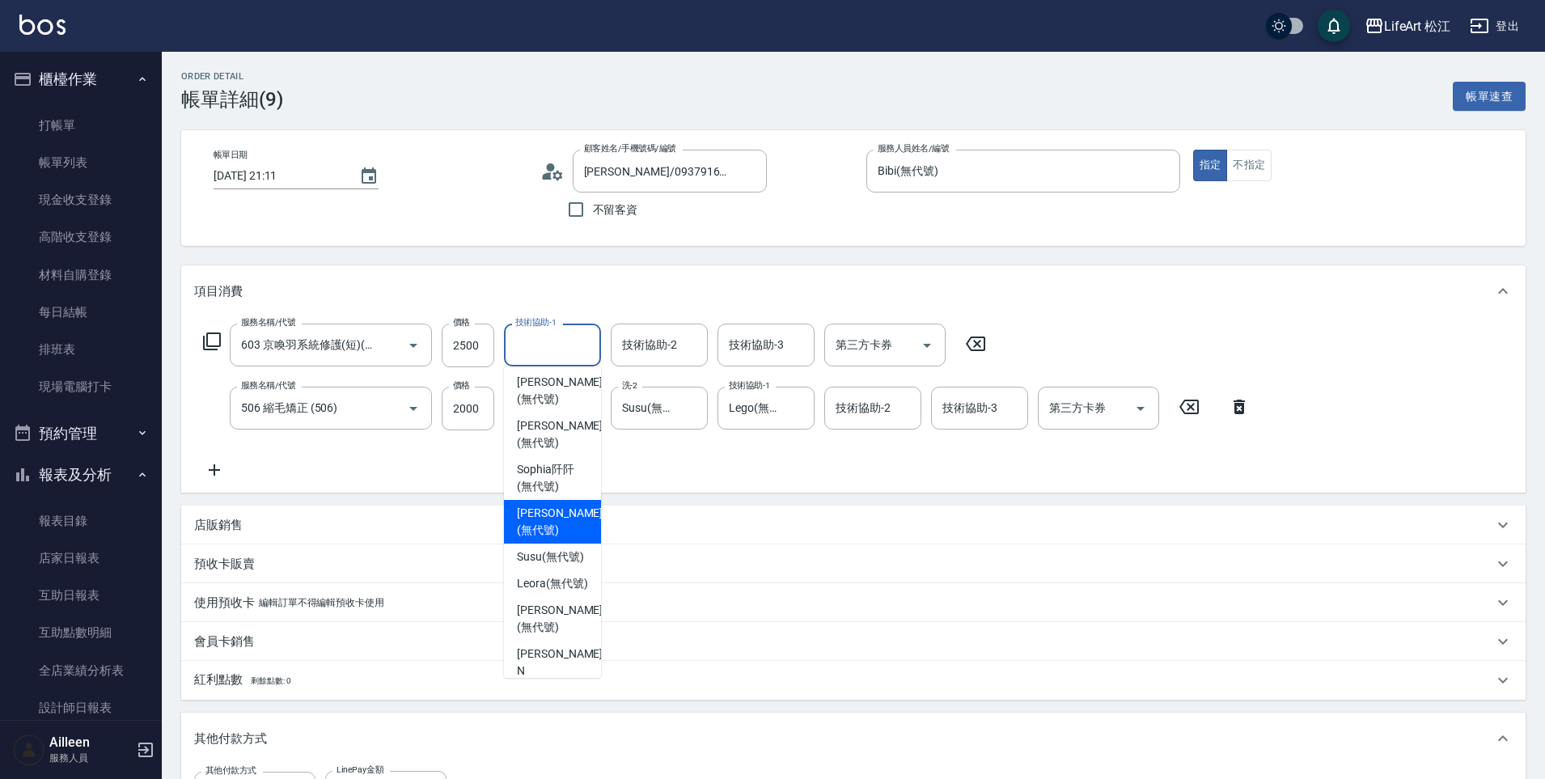
scroll to position [71, 0]
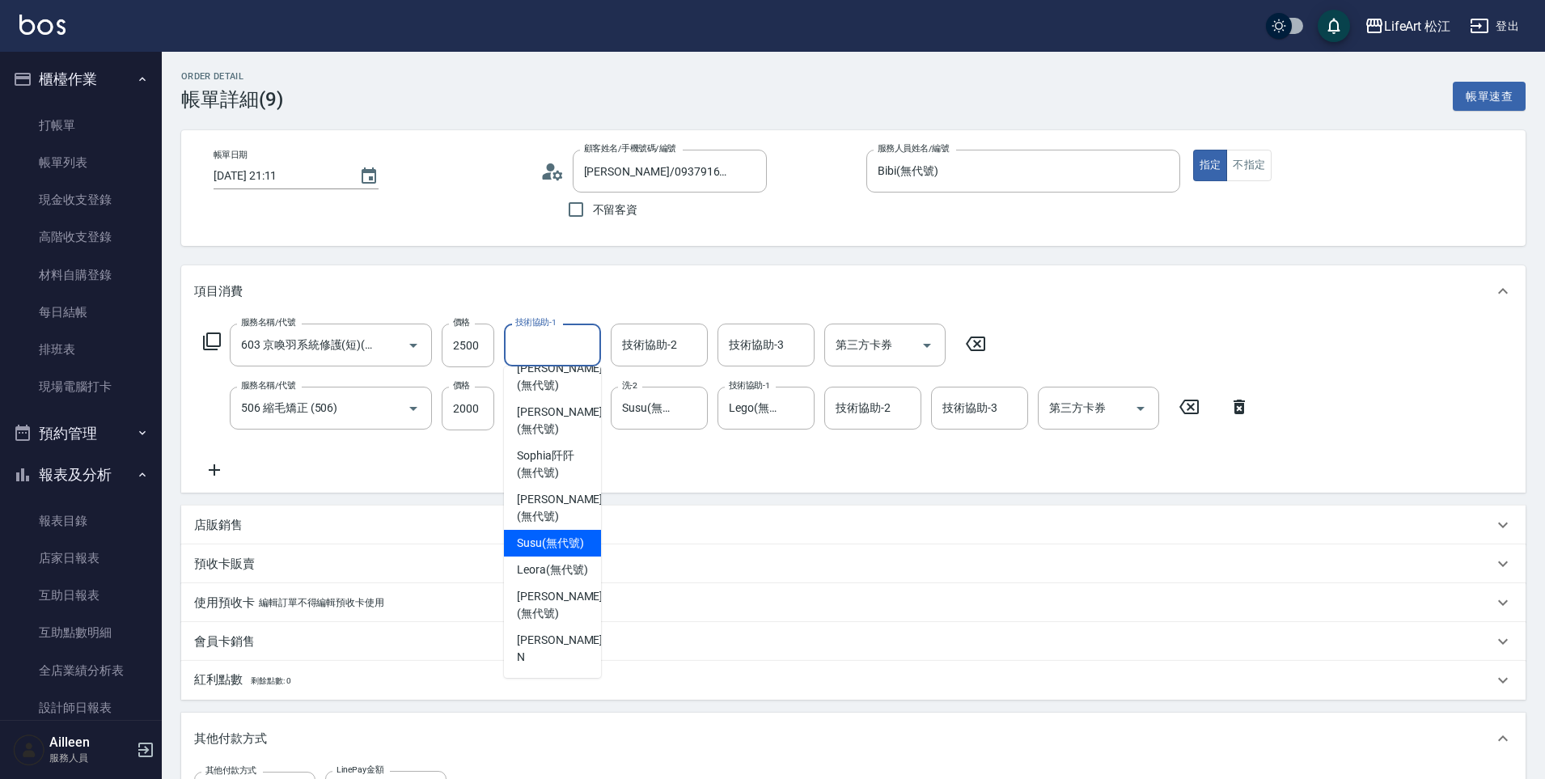
click at [555, 552] on span "Susu (無代號)" at bounding box center [550, 543] width 67 height 17
type input "Susu(無代號)"
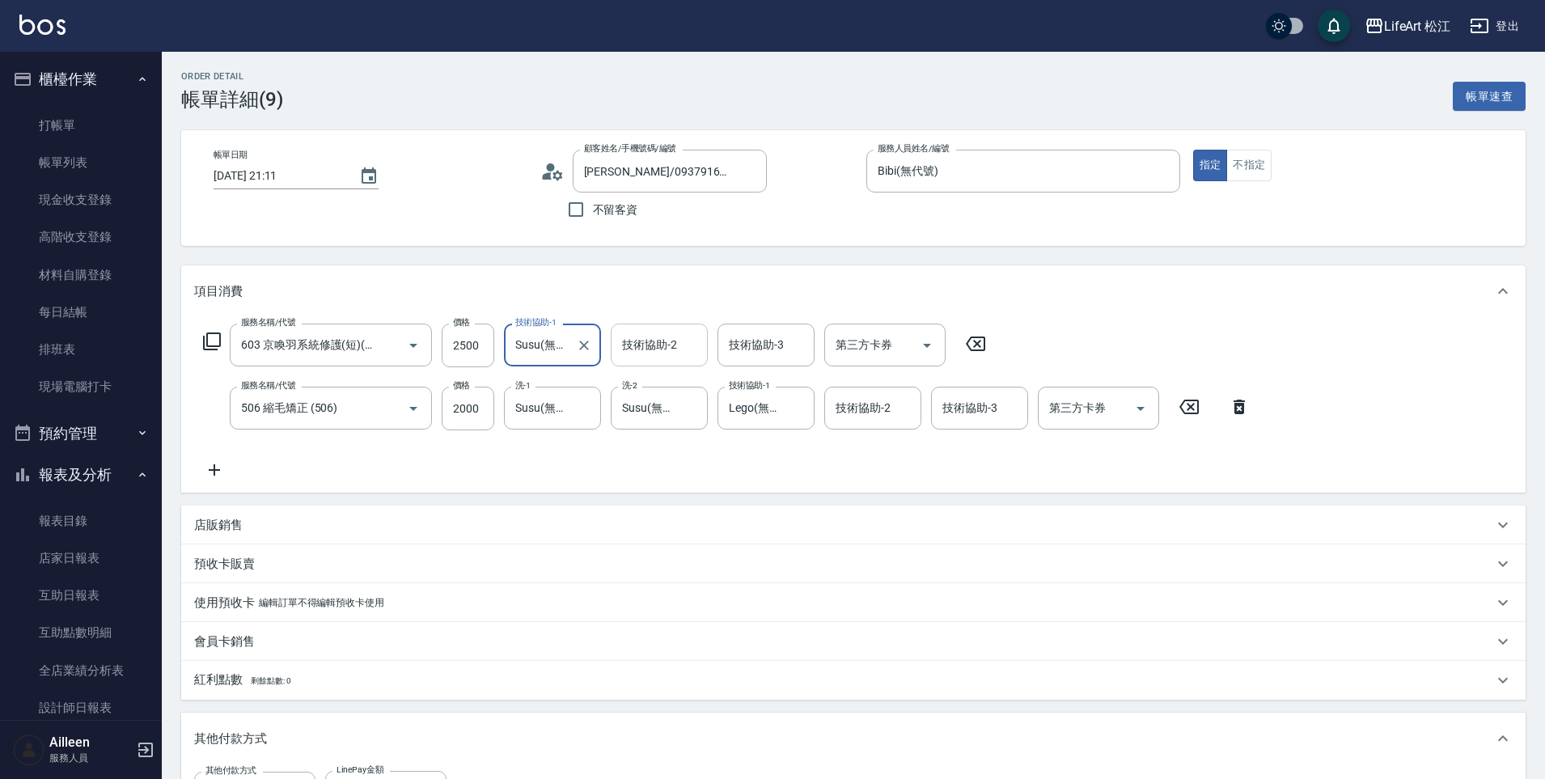
click at [641, 356] on input "技術協助-2" at bounding box center [659, 345] width 82 height 28
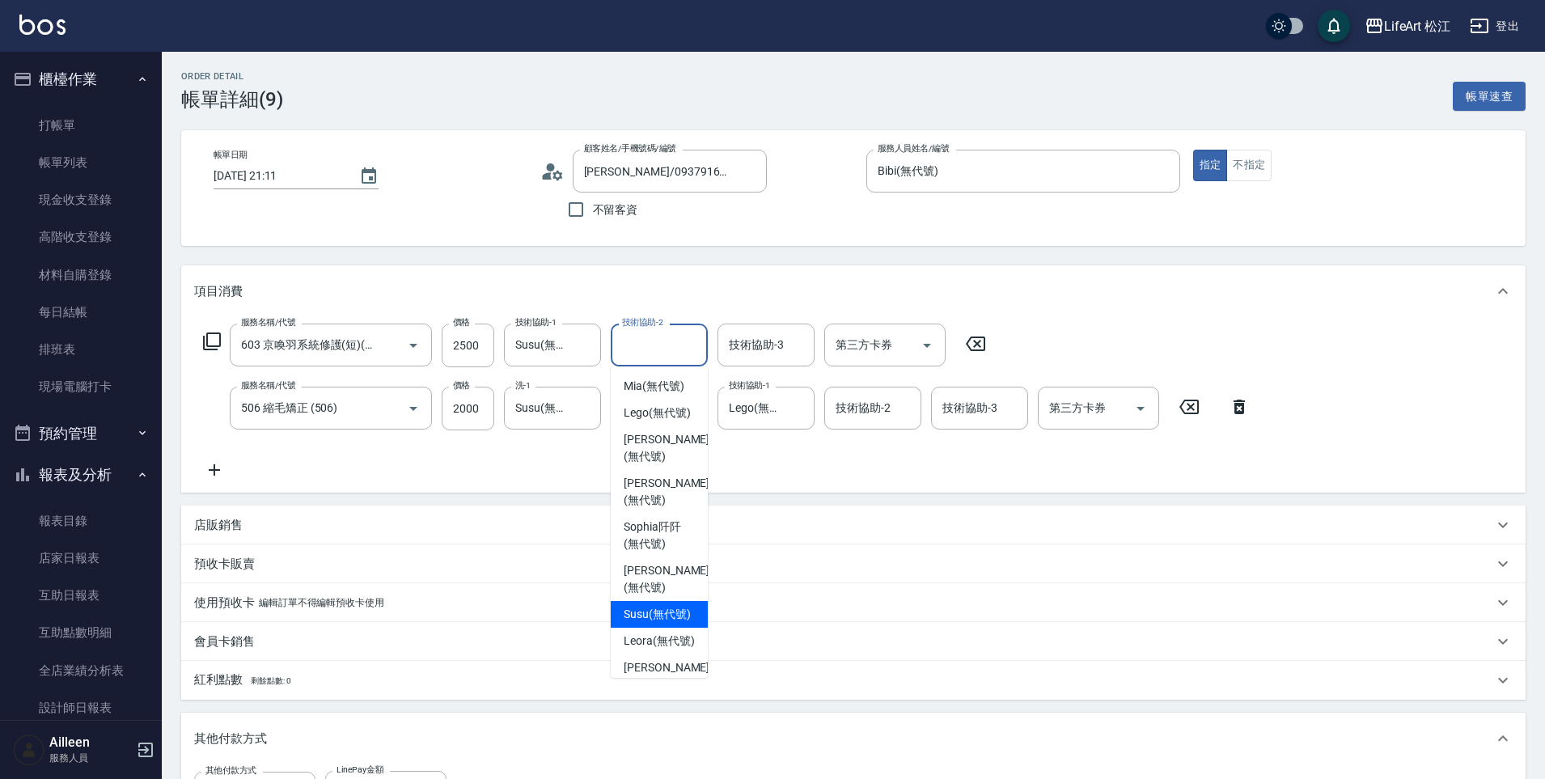
click at [658, 621] on span "Susu (無代號)" at bounding box center [656, 614] width 67 height 17
type input "Susu(無代號)"
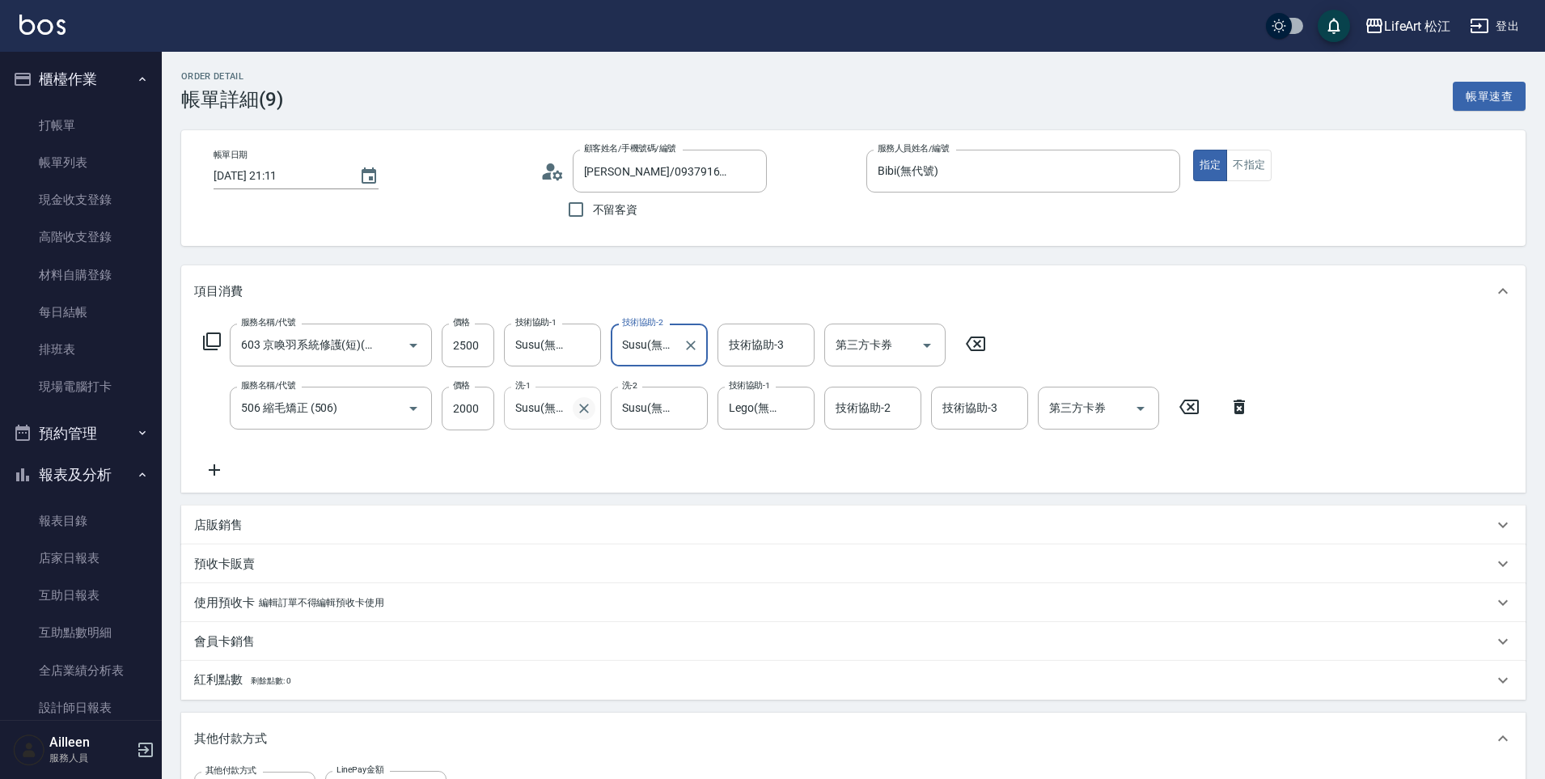
click at [583, 405] on icon "Clear" at bounding box center [584, 408] width 16 height 16
click at [687, 408] on icon "Clear" at bounding box center [691, 408] width 16 height 16
click at [797, 410] on icon "Clear" at bounding box center [797, 408] width 16 height 16
click at [797, 460] on div "服務名稱/代號 603 京喚羽系統修護(短)(603) 服務名稱/代號 價格 2500 價格 技術協助-1 Susu(無代號) 技術協助-1 技術協助-2 S…" at bounding box center [726, 401] width 1065 height 156
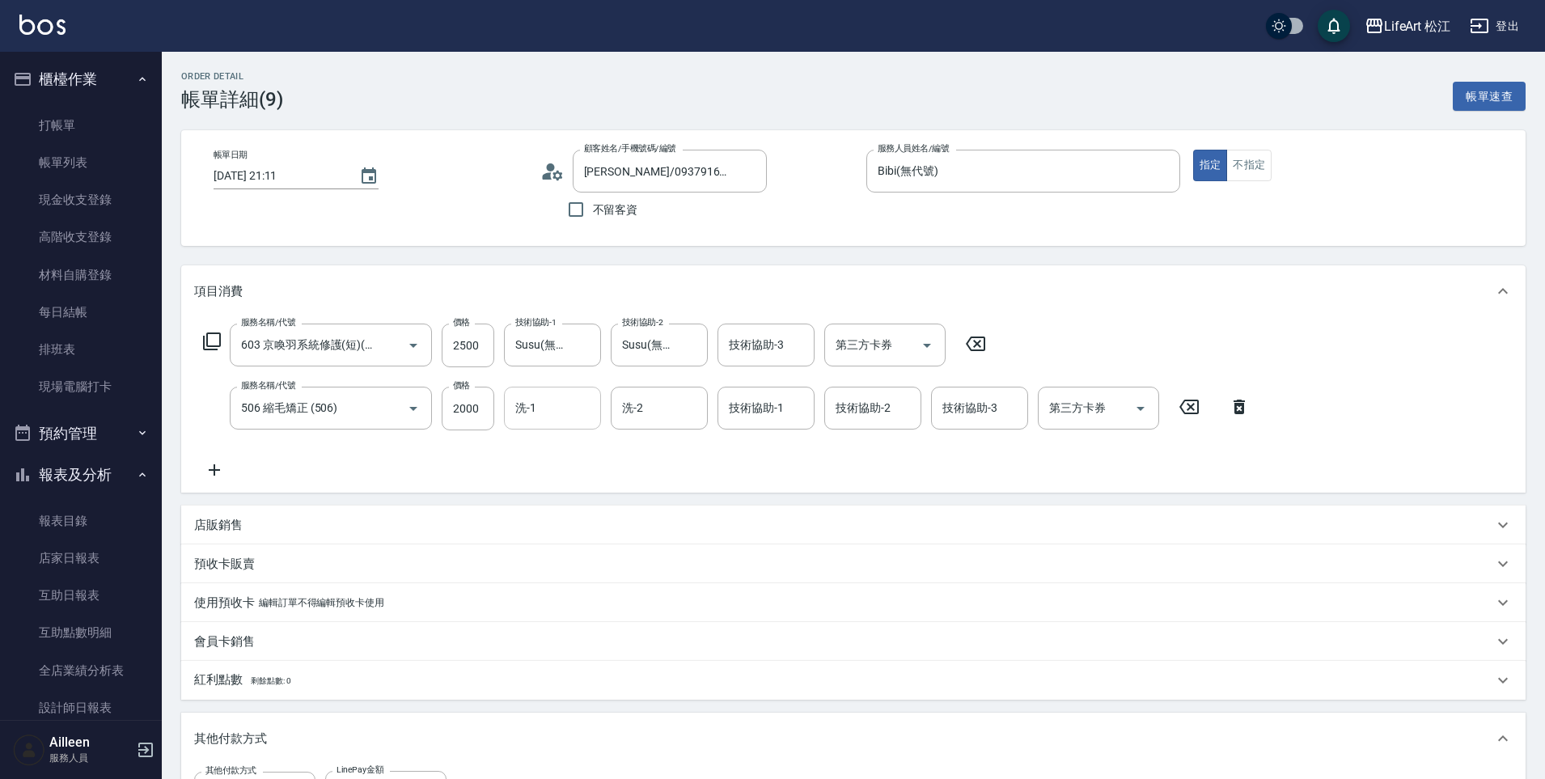
click at [568, 408] on input "洗-1" at bounding box center [552, 408] width 82 height 28
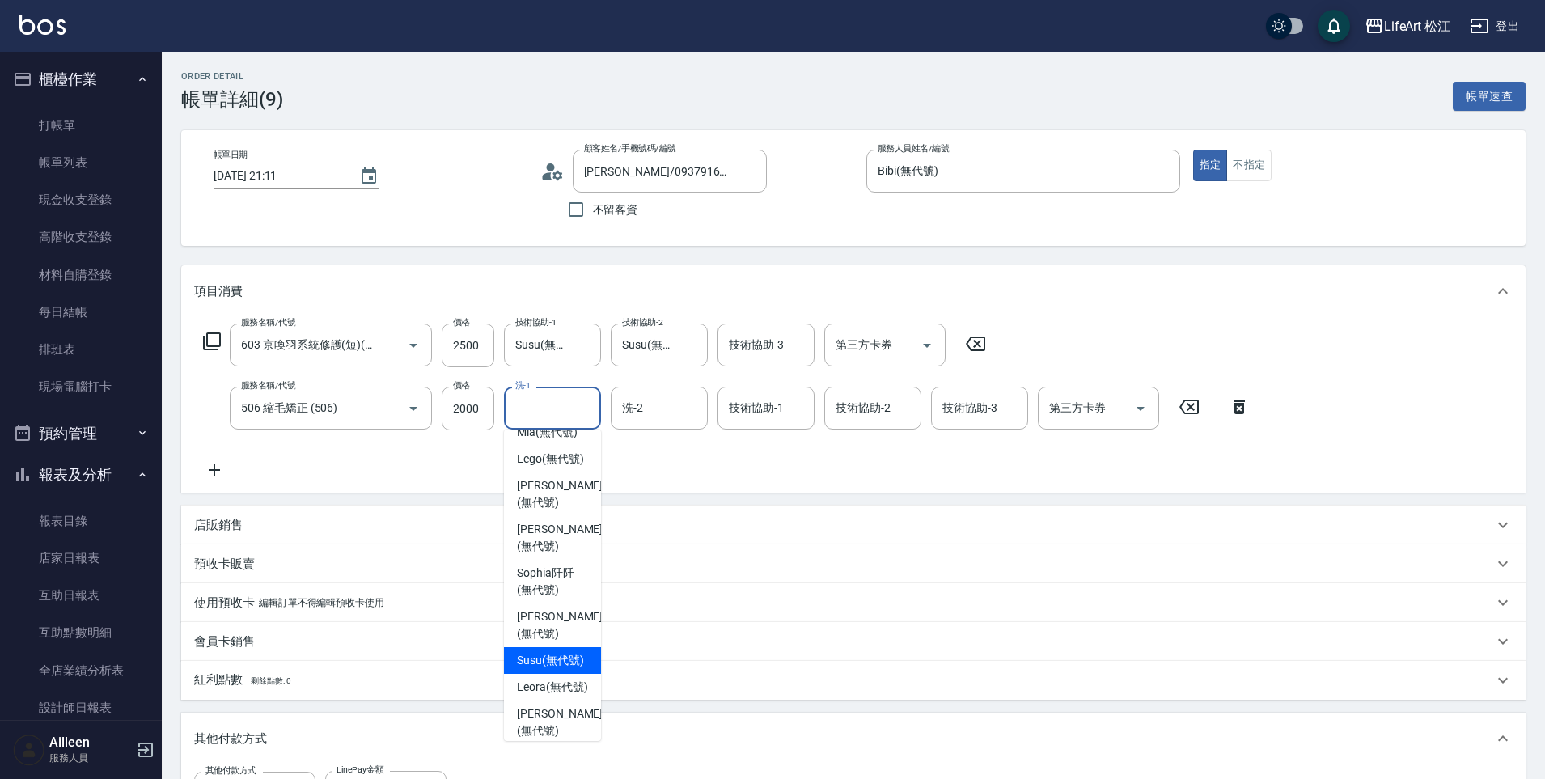
scroll to position [93, 0]
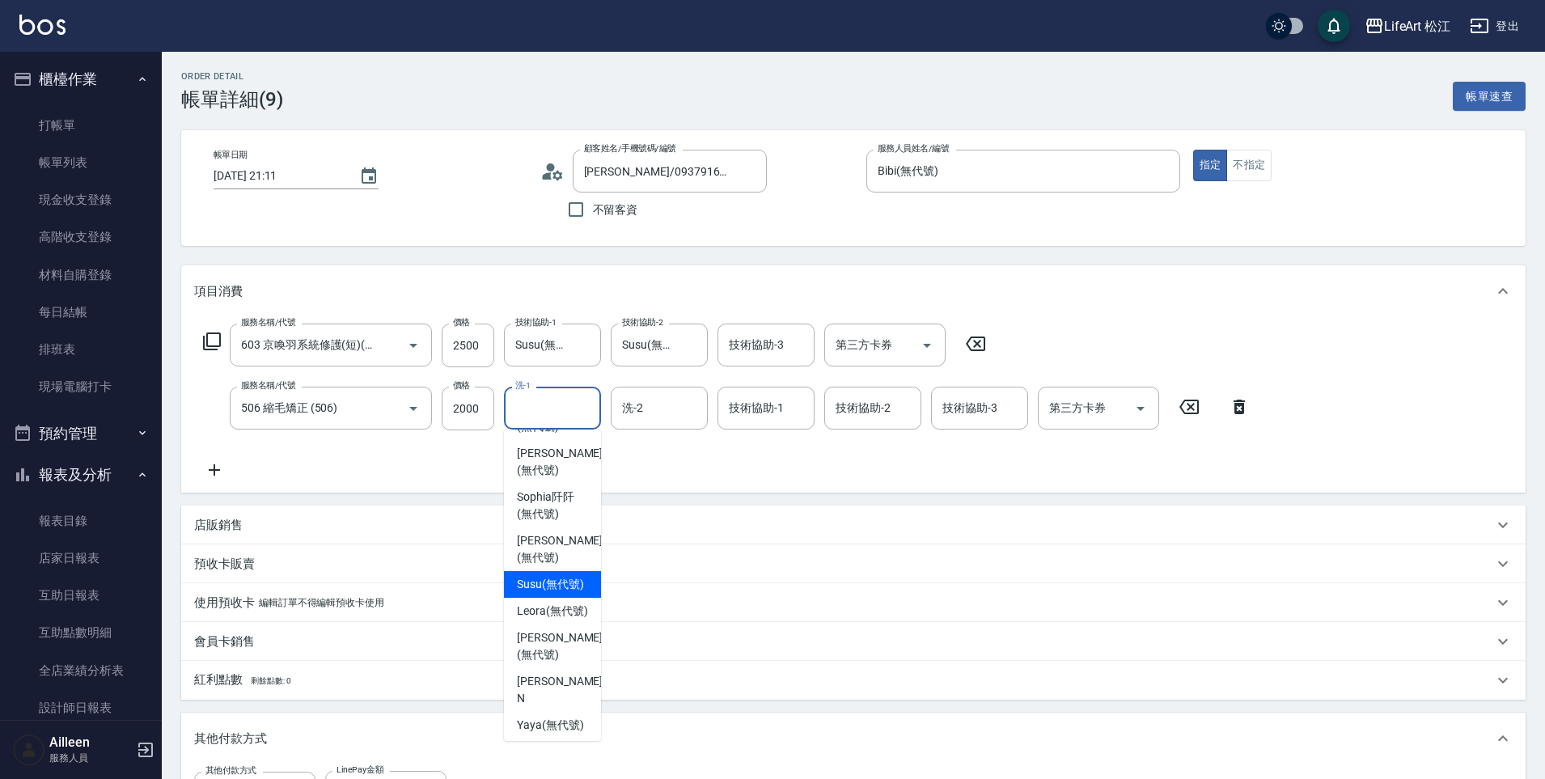
click at [539, 588] on span "Susu (無代號)" at bounding box center [550, 584] width 67 height 17
type input "Susu(無代號)"
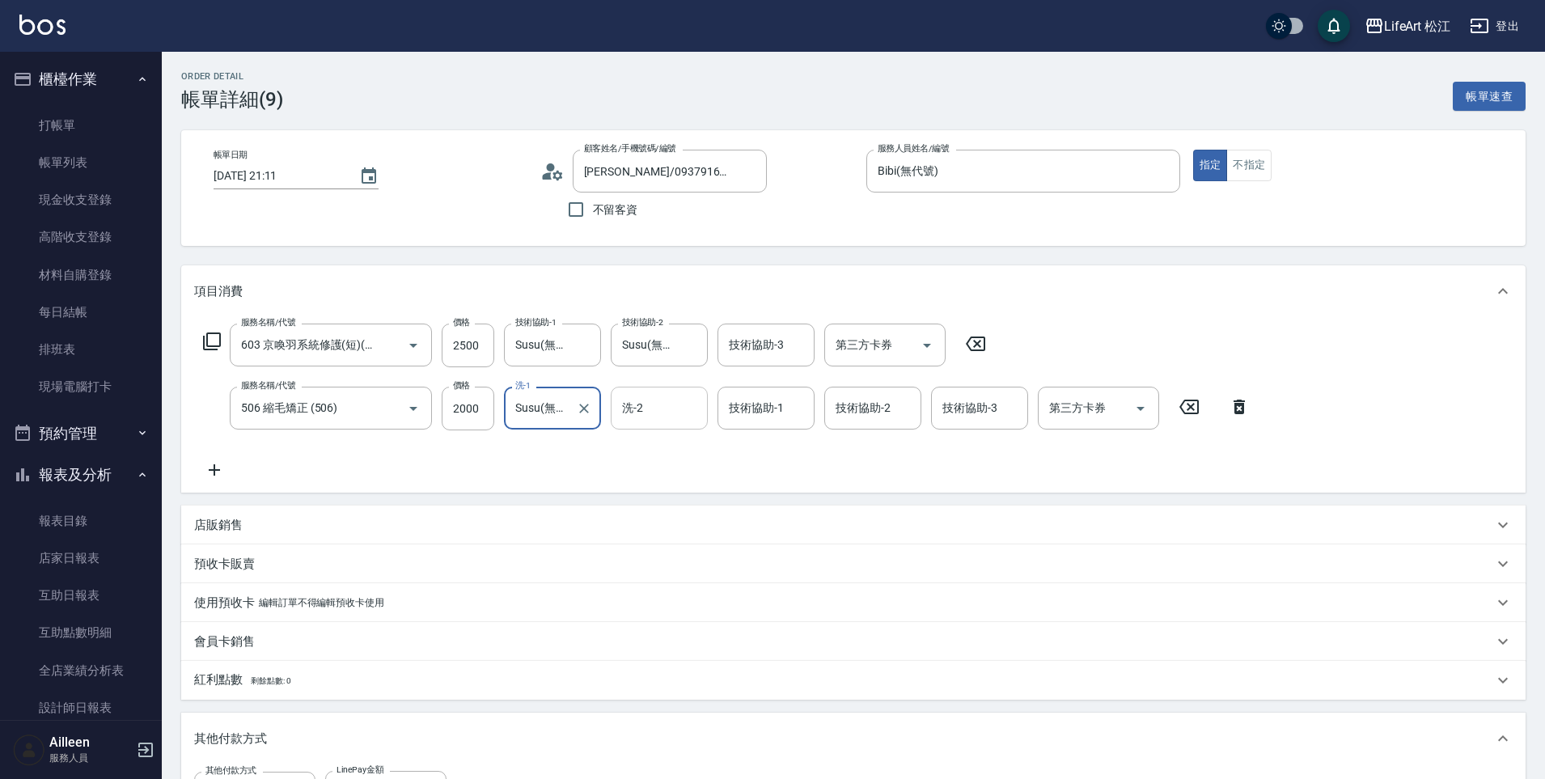
click at [640, 408] on div "洗-2 洗-2" at bounding box center [659, 408] width 97 height 43
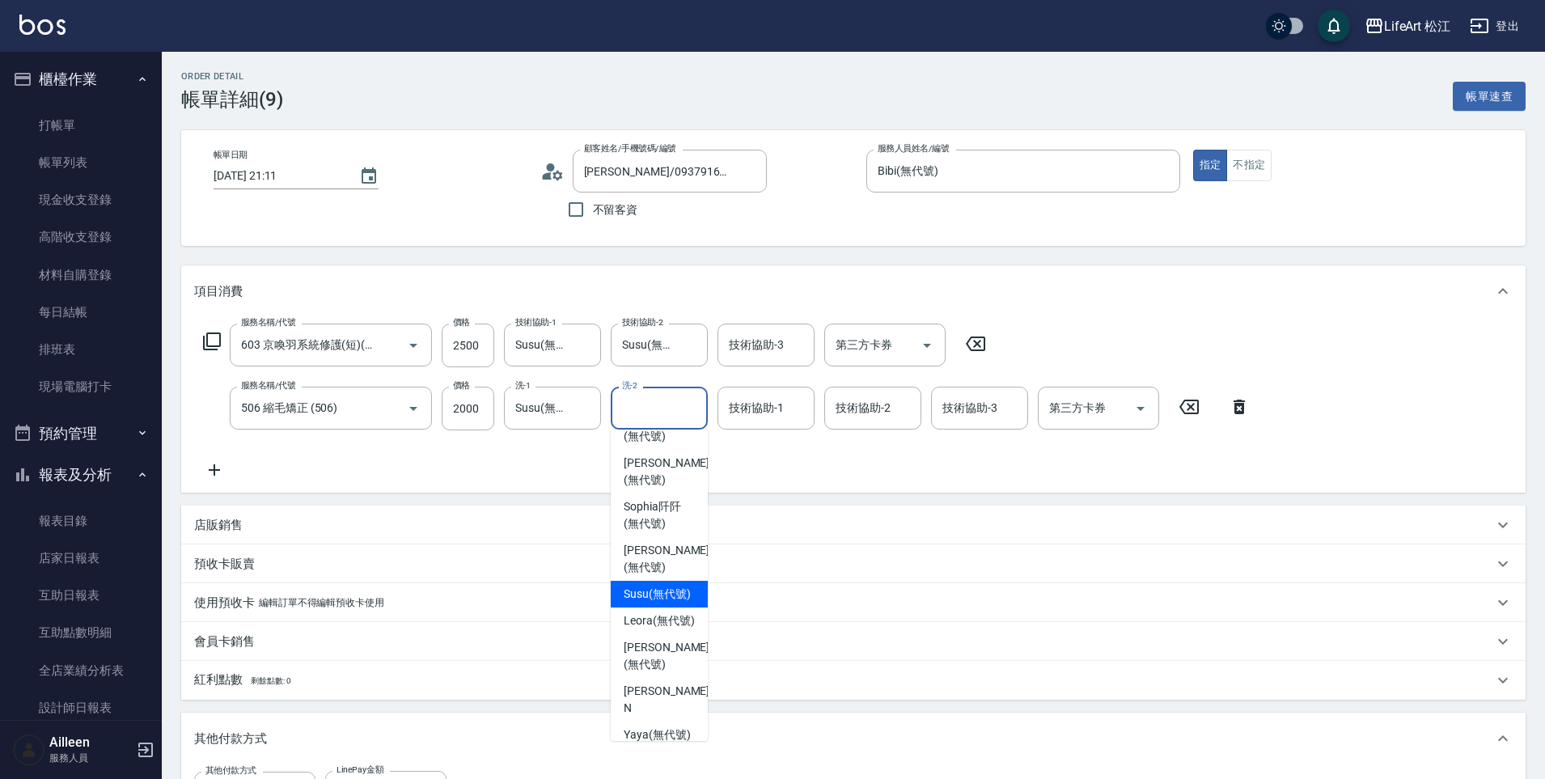
scroll to position [87, 0]
click at [657, 594] on span "Susu (無代號)" at bounding box center [656, 590] width 67 height 17
type input "Susu(無代號)"
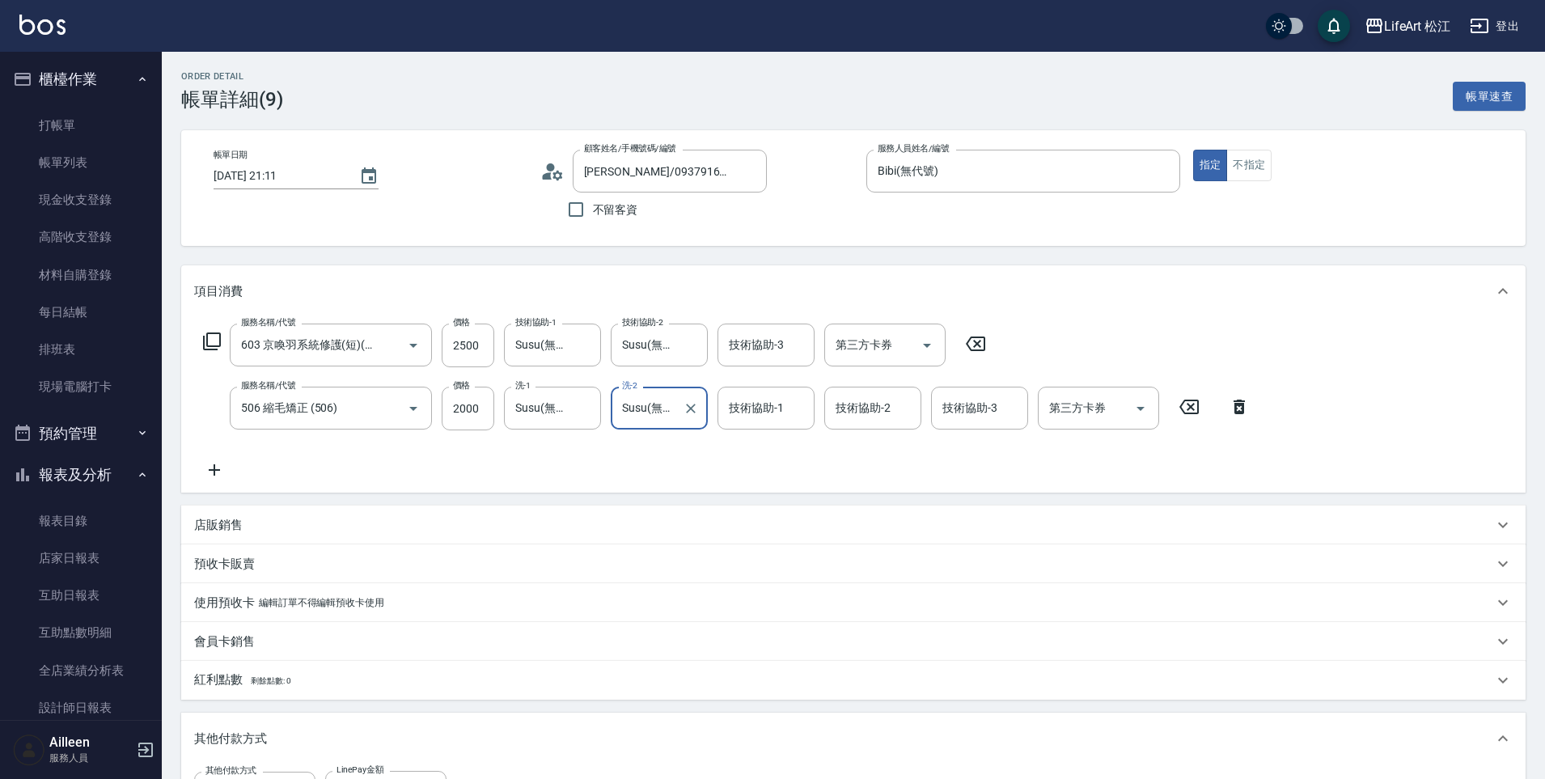
click at [730, 406] on div "技術協助-1 技術協助-1" at bounding box center [765, 408] width 97 height 43
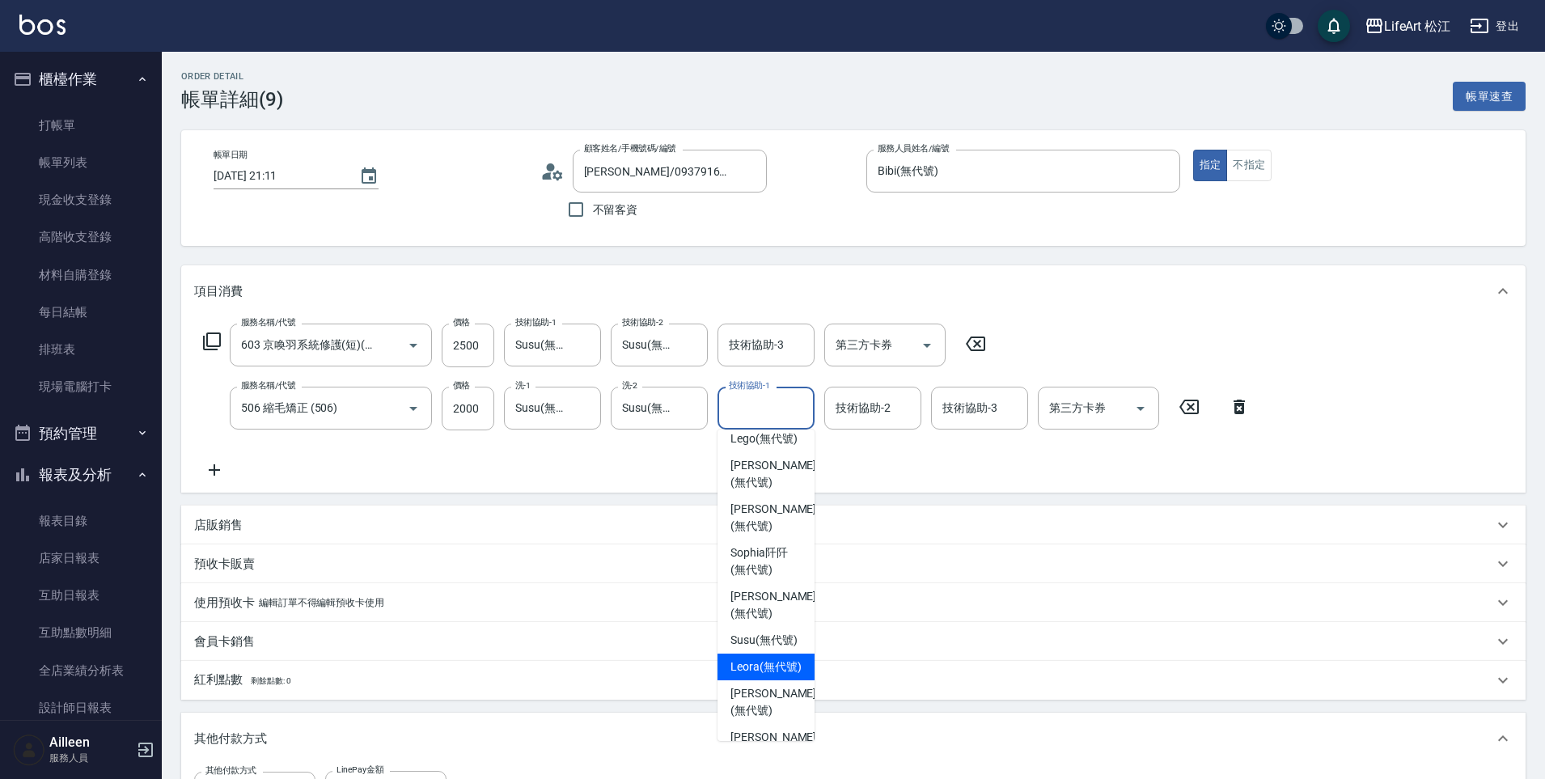
scroll to position [0, 0]
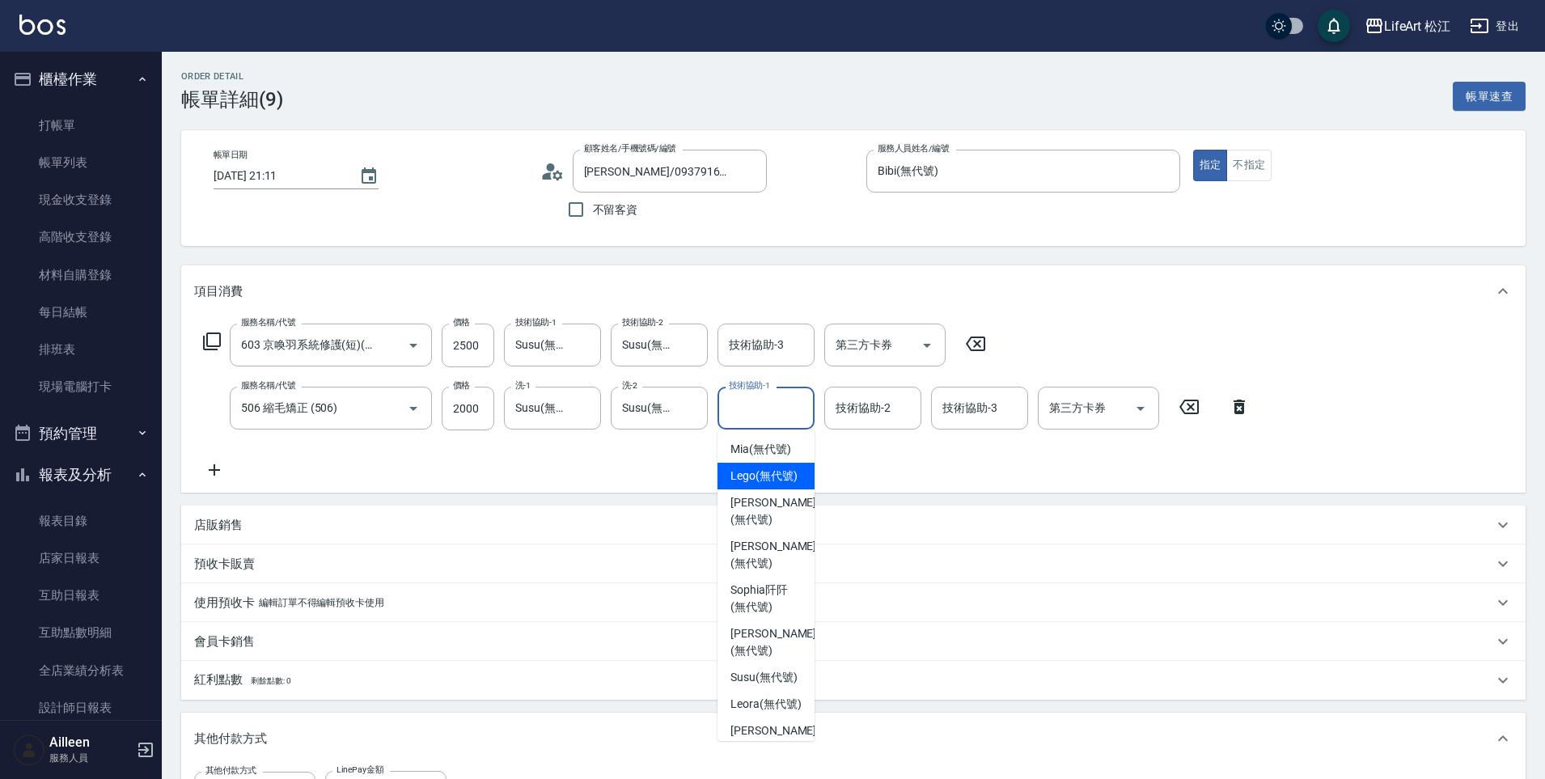
click at [763, 471] on span "Lego (無代號)" at bounding box center [763, 475] width 67 height 17
type input "Lego(無代號)"
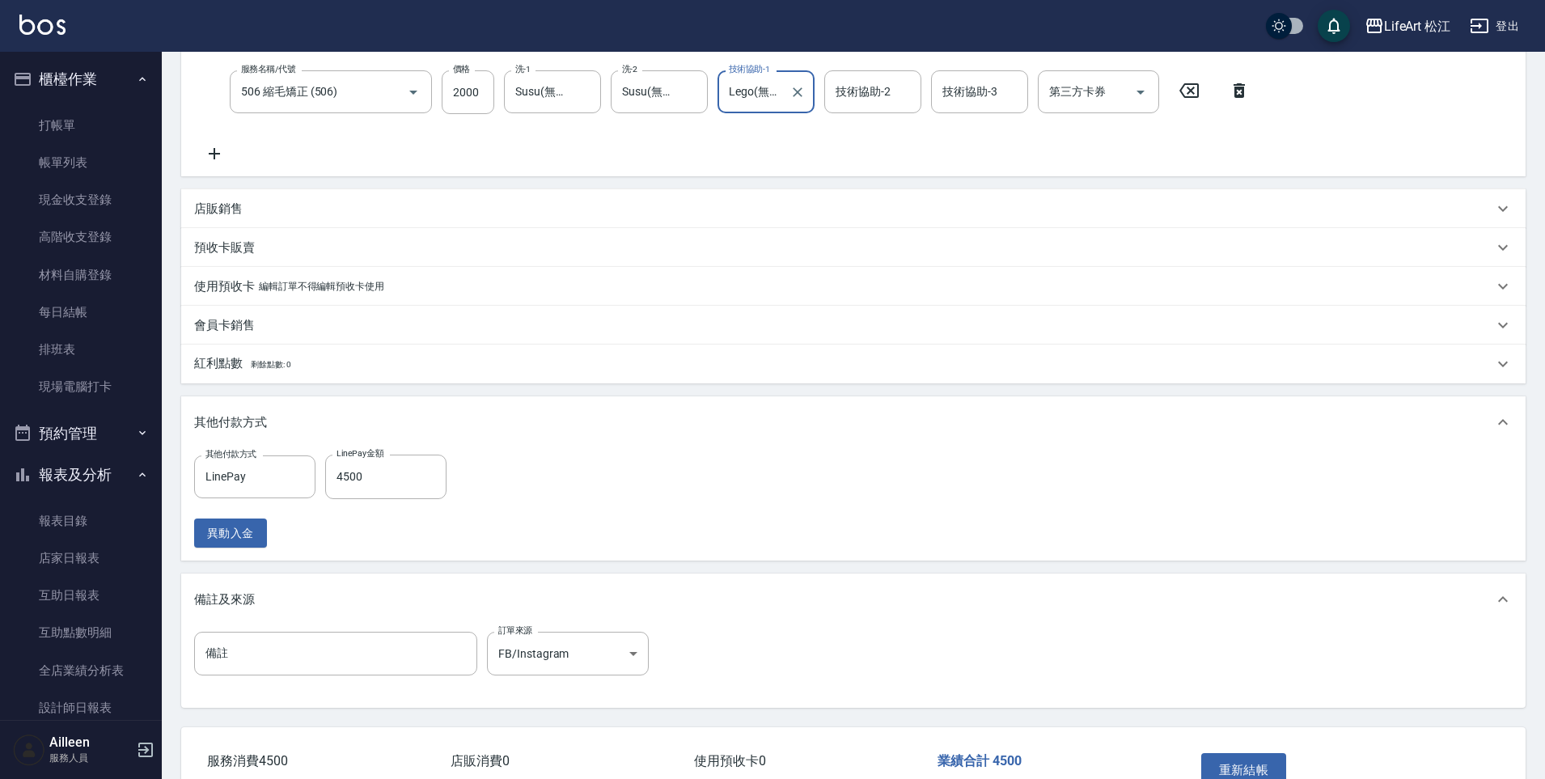
scroll to position [420, 0]
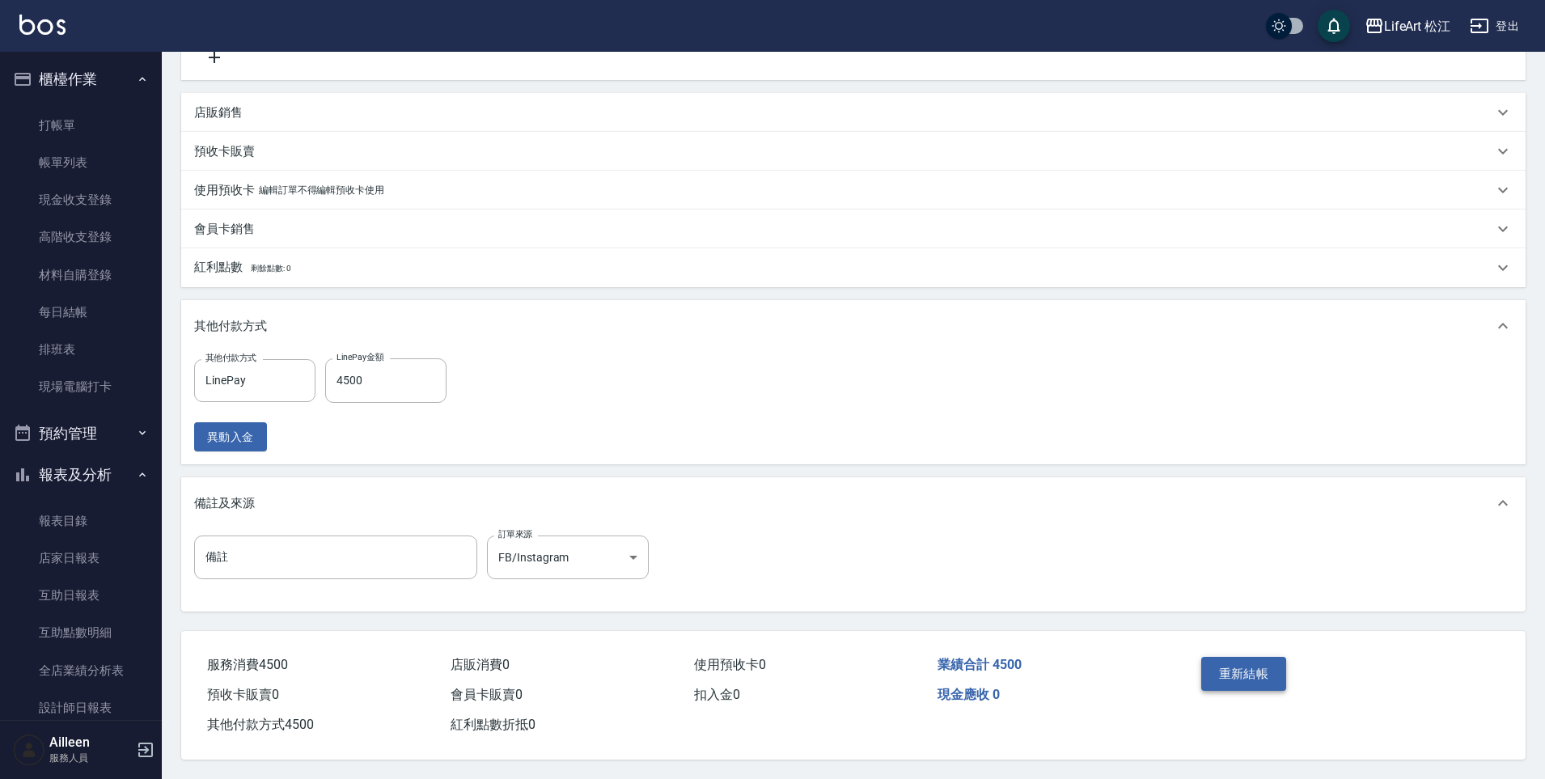
click at [1253, 667] on button "重新結帳" at bounding box center [1244, 674] width 86 height 34
